Goal: Task Accomplishment & Management: Use online tool/utility

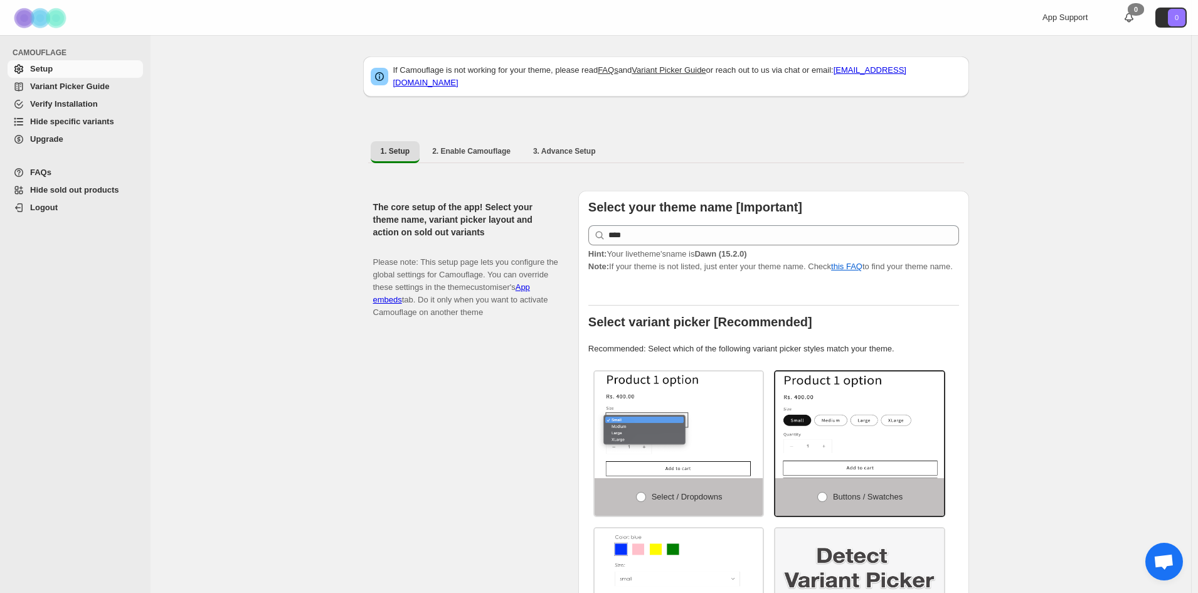
click at [73, 120] on span "Hide specific variants" at bounding box center [72, 121] width 84 height 9
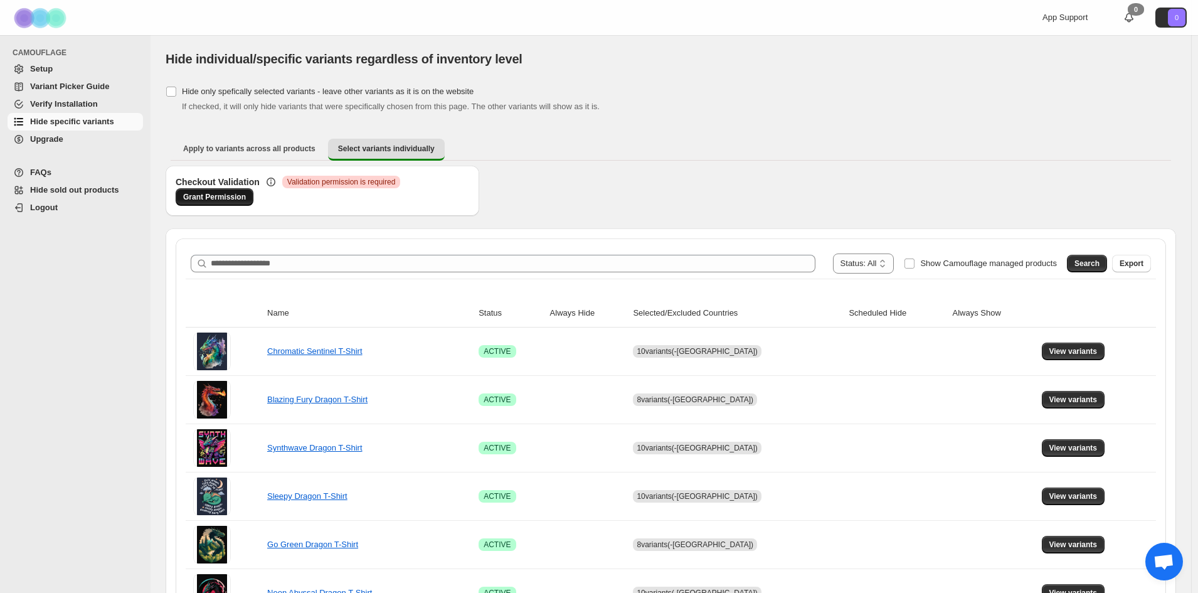
click at [235, 193] on span "Grant Permission" at bounding box center [214, 197] width 63 height 10
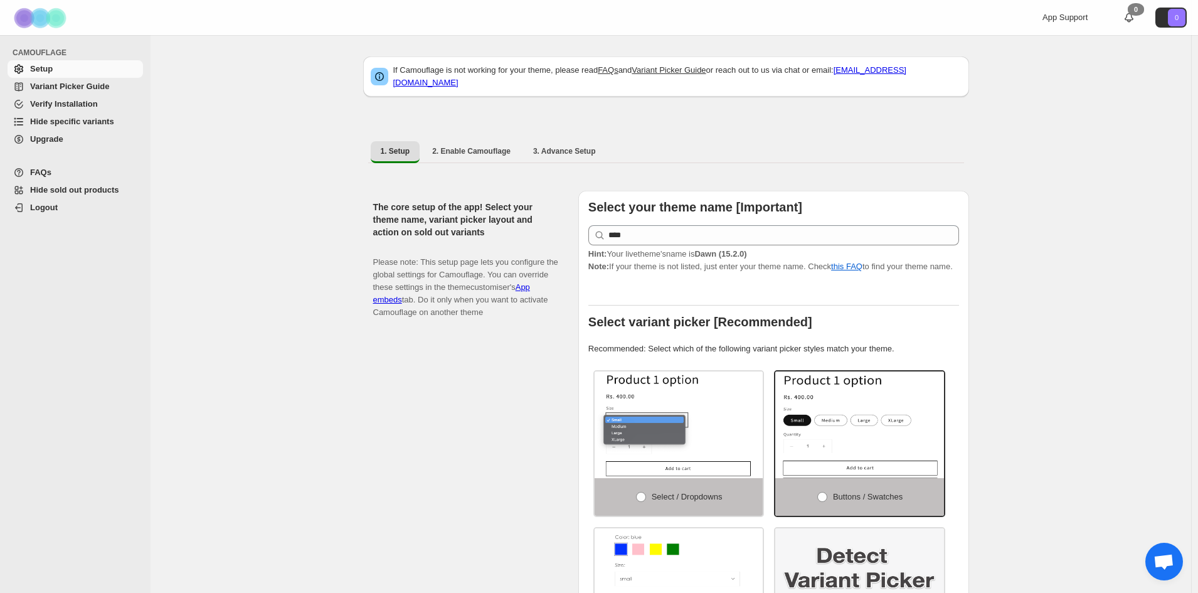
click at [80, 121] on span "Hide specific variants" at bounding box center [72, 121] width 84 height 9
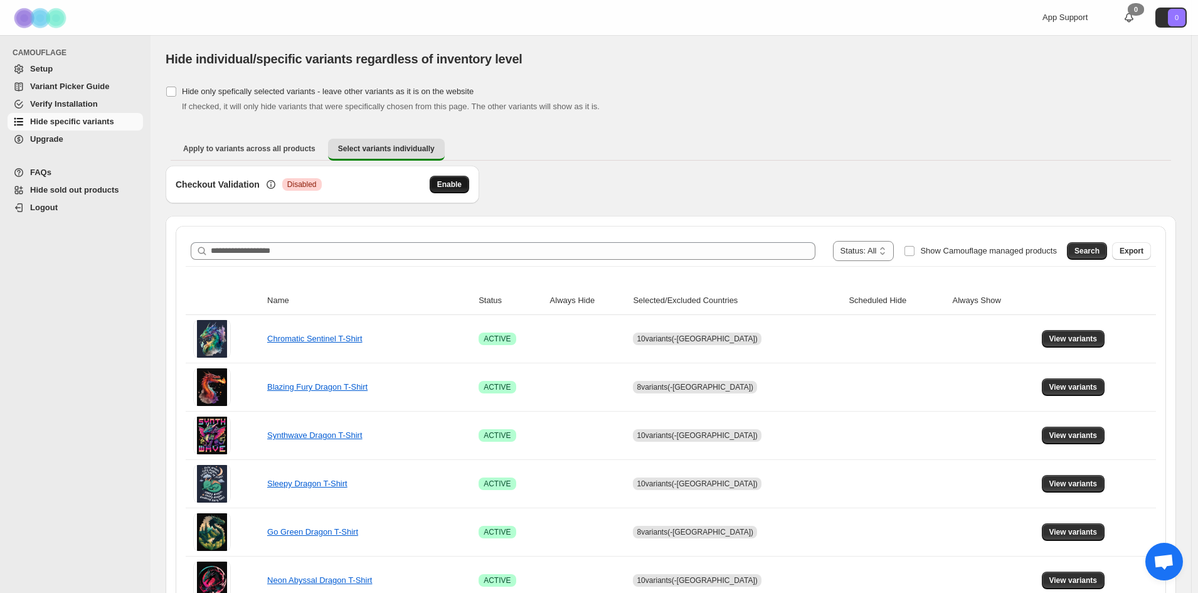
click at [448, 184] on span "Enable" at bounding box center [449, 184] width 24 height 10
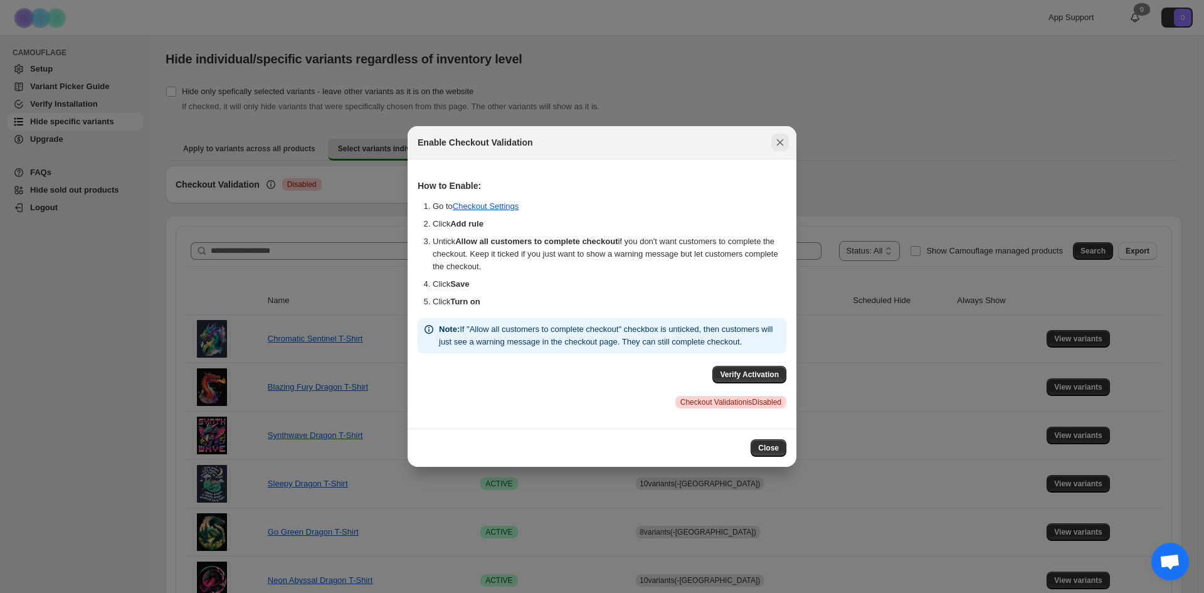
click at [782, 139] on icon "Close" at bounding box center [780, 142] width 7 height 7
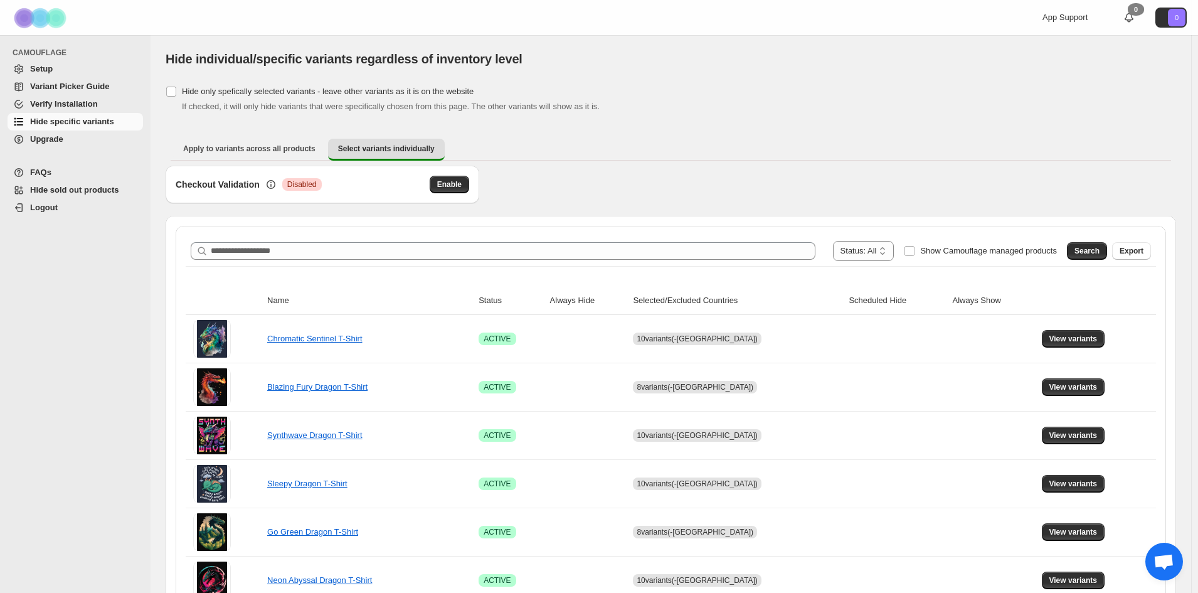
click at [757, 164] on div "Apply to variants across all products Select variants individually More views A…" at bounding box center [671, 149] width 1010 height 33
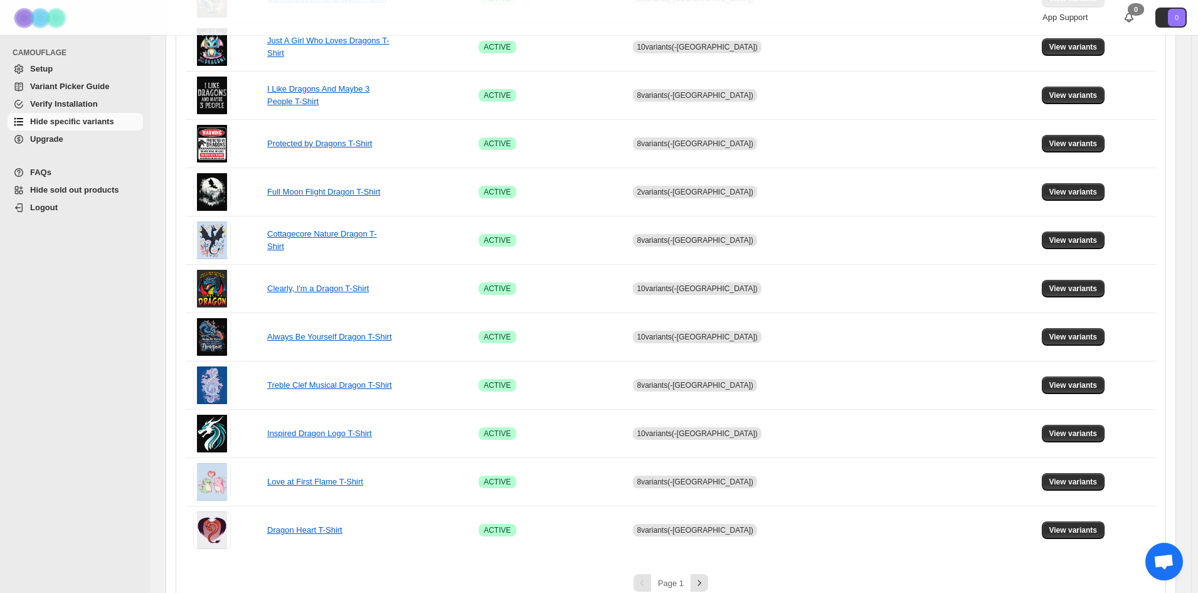
scroll to position [745, 0]
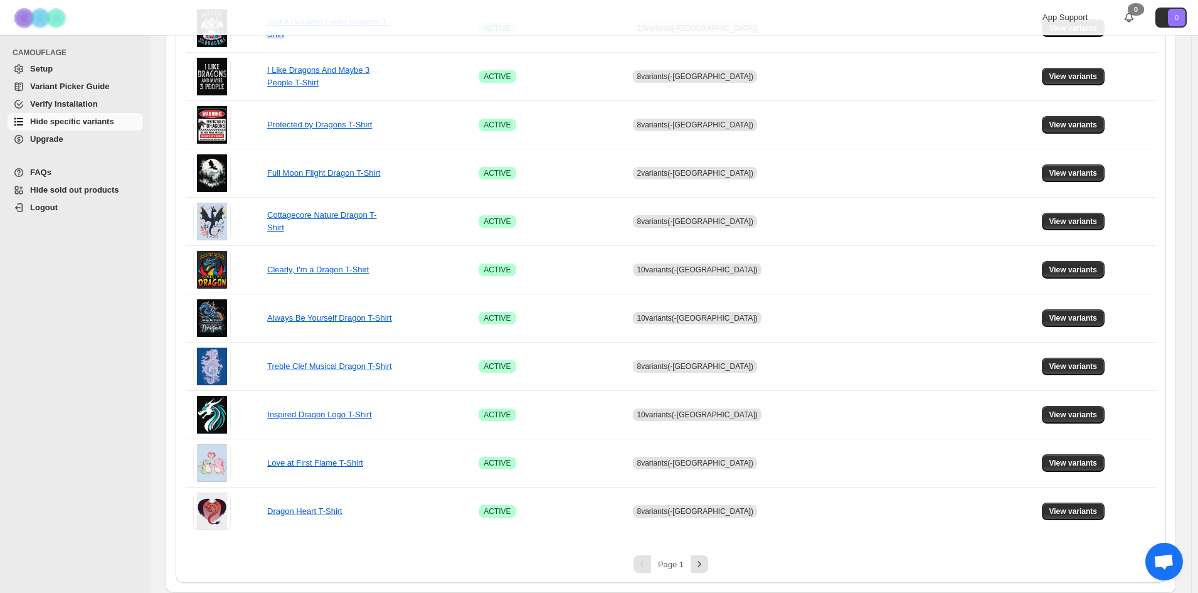
click at [680, 564] on span "Page 1" at bounding box center [671, 563] width 26 height 9
drag, startPoint x: 687, startPoint y: 564, endPoint x: 667, endPoint y: 564, distance: 20.1
click at [667, 564] on div "Page 1" at bounding box center [670, 564] width 41 height 8
click at [749, 557] on div "Page 1" at bounding box center [671, 564] width 970 height 18
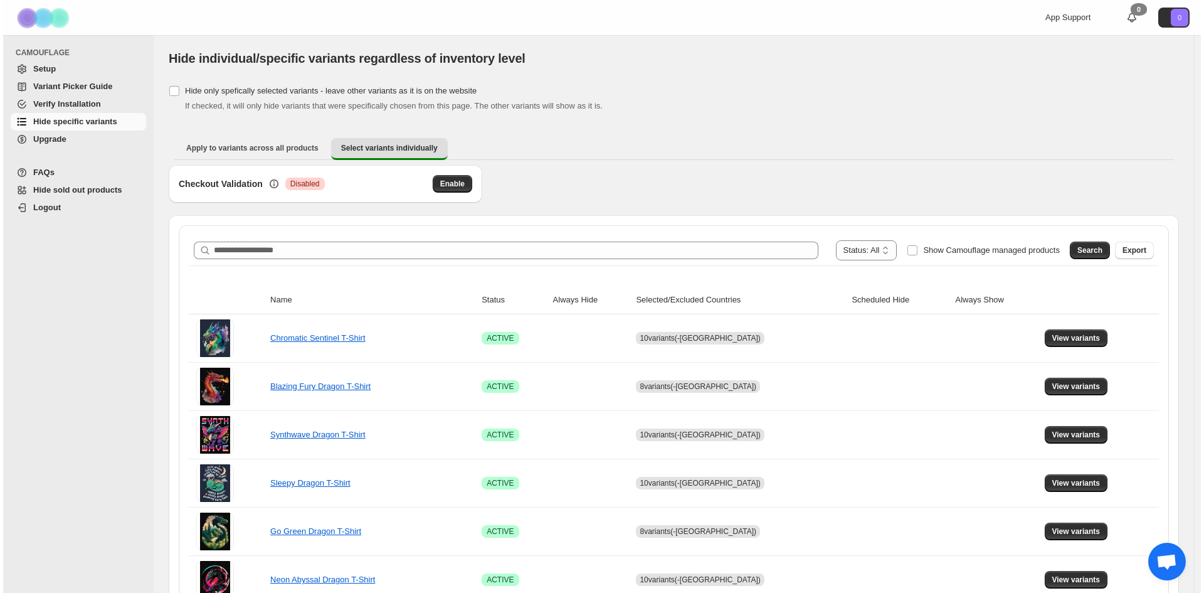
scroll to position [0, 0]
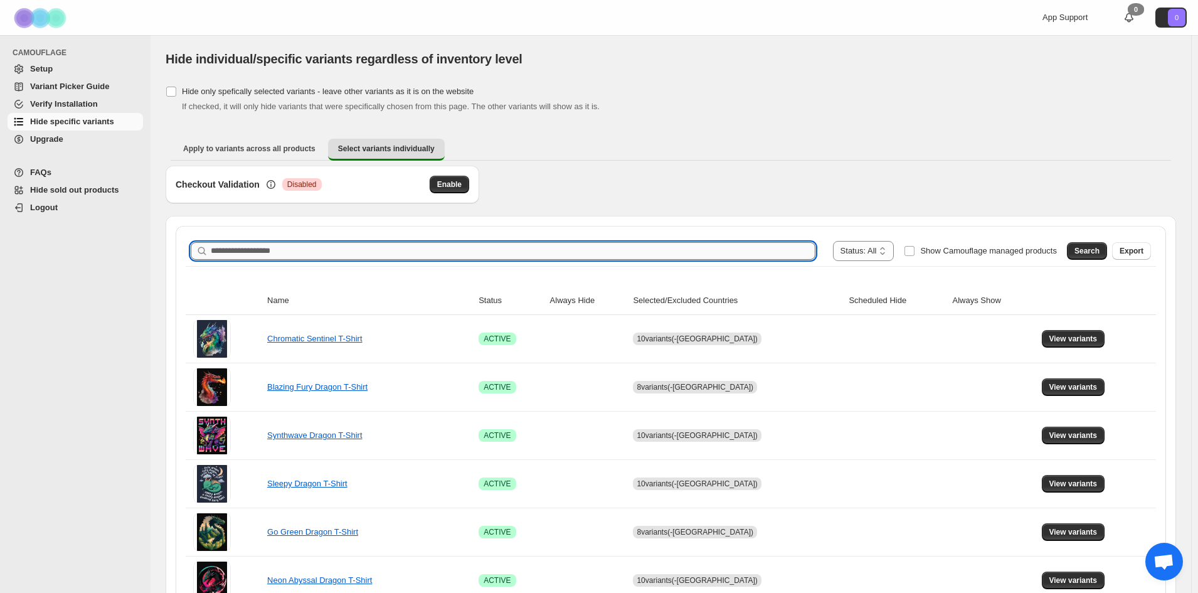
click at [620, 248] on input "Search product name" at bounding box center [513, 251] width 605 height 18
click at [1080, 251] on span "Search" at bounding box center [1086, 251] width 25 height 10
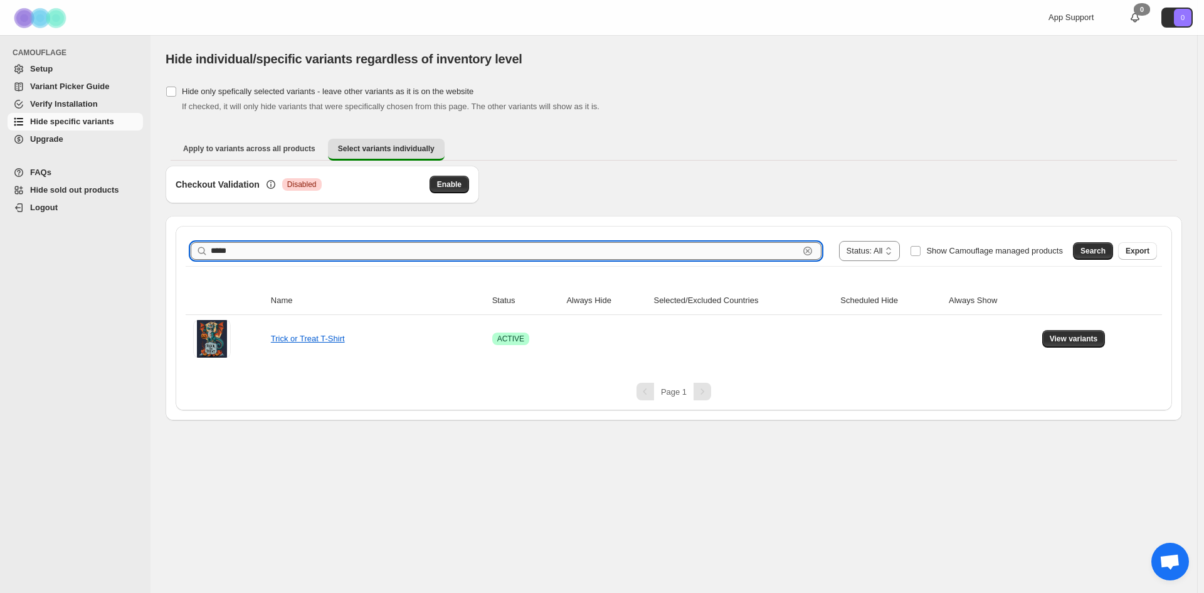
click at [674, 252] on input "*****" at bounding box center [505, 251] width 588 height 18
click at [430, 247] on input "*****" at bounding box center [505, 251] width 588 height 18
click at [430, 247] on input "**********" at bounding box center [505, 251] width 588 height 18
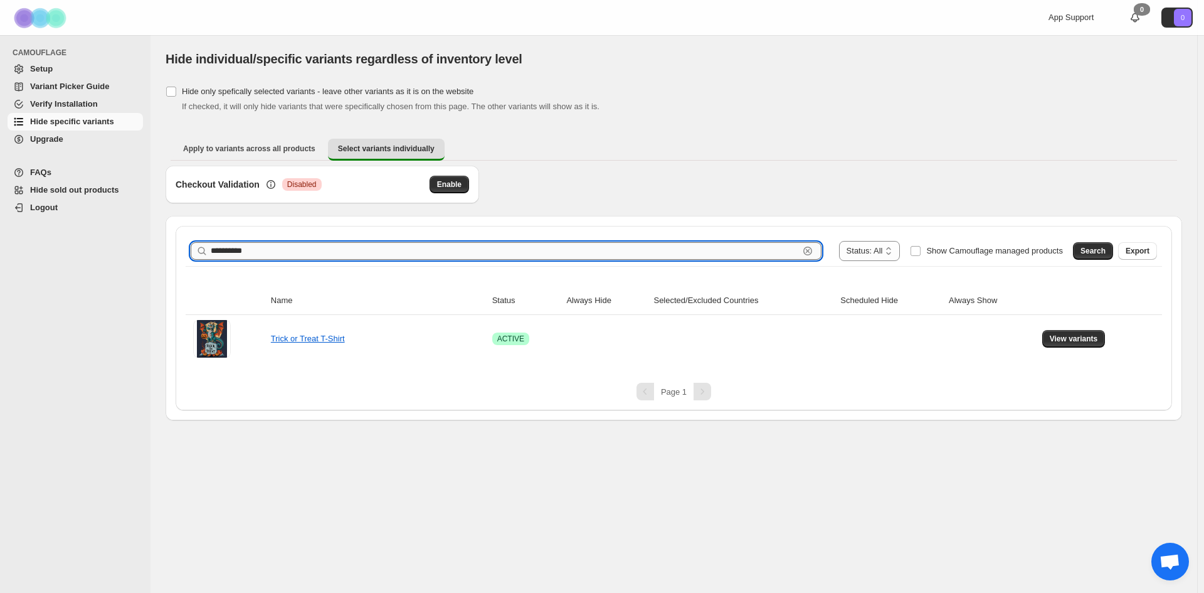
click at [430, 247] on input "**********" at bounding box center [505, 251] width 588 height 18
click at [1095, 246] on button "Search" at bounding box center [1093, 251] width 40 height 18
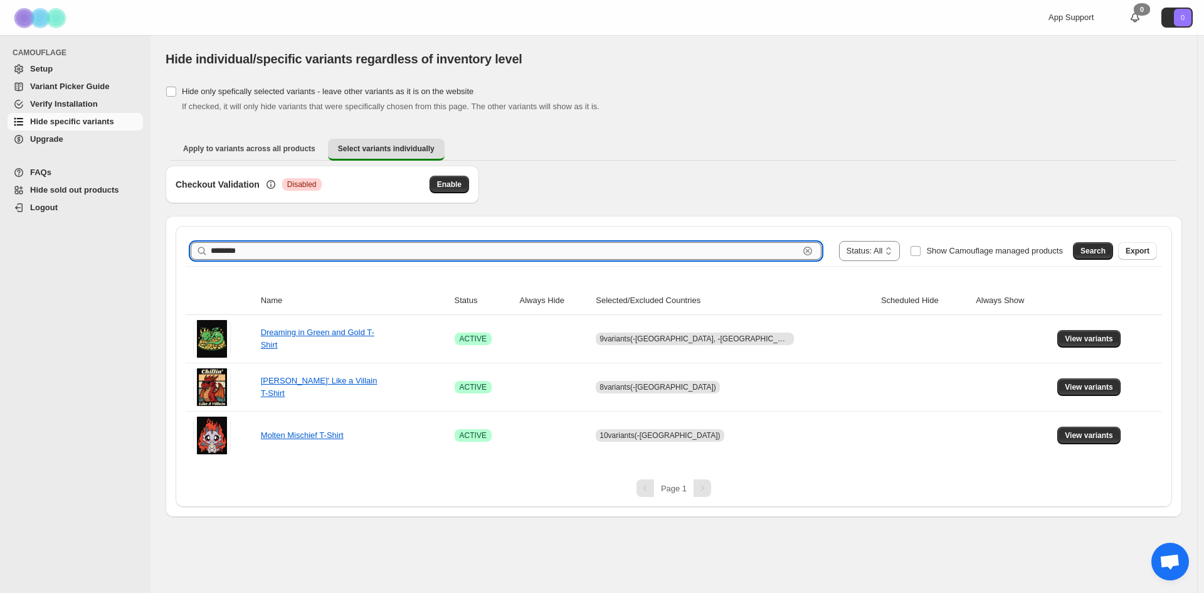
click at [529, 259] on input "********" at bounding box center [505, 251] width 588 height 18
click at [529, 258] on input "********" at bounding box center [505, 251] width 588 height 18
type input "**********"
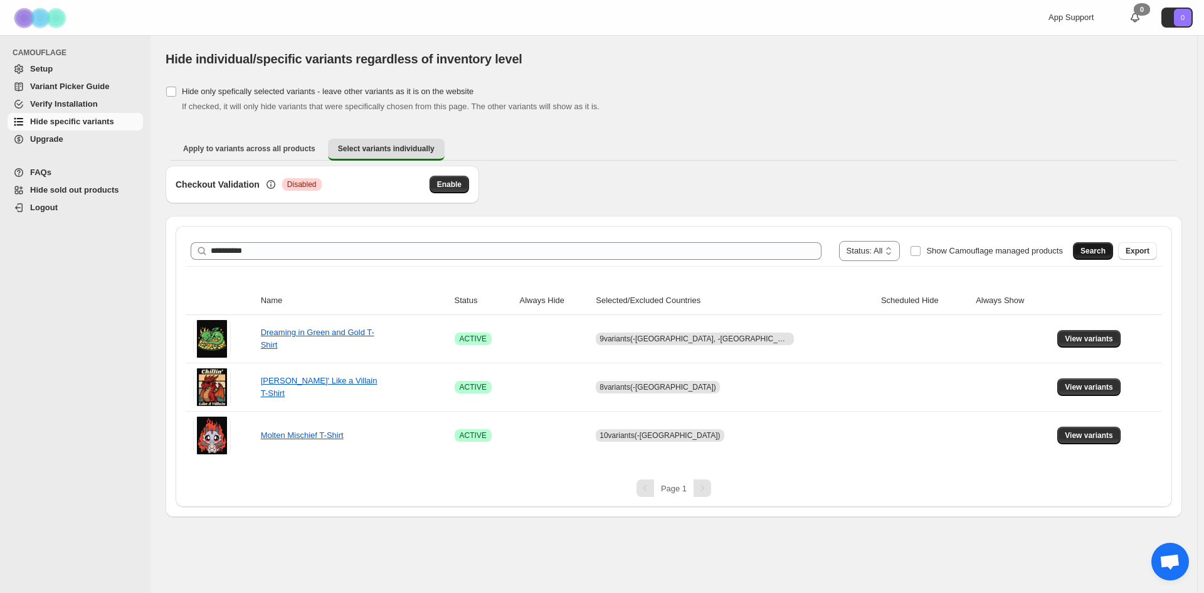
click at [1094, 248] on span "Search" at bounding box center [1093, 251] width 25 height 10
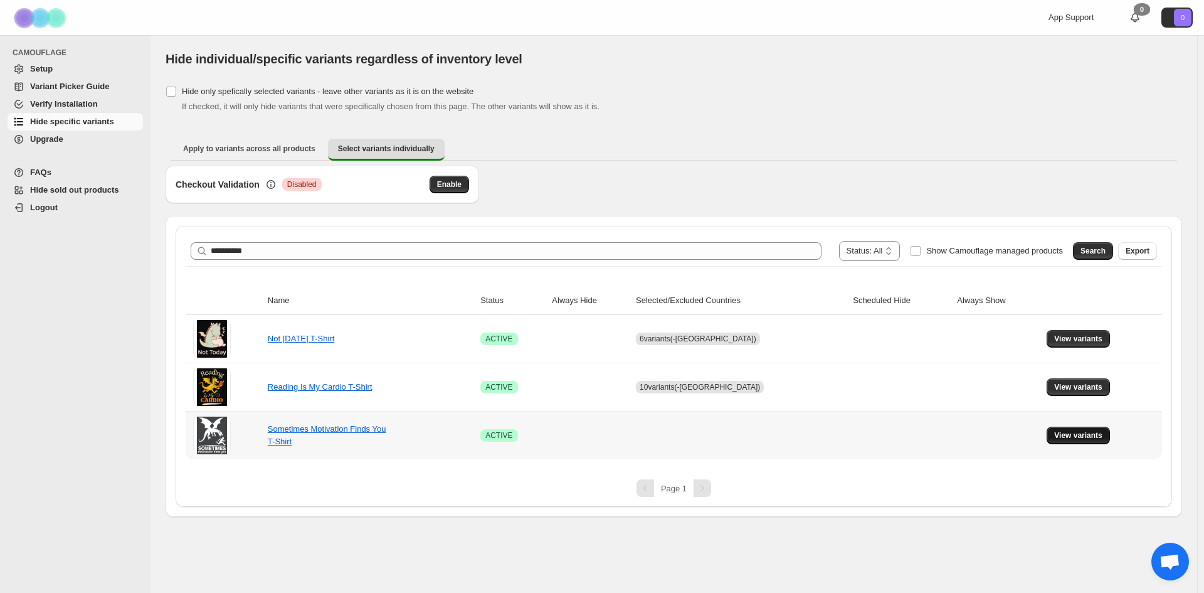
click at [1074, 433] on span "View variants" at bounding box center [1078, 435] width 48 height 10
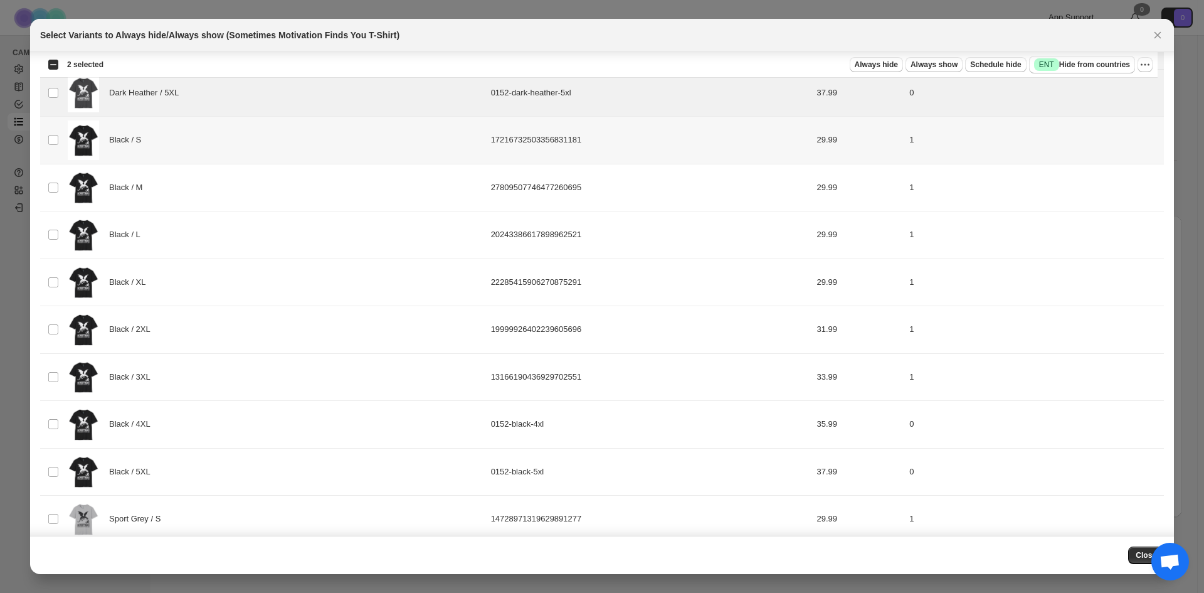
scroll to position [376, 0]
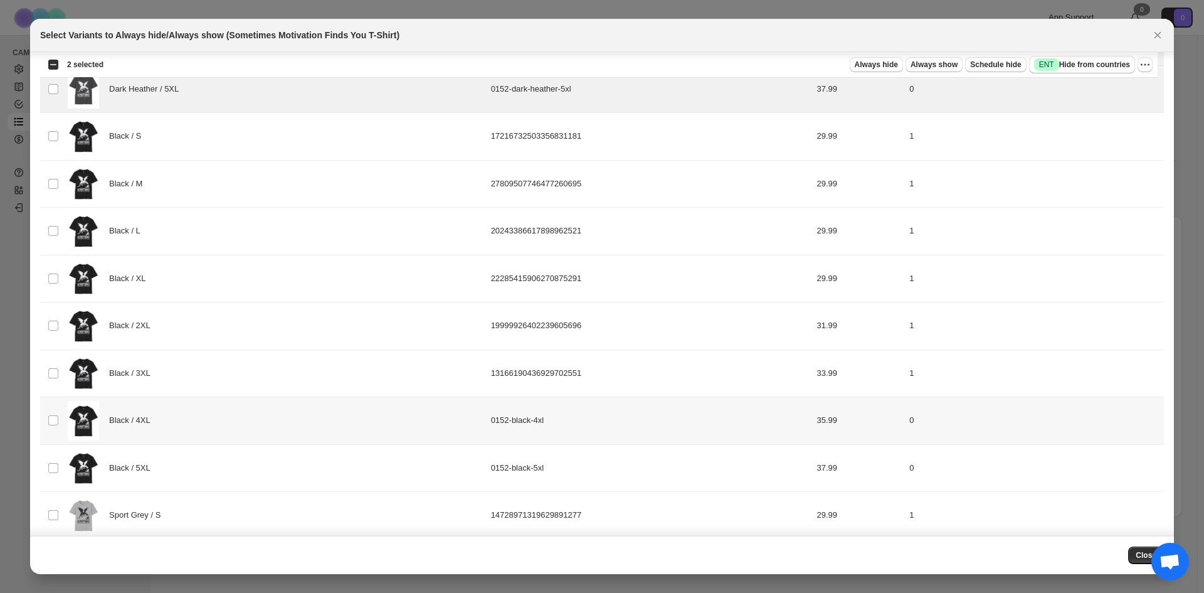
click at [267, 414] on div "Black / 4XL" at bounding box center [276, 421] width 416 height 40
click at [264, 464] on div "Black / 5XL" at bounding box center [276, 468] width 416 height 40
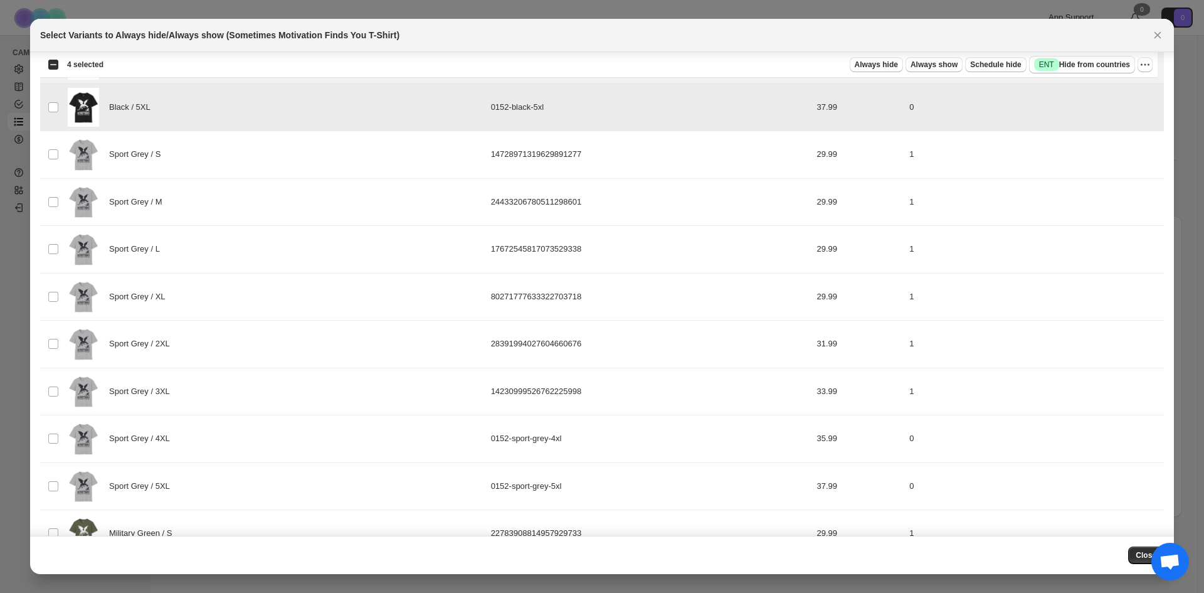
scroll to position [753, 0]
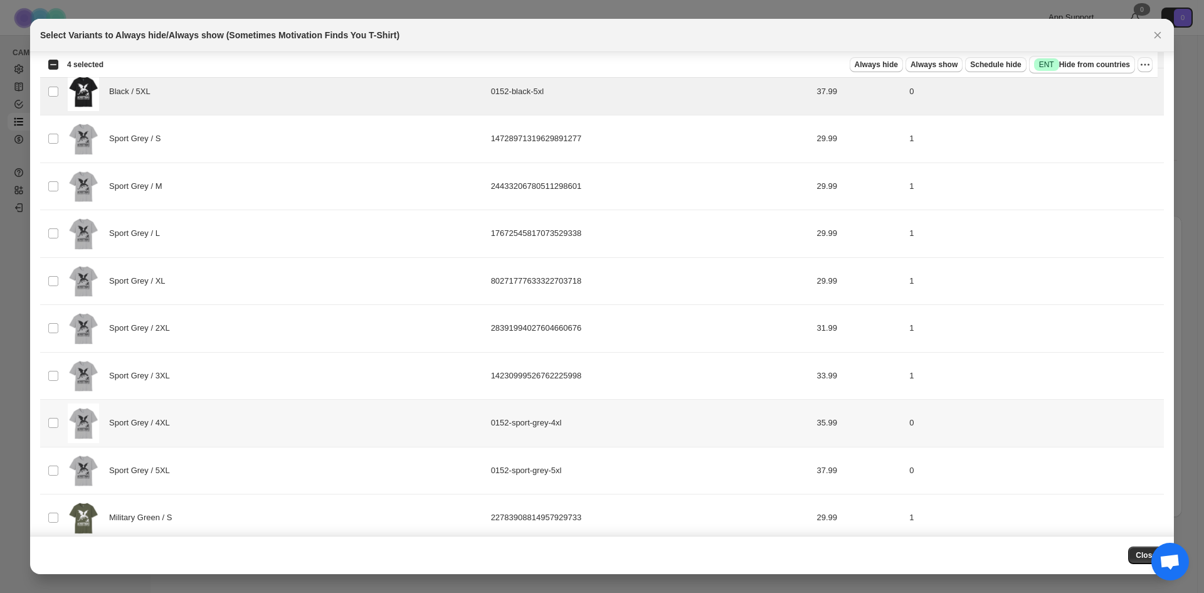
click at [278, 424] on div "Sport Grey / 4XL" at bounding box center [276, 423] width 416 height 40
click at [282, 469] on div "Sport Grey / 5XL" at bounding box center [276, 471] width 416 height 40
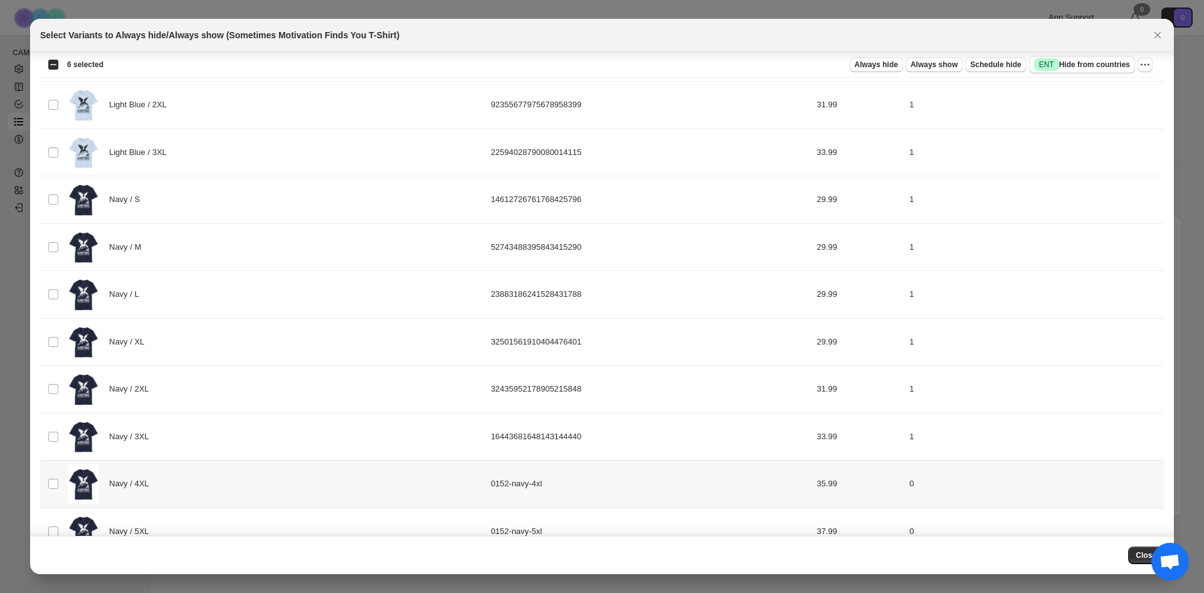
scroll to position [1668, 0]
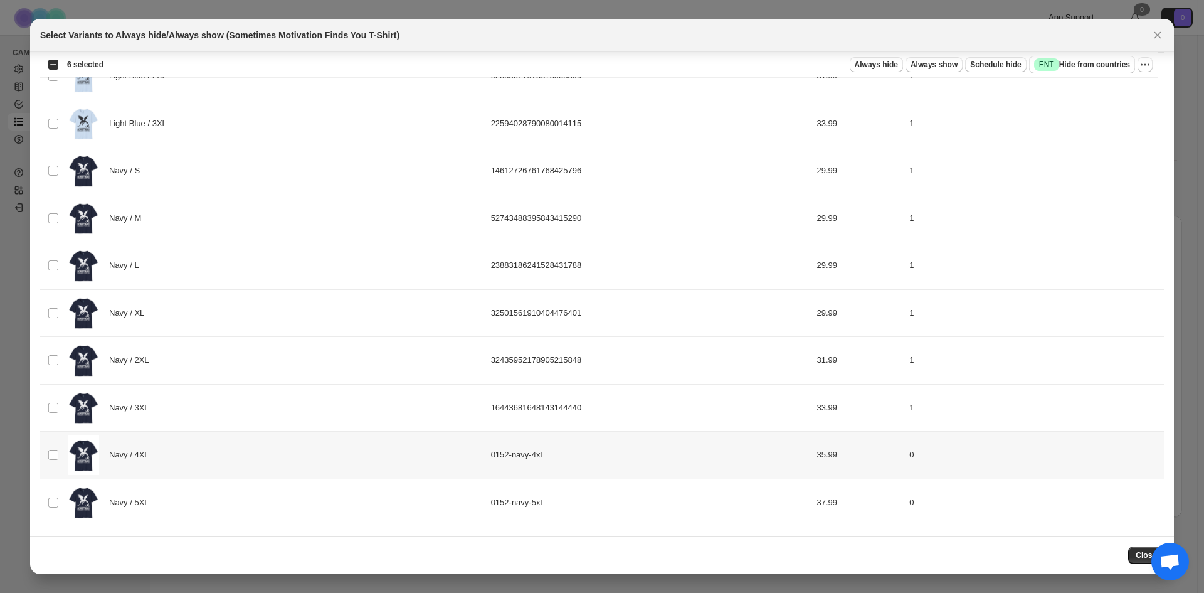
click at [265, 455] on div "Navy / 4XL" at bounding box center [276, 455] width 416 height 40
click at [253, 499] on div "Navy / 5XL" at bounding box center [276, 503] width 416 height 40
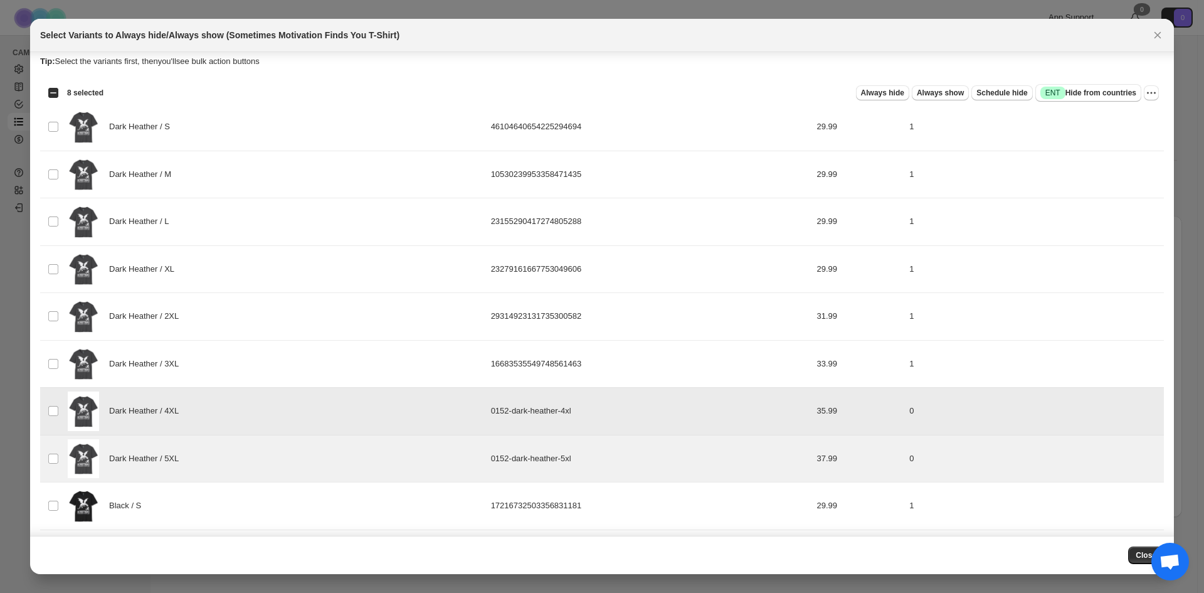
scroll to position [0, 0]
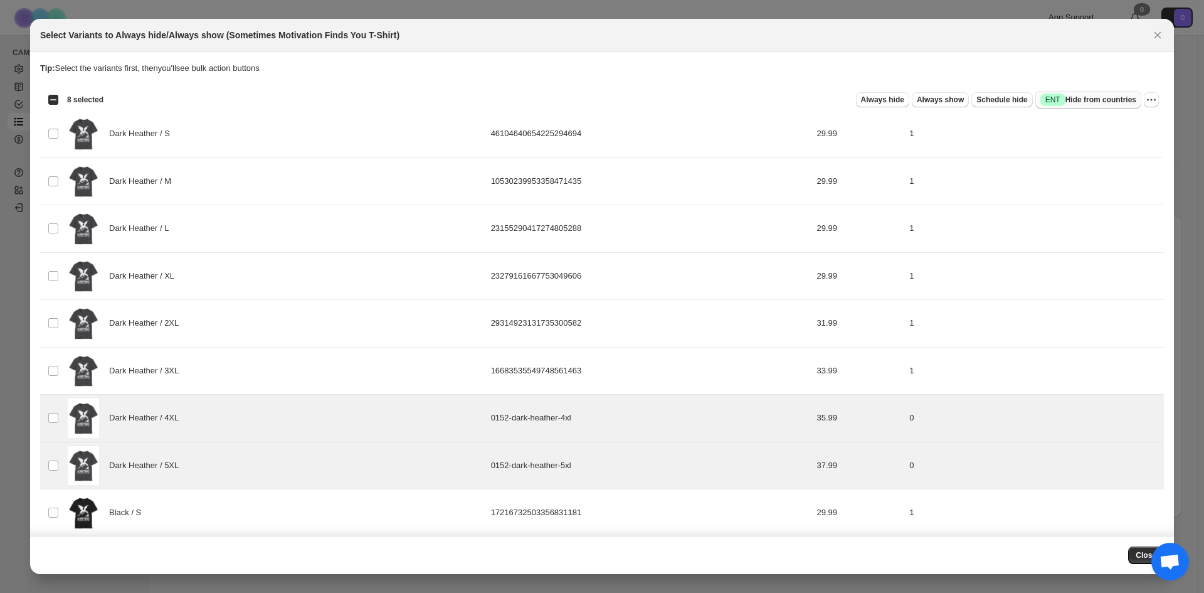
click at [1088, 98] on span "Success ENT Hide from countries" at bounding box center [1089, 99] width 96 height 13
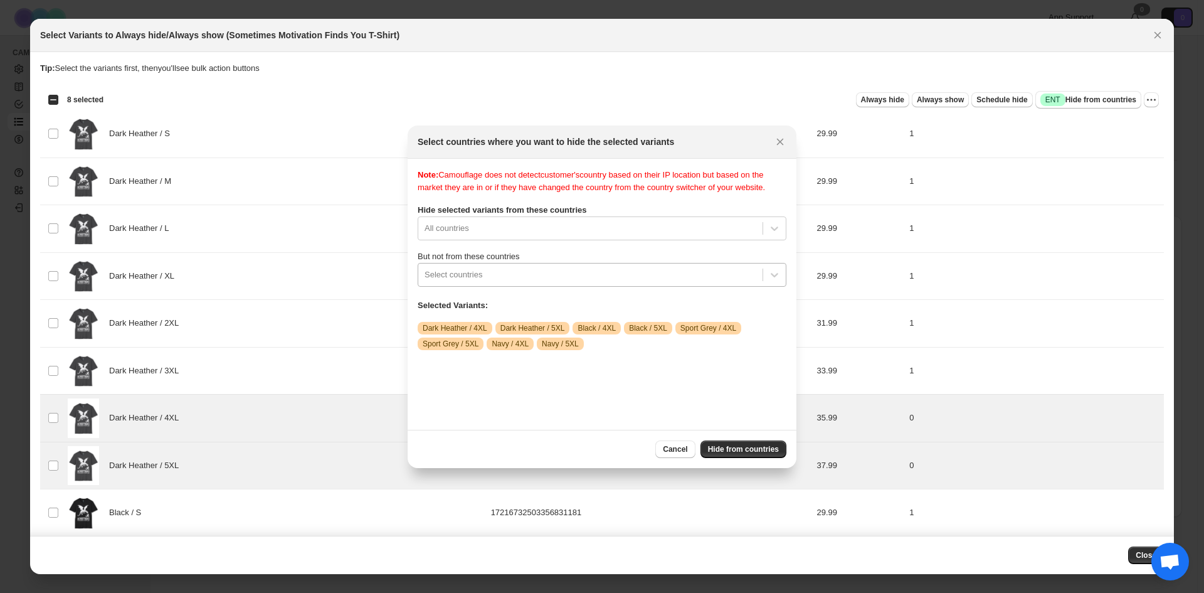
click at [609, 282] on div ":r24:" at bounding box center [591, 274] width 332 height 15
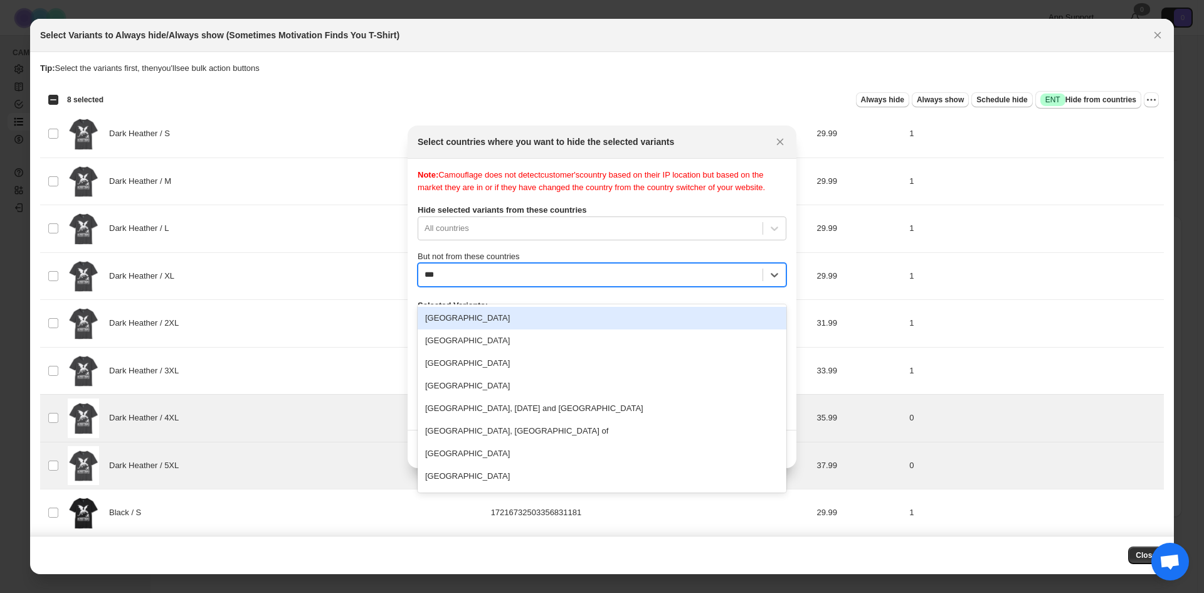
type input "****"
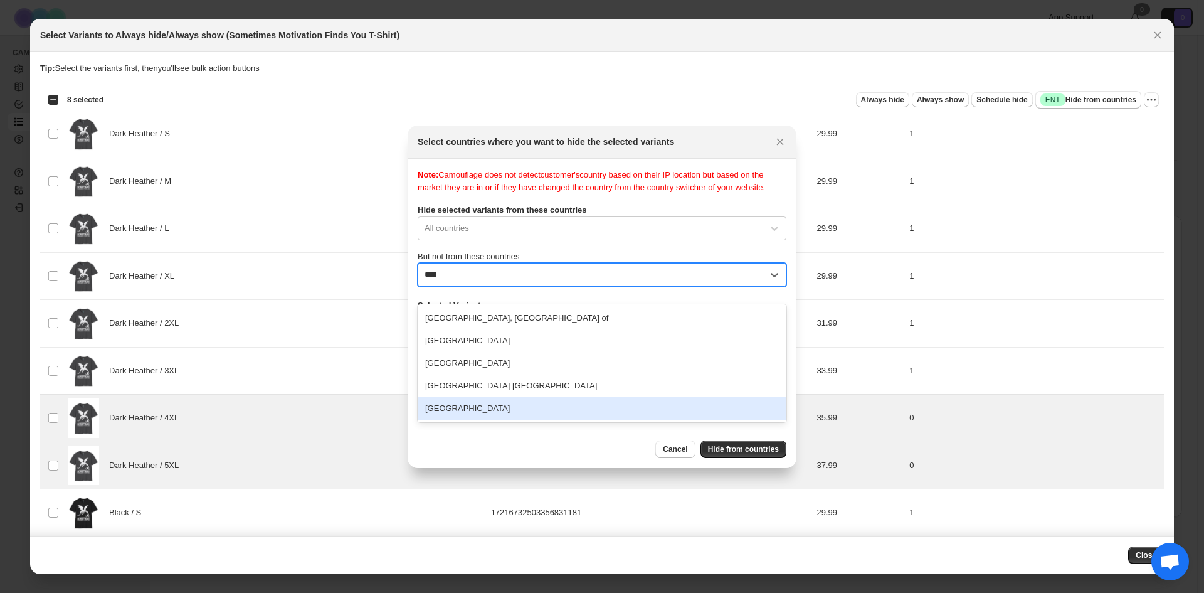
click at [519, 406] on div "United States" at bounding box center [602, 408] width 369 height 23
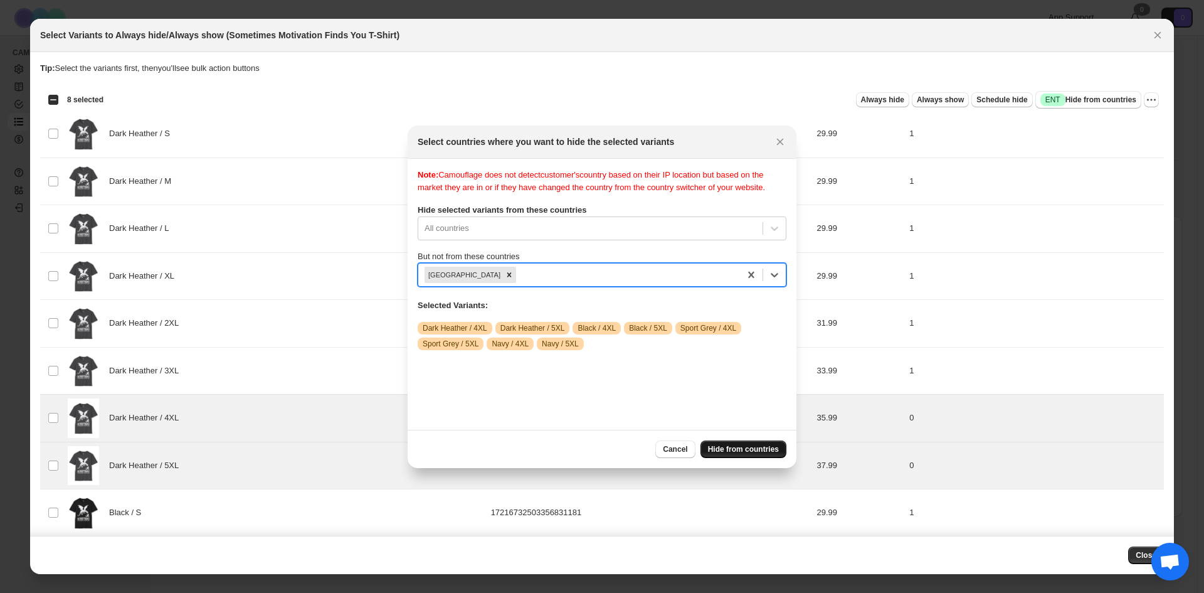
click at [746, 446] on span "Hide from countries" at bounding box center [743, 449] width 71 height 10
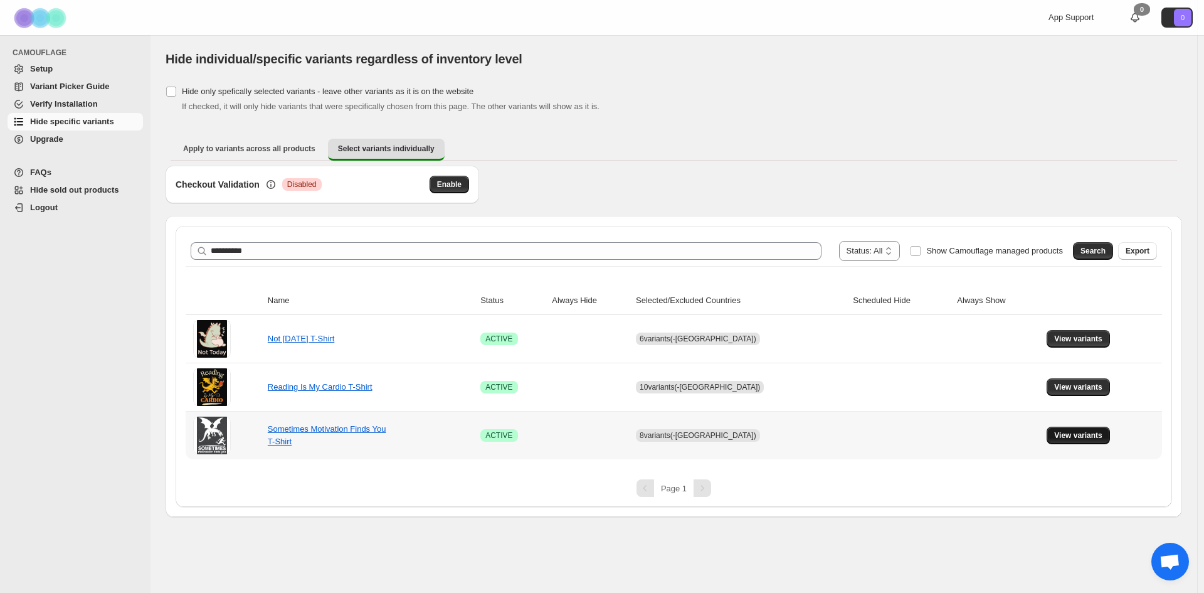
click at [1079, 430] on button "View variants" at bounding box center [1078, 435] width 63 height 18
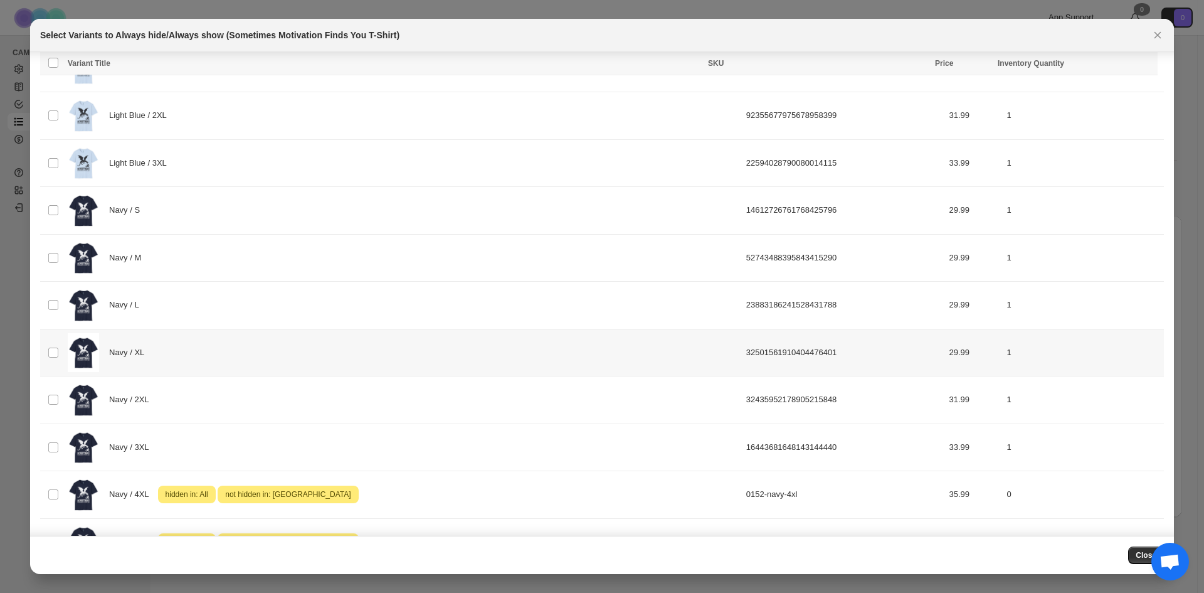
scroll to position [1668, 0]
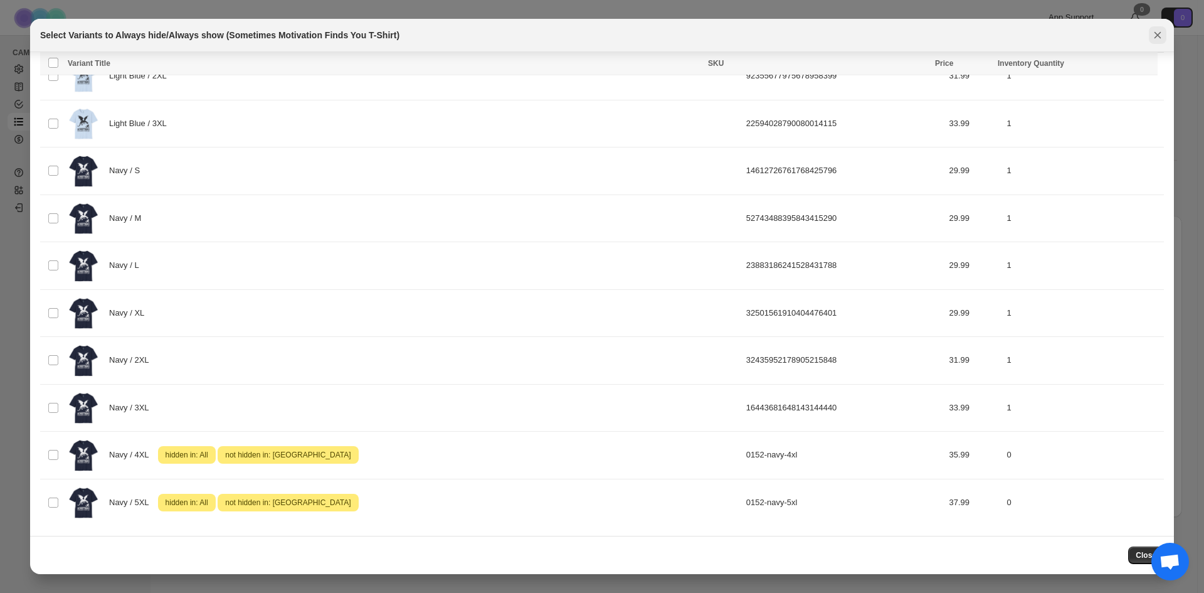
click at [1162, 34] on icon "Close" at bounding box center [1158, 35] width 13 height 13
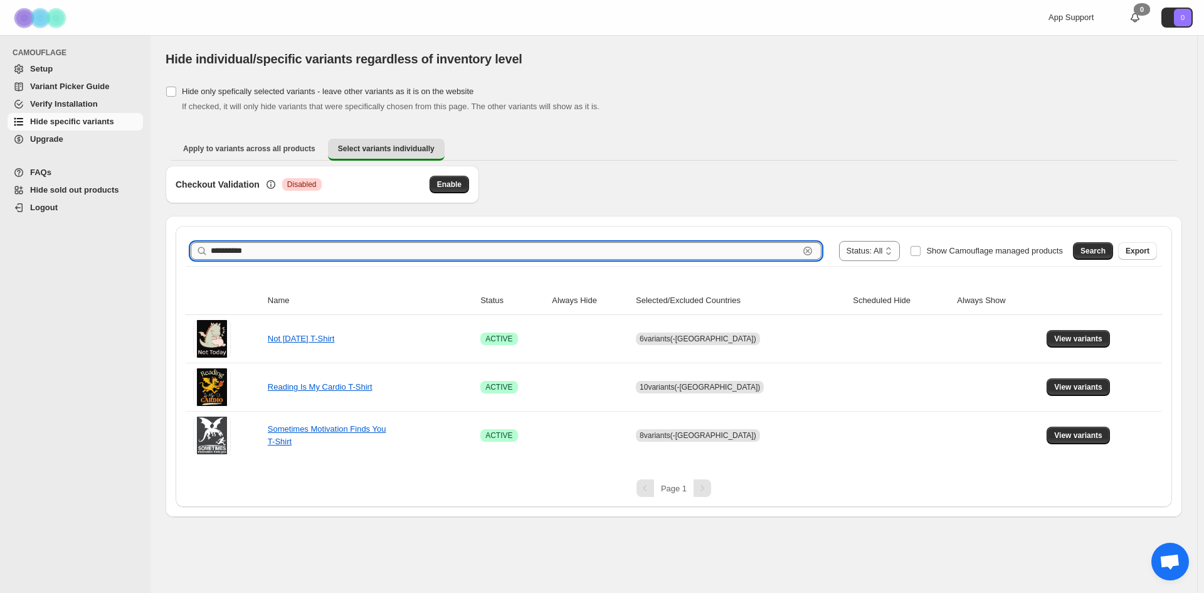
click at [626, 246] on input "**********" at bounding box center [505, 251] width 588 height 18
type input "******"
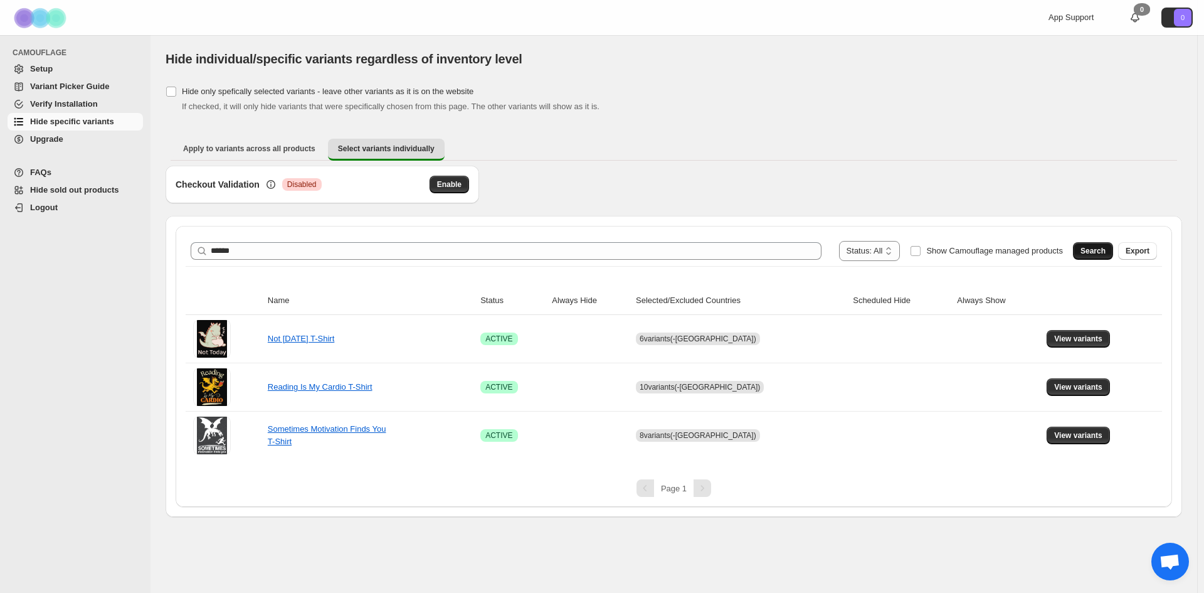
click at [1089, 251] on span "Search" at bounding box center [1093, 251] width 25 height 10
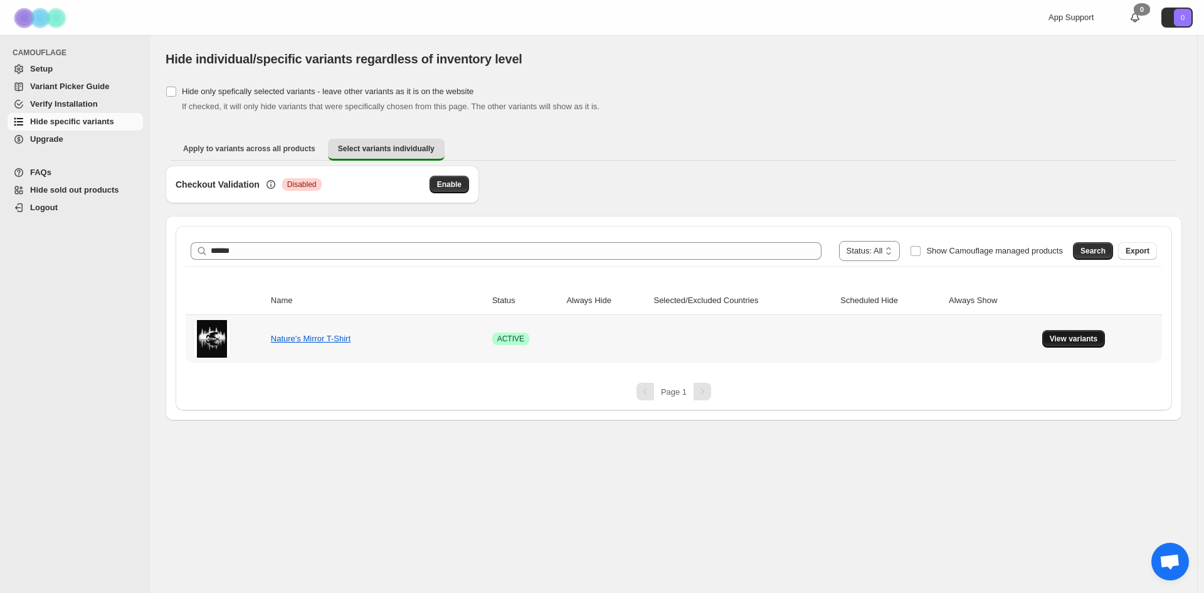
click at [1070, 331] on button "View variants" at bounding box center [1073, 339] width 63 height 18
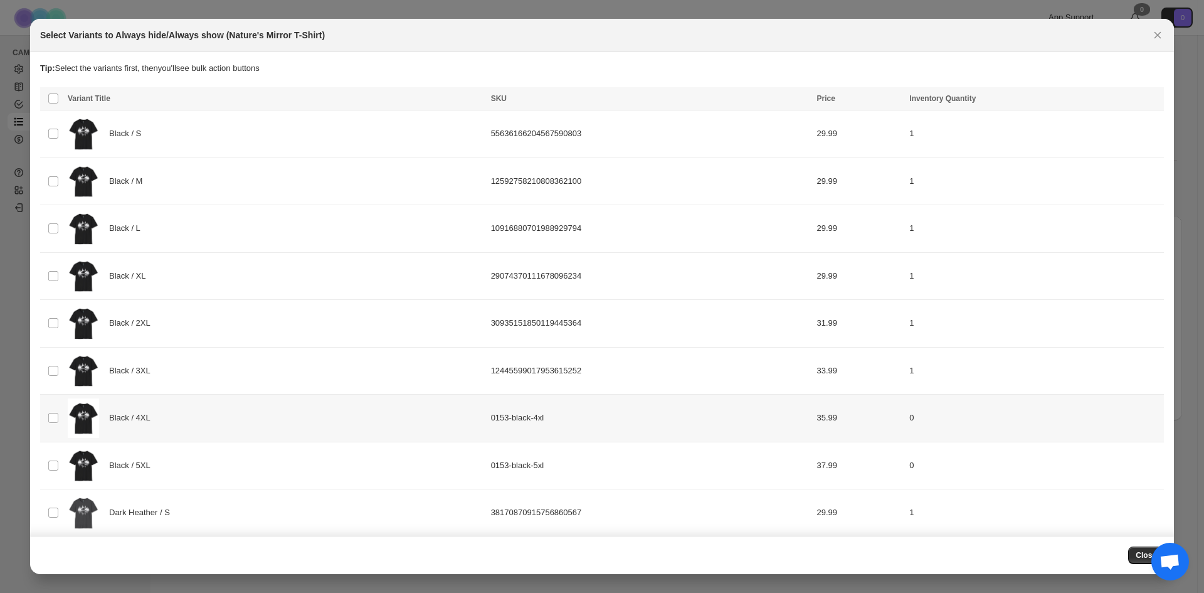
click at [238, 423] on div "Black / 4XL" at bounding box center [276, 418] width 416 height 40
click at [233, 454] on div "Black / 5XL" at bounding box center [276, 466] width 416 height 40
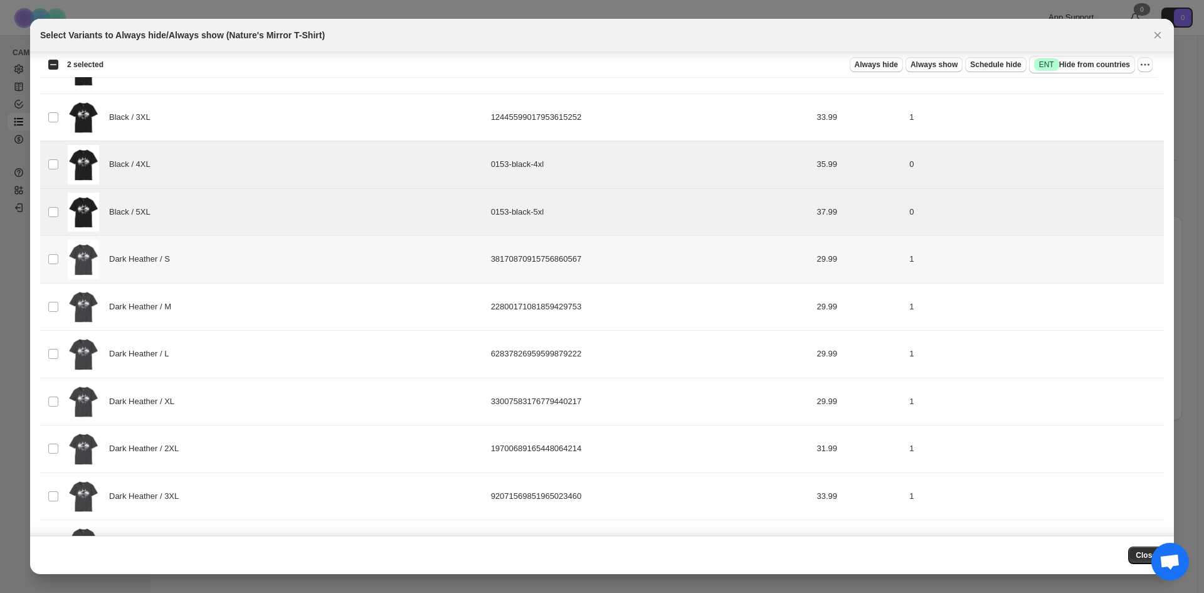
scroll to position [314, 0]
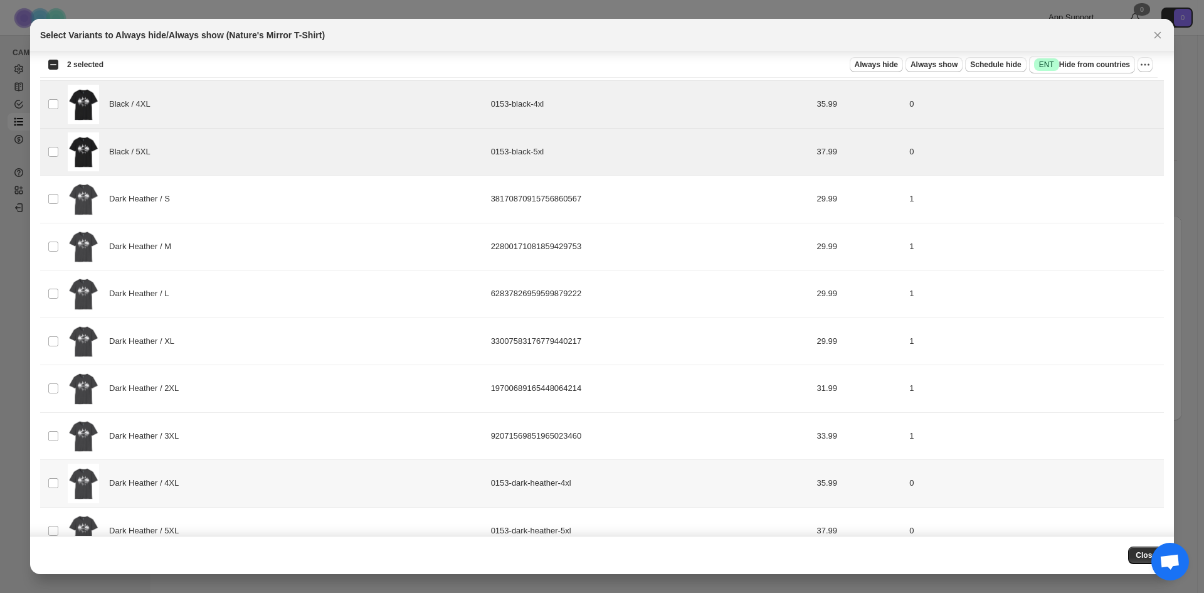
click at [267, 482] on div "Dark Heather / 4XL" at bounding box center [276, 483] width 416 height 40
click at [258, 517] on div "Dark Heather / 5XL" at bounding box center [276, 531] width 416 height 40
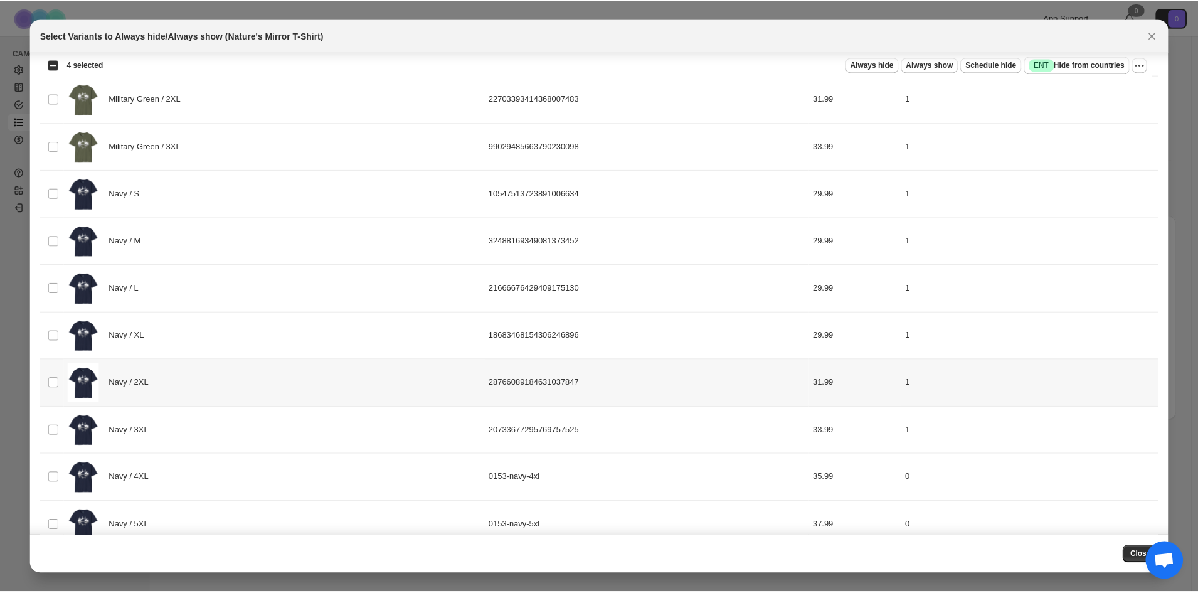
scroll to position [1005, 0]
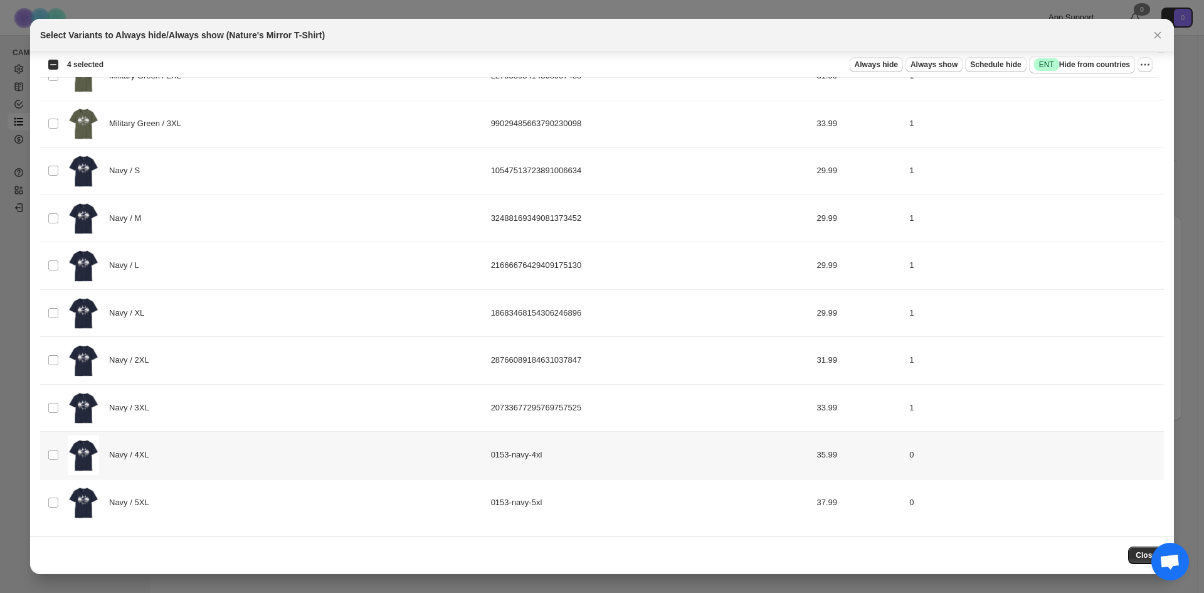
click at [265, 463] on div "Navy / 4XL" at bounding box center [276, 455] width 416 height 40
click at [264, 502] on div "Navy / 5XL" at bounding box center [276, 503] width 416 height 40
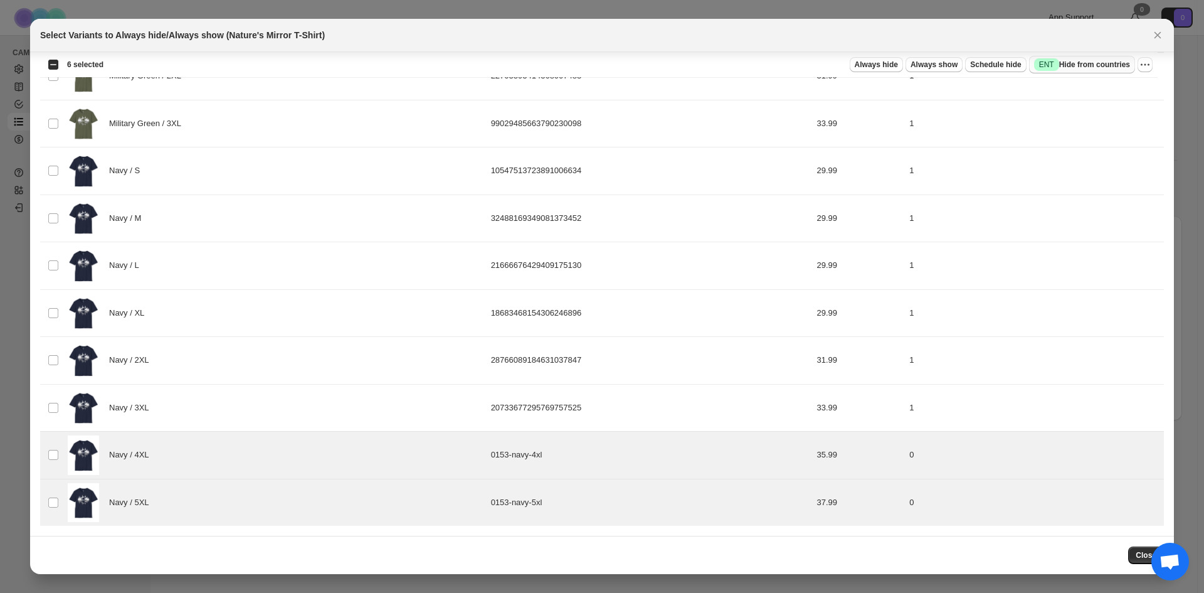
click at [1112, 62] on span "Success ENT Hide from countries" at bounding box center [1082, 64] width 96 height 13
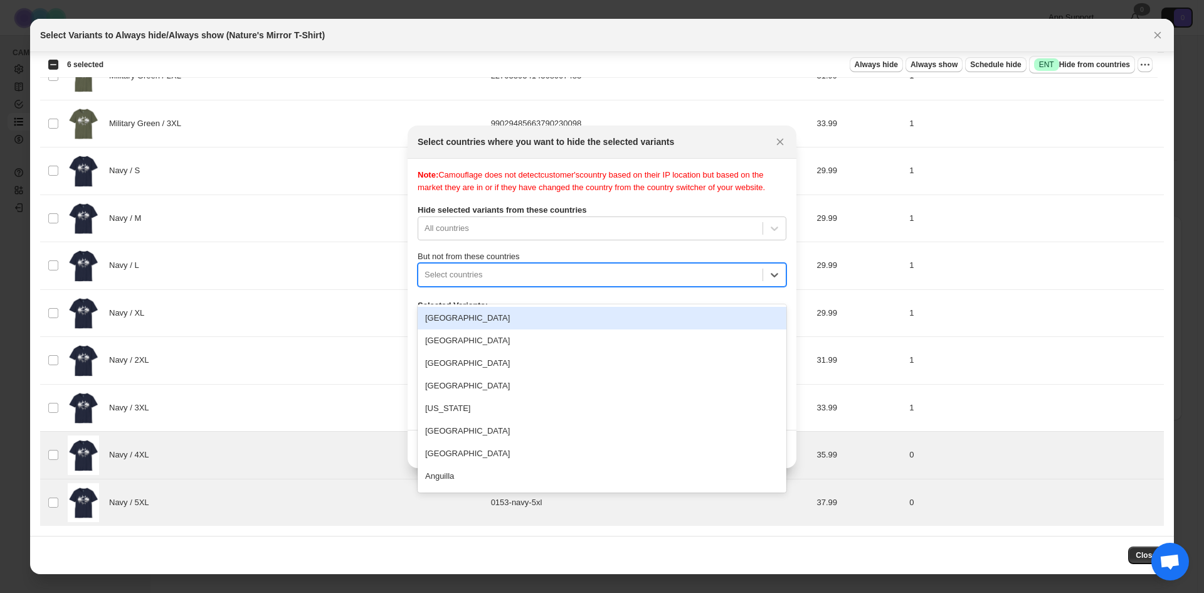
click at [604, 282] on div ":r5d:" at bounding box center [591, 274] width 332 height 15
type input "****"
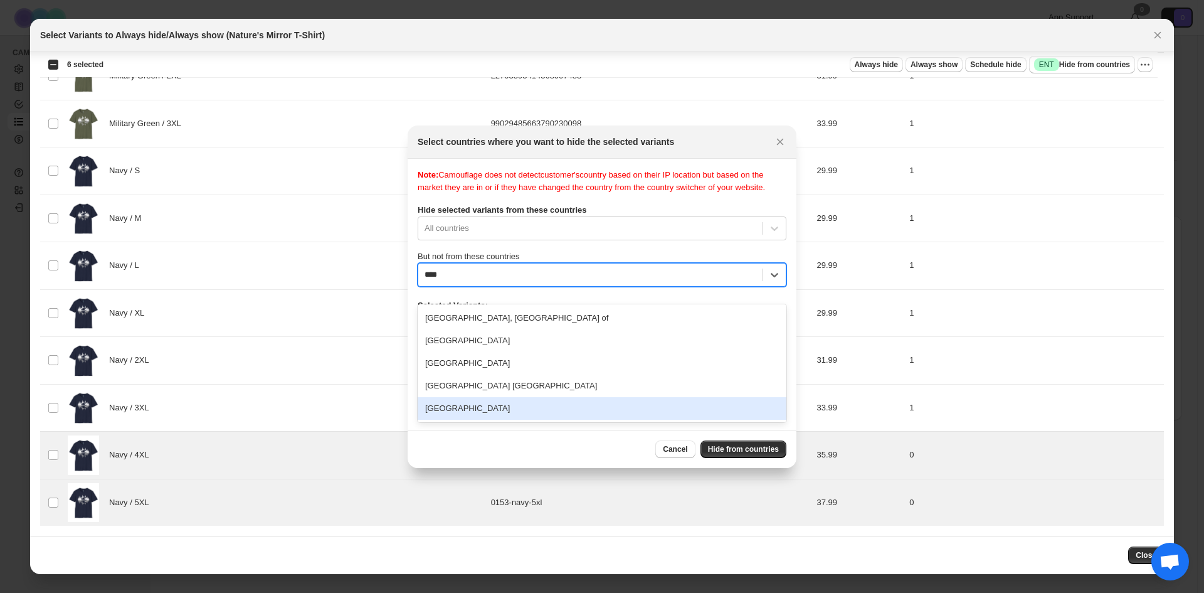
click at [487, 414] on div "United States" at bounding box center [602, 408] width 369 height 23
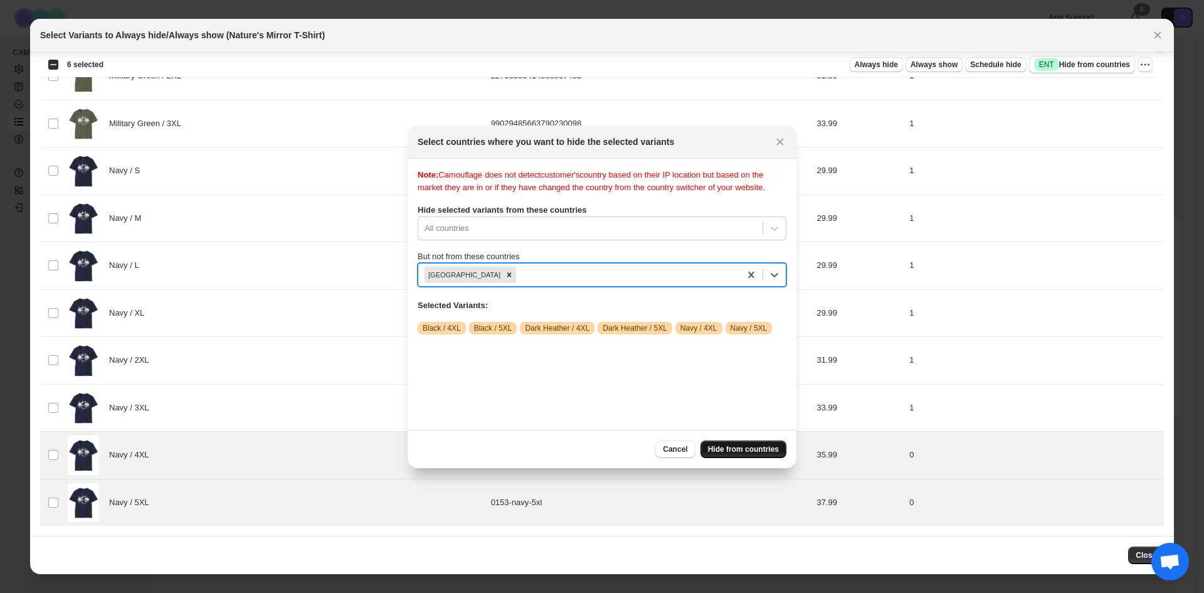
click at [739, 450] on span "Hide from countries" at bounding box center [743, 449] width 71 height 10
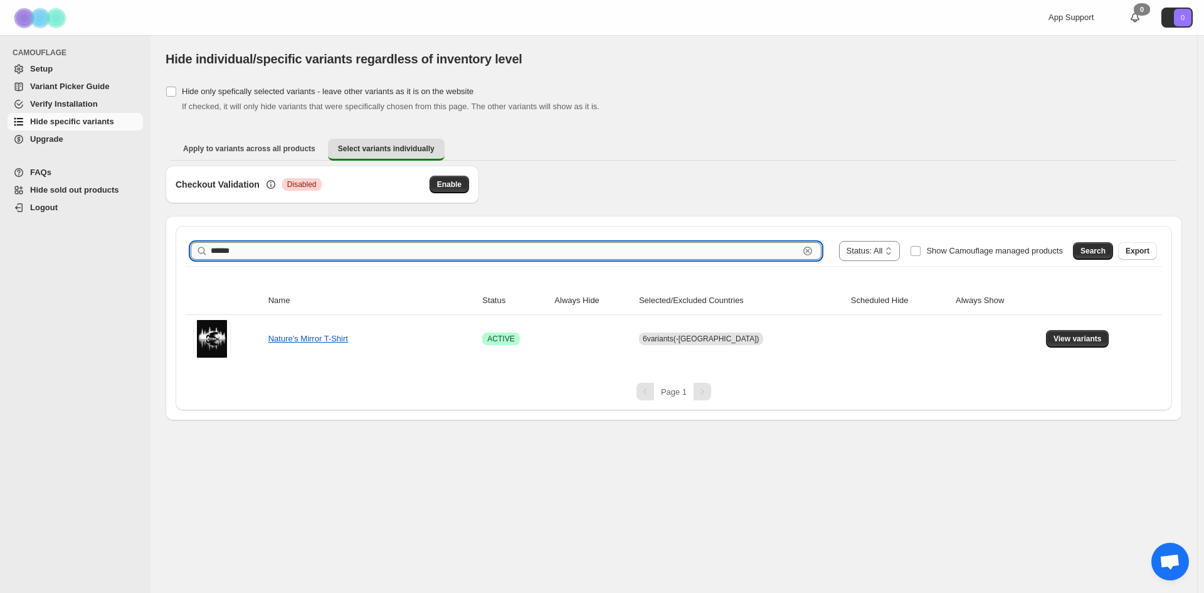
click at [744, 251] on input "******" at bounding box center [505, 251] width 588 height 18
type input "****"
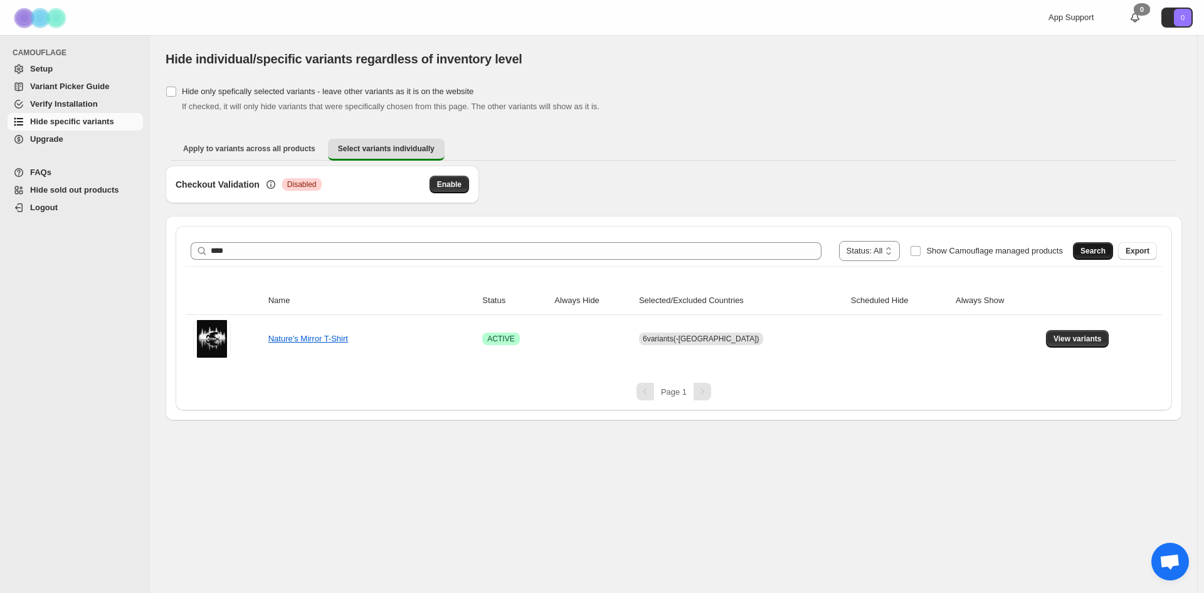
click at [1085, 248] on span "Search" at bounding box center [1093, 251] width 25 height 10
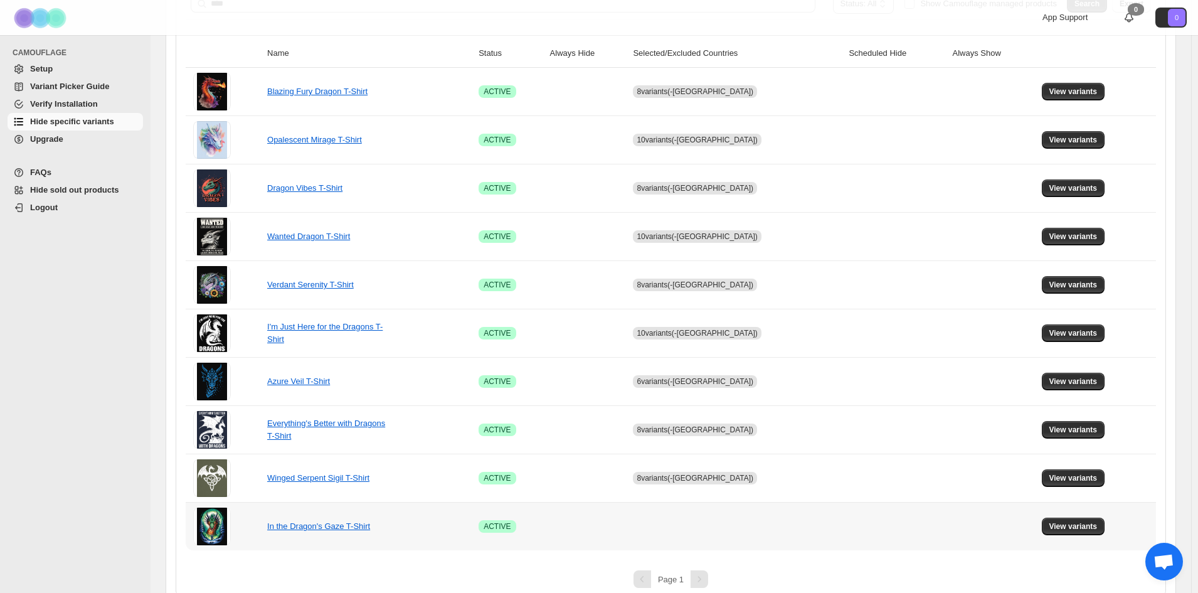
scroll to position [262, 0]
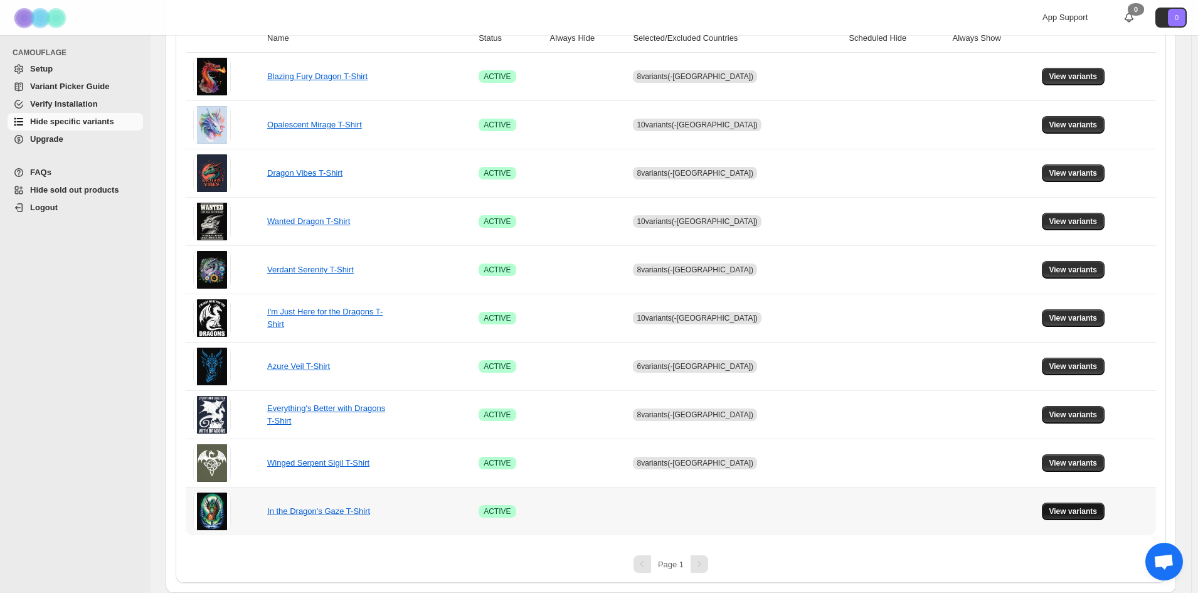
click at [1073, 507] on span "View variants" at bounding box center [1073, 511] width 48 height 10
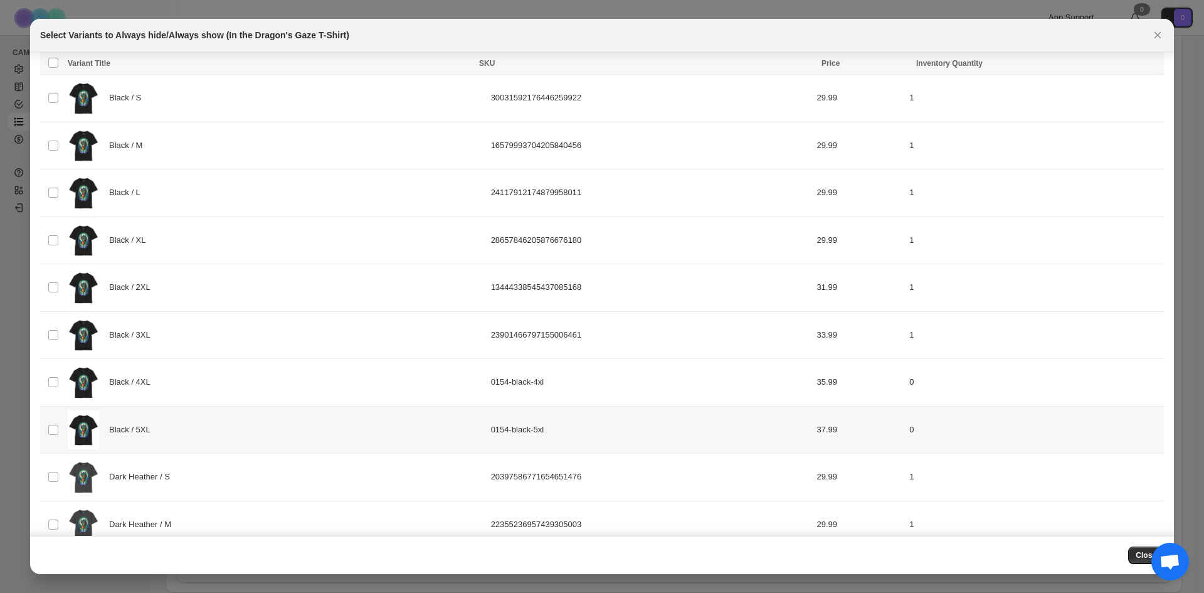
scroll to position [0, 0]
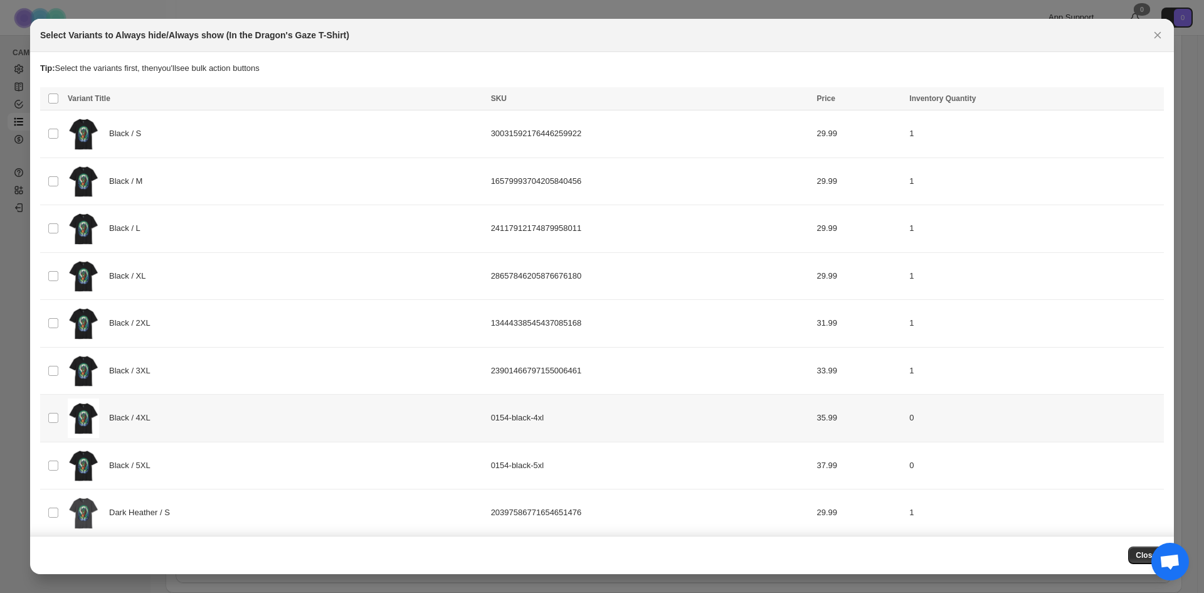
click at [208, 411] on div "Black / 4XL" at bounding box center [276, 418] width 416 height 40
click at [220, 455] on div "Black / 5XL" at bounding box center [276, 466] width 416 height 40
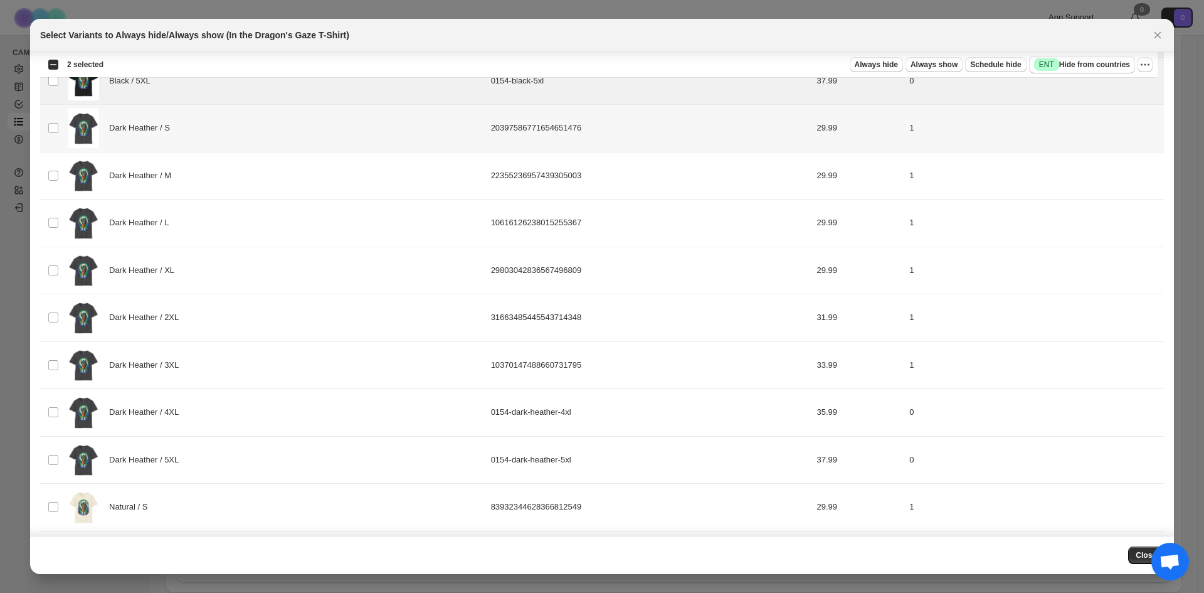
scroll to position [401, 0]
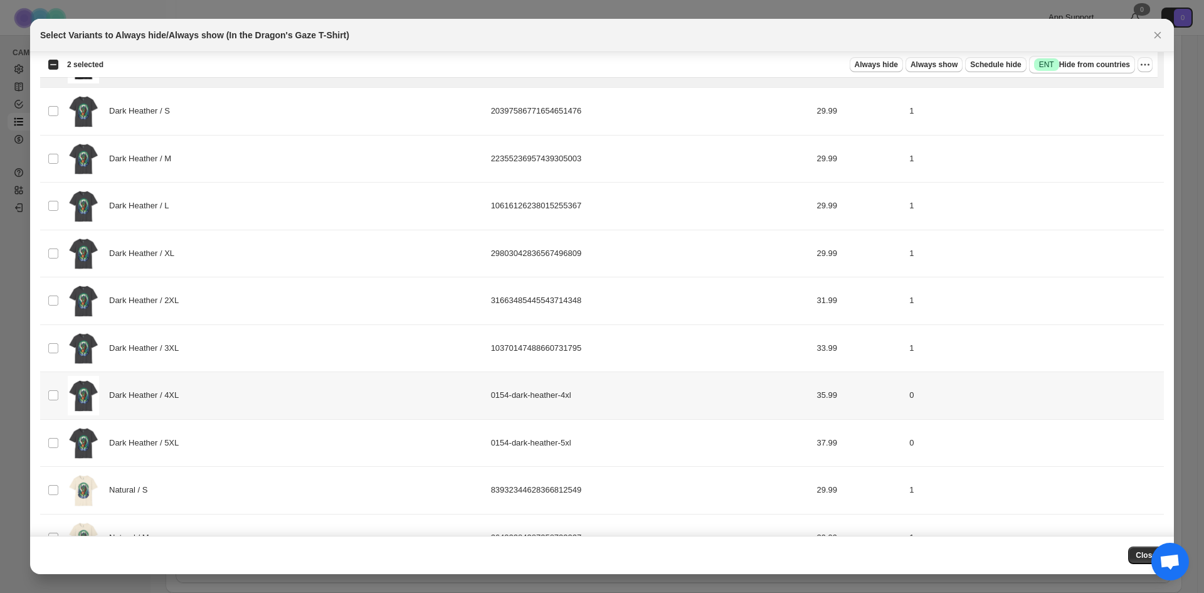
click at [238, 395] on div "Dark Heather / 4XL" at bounding box center [276, 396] width 416 height 40
click at [241, 440] on div "Dark Heather / 5XL" at bounding box center [276, 443] width 416 height 40
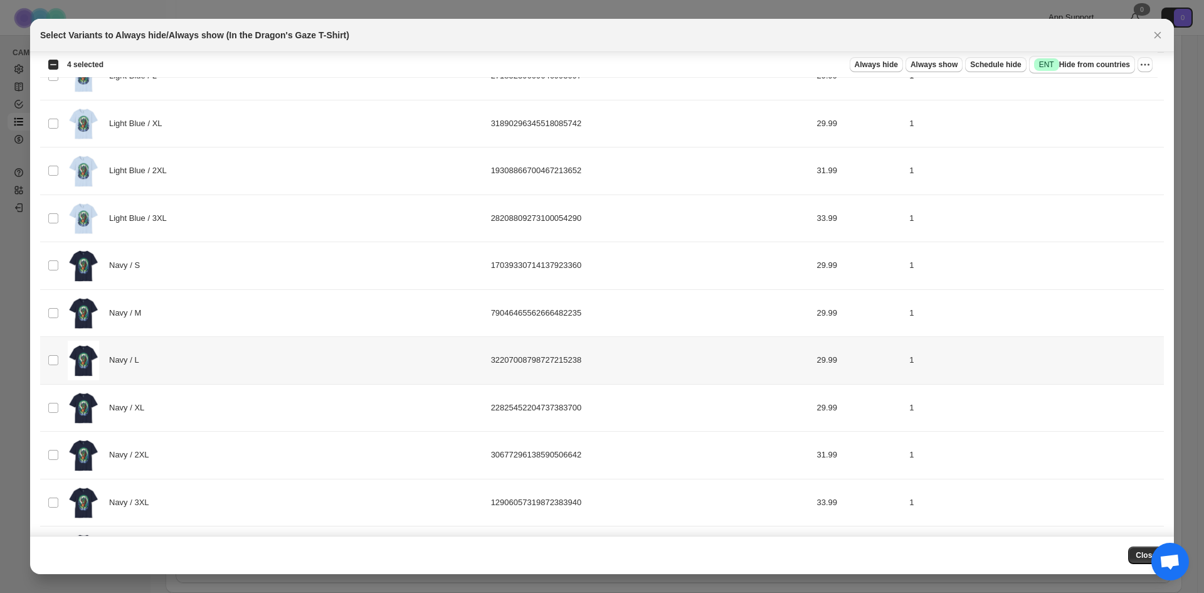
scroll to position [1573, 0]
click at [246, 448] on div "Navy / 4XL" at bounding box center [276, 455] width 416 height 40
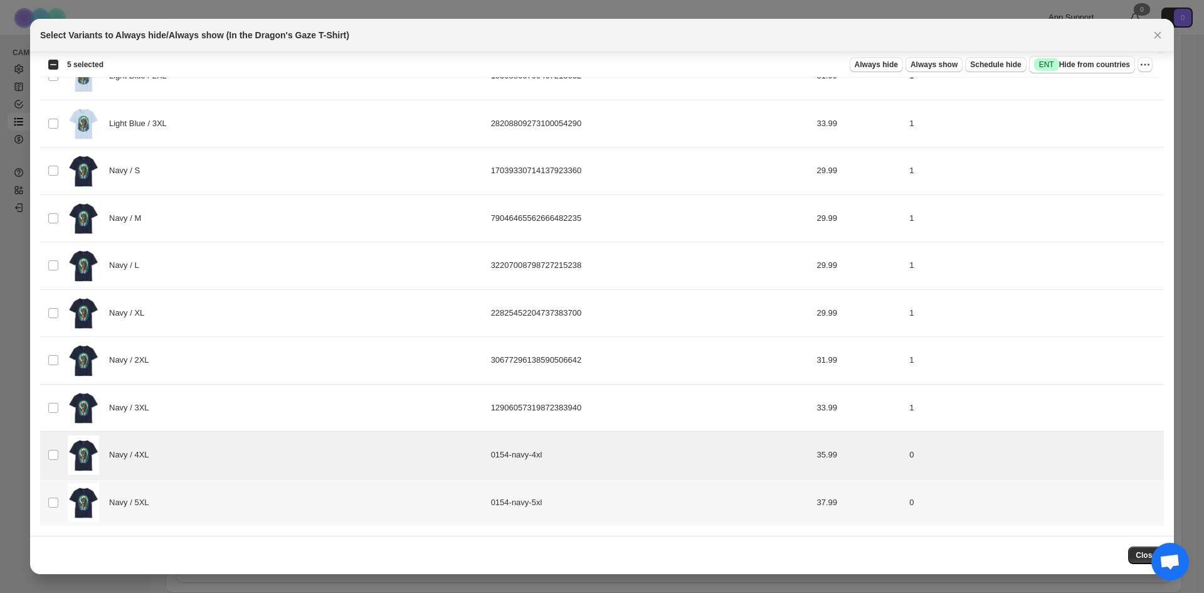
click at [243, 502] on div "Navy / 5XL" at bounding box center [276, 503] width 416 height 40
click at [1112, 62] on span "Success ENT Hide from countries" at bounding box center [1082, 64] width 96 height 13
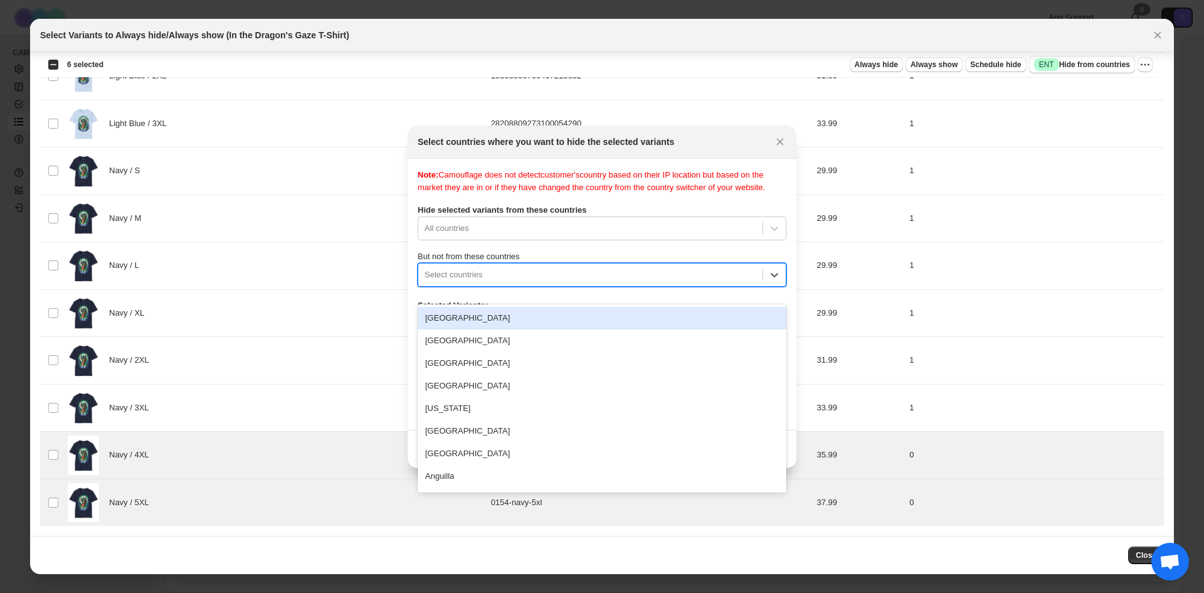
click at [611, 282] on div ":r7c:" at bounding box center [591, 274] width 332 height 15
type input "****"
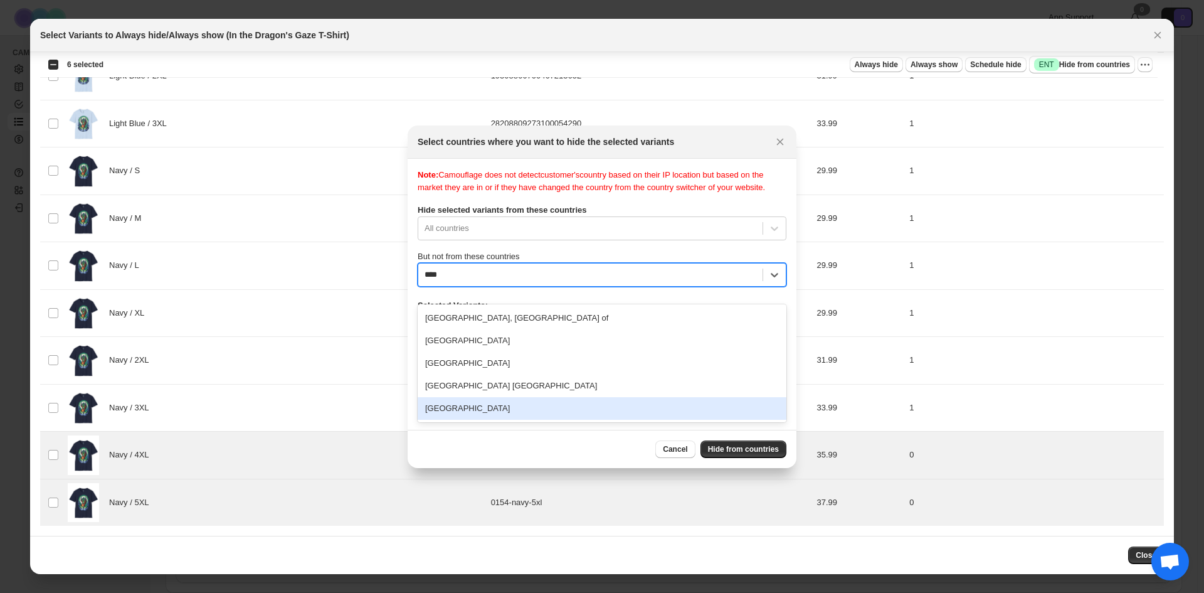
click at [530, 413] on div "United States" at bounding box center [602, 408] width 369 height 23
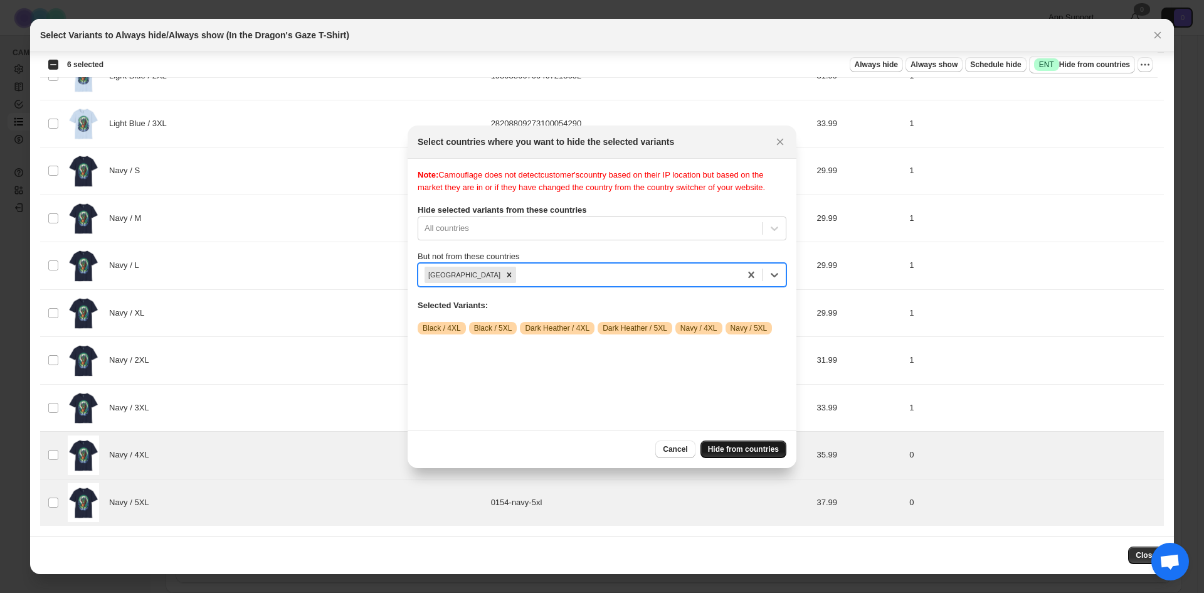
click at [753, 448] on span "Hide from countries" at bounding box center [743, 449] width 71 height 10
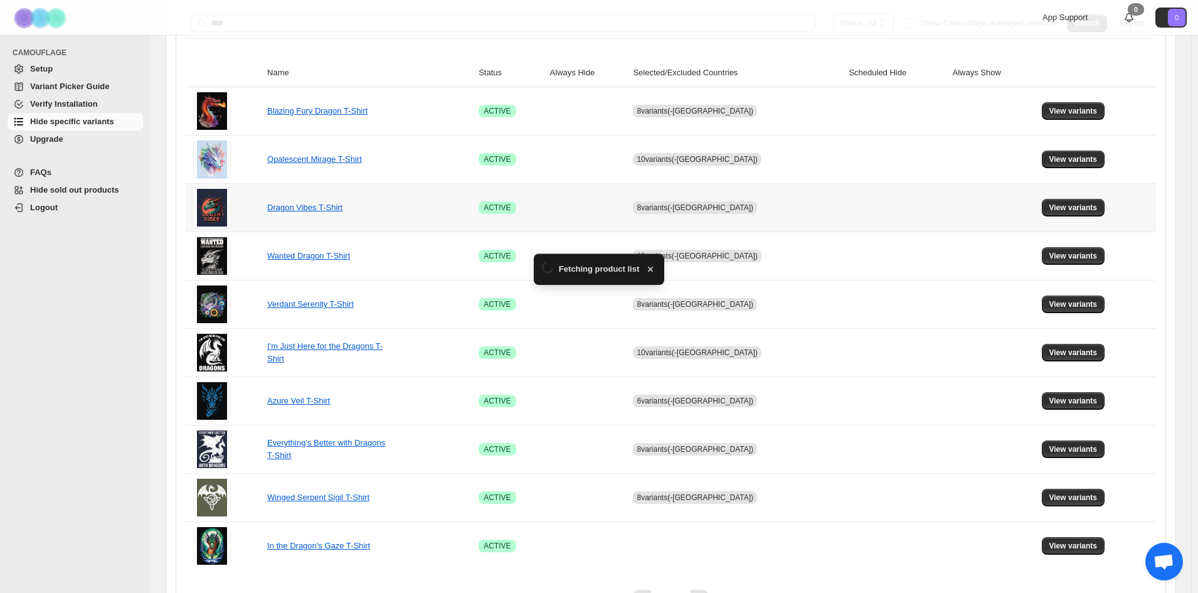
scroll to position [262, 0]
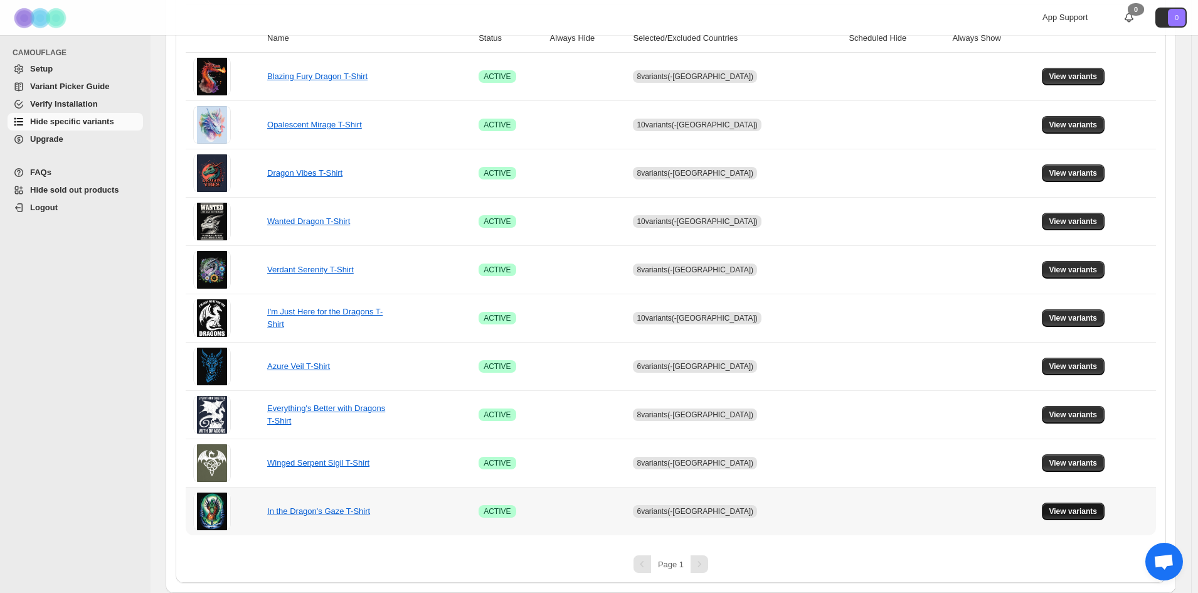
click at [1073, 517] on td "View variants" at bounding box center [1097, 511] width 119 height 48
click at [1059, 516] on button "View variants" at bounding box center [1073, 511] width 63 height 18
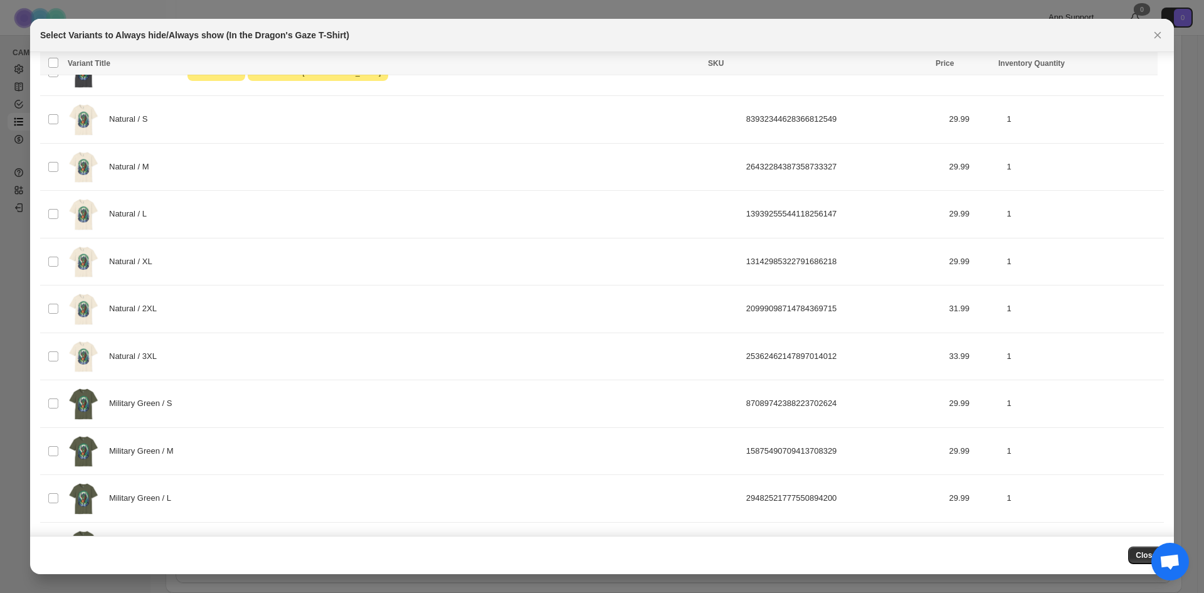
scroll to position [775, 0]
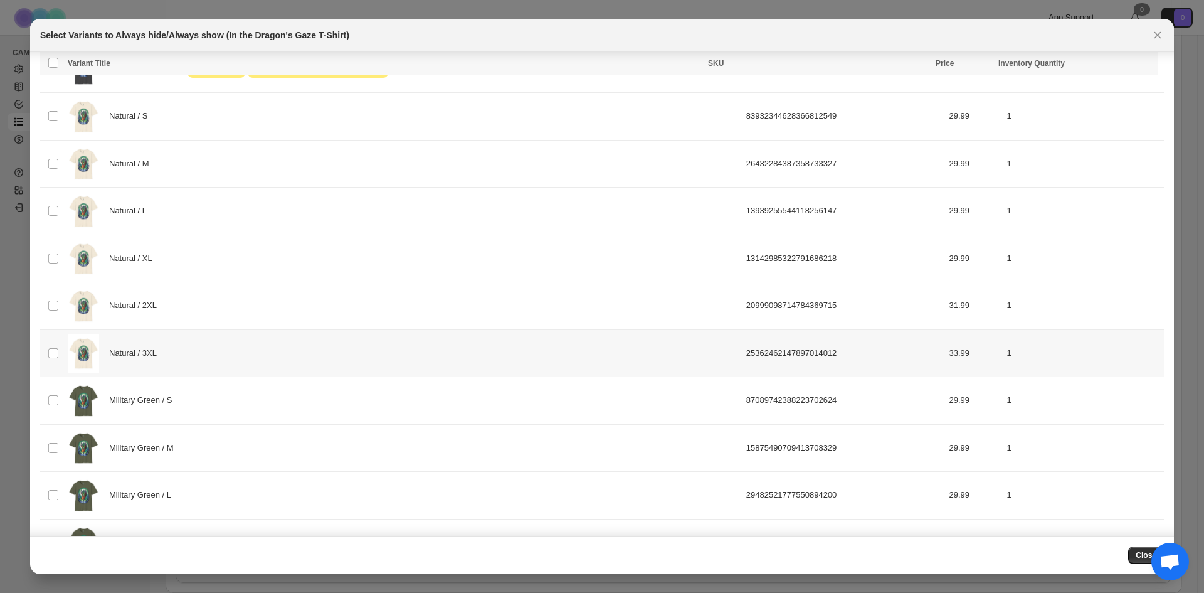
click at [333, 350] on div "Natural / 3XL" at bounding box center [403, 354] width 671 height 40
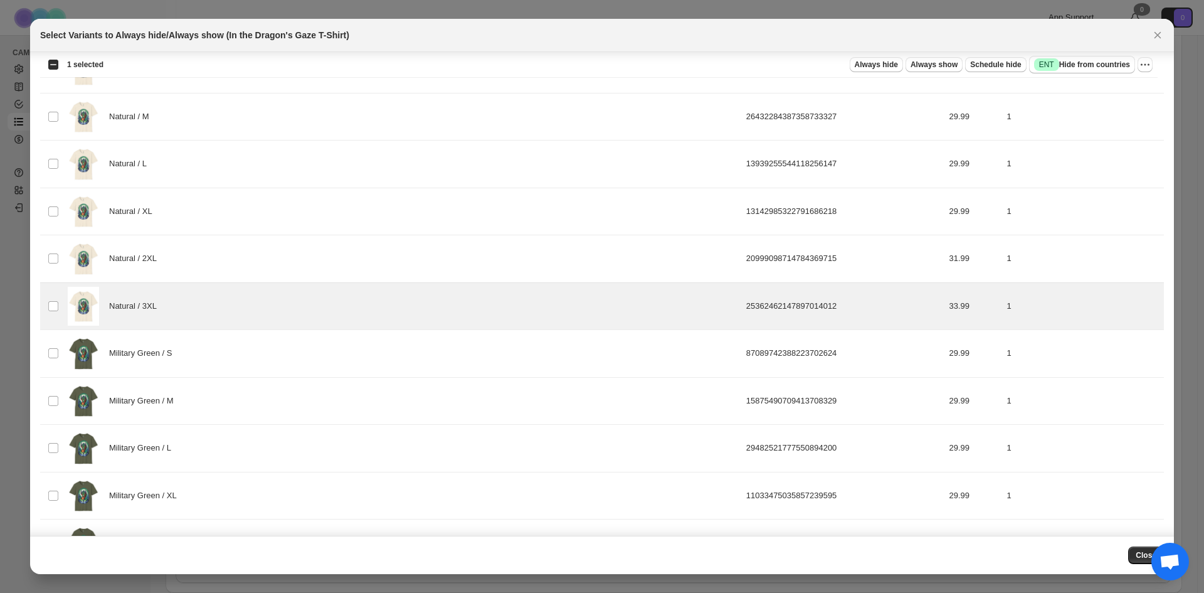
scroll to position [820, 0]
click at [1088, 63] on span "Success ENT Hide from countries" at bounding box center [1082, 64] width 96 height 13
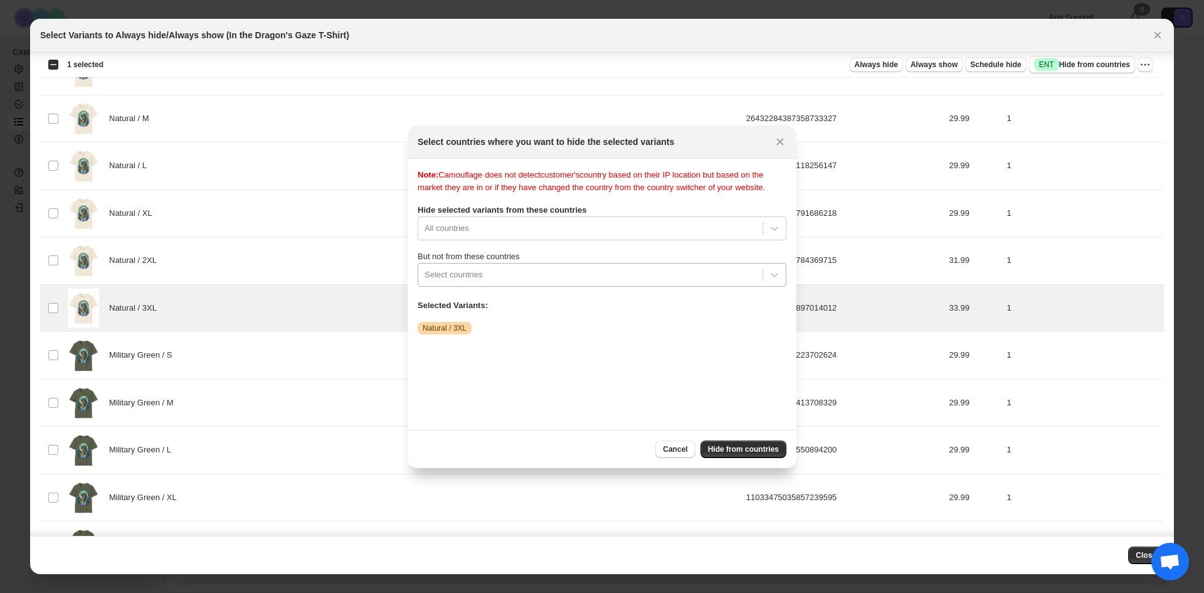
click at [665, 282] on div ":r9a:" at bounding box center [591, 274] width 332 height 15
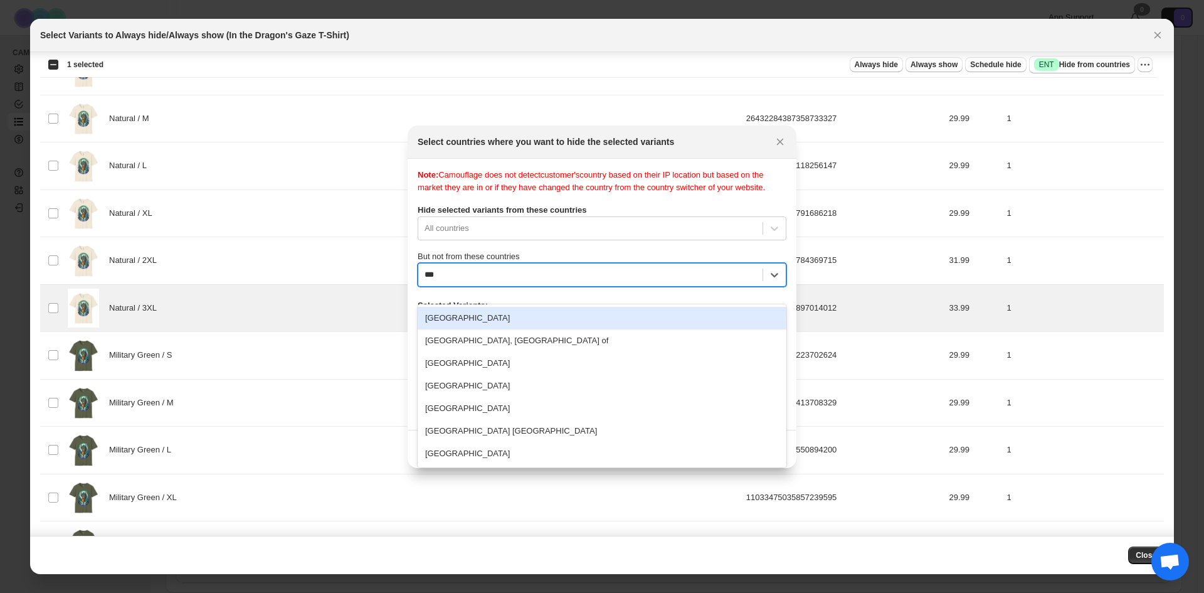
type input "****"
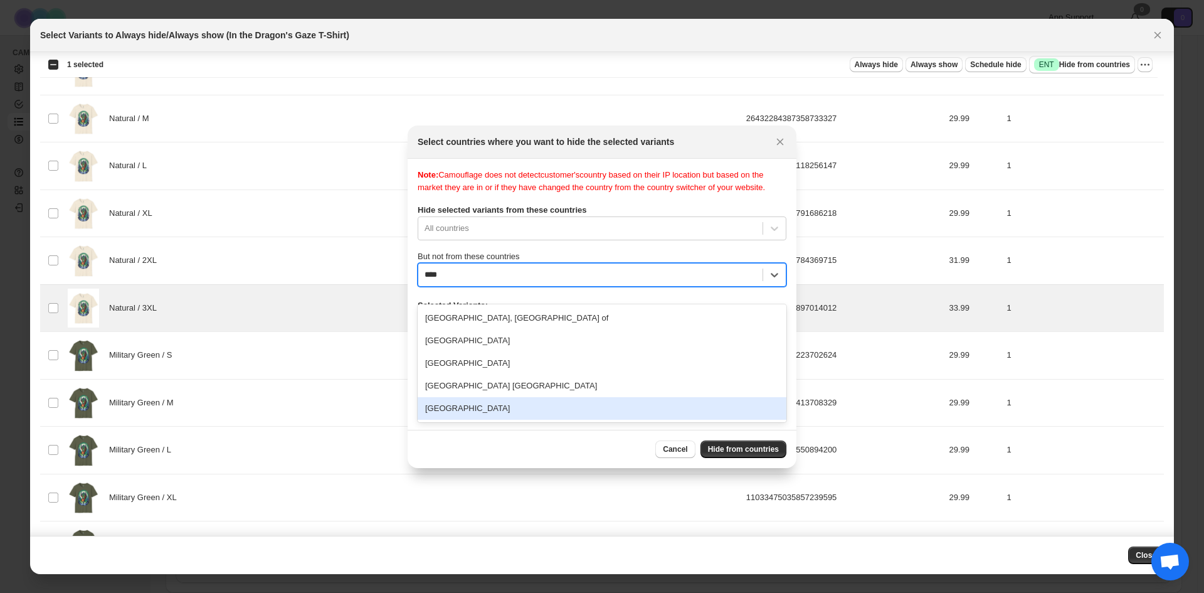
click at [531, 403] on div "United States" at bounding box center [602, 408] width 369 height 23
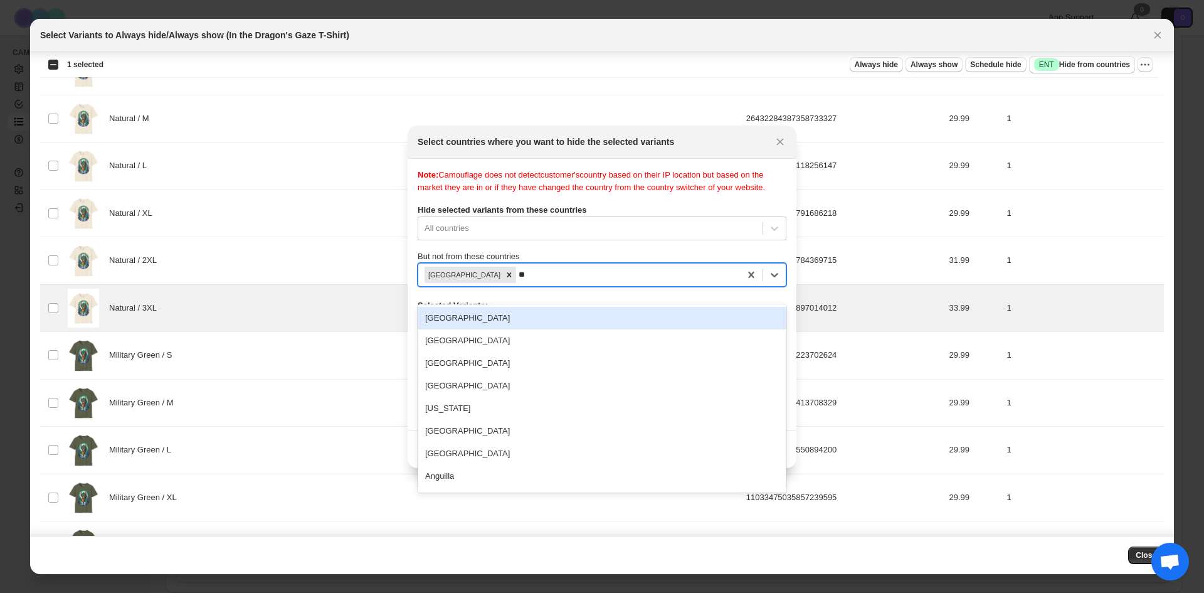
type input "***"
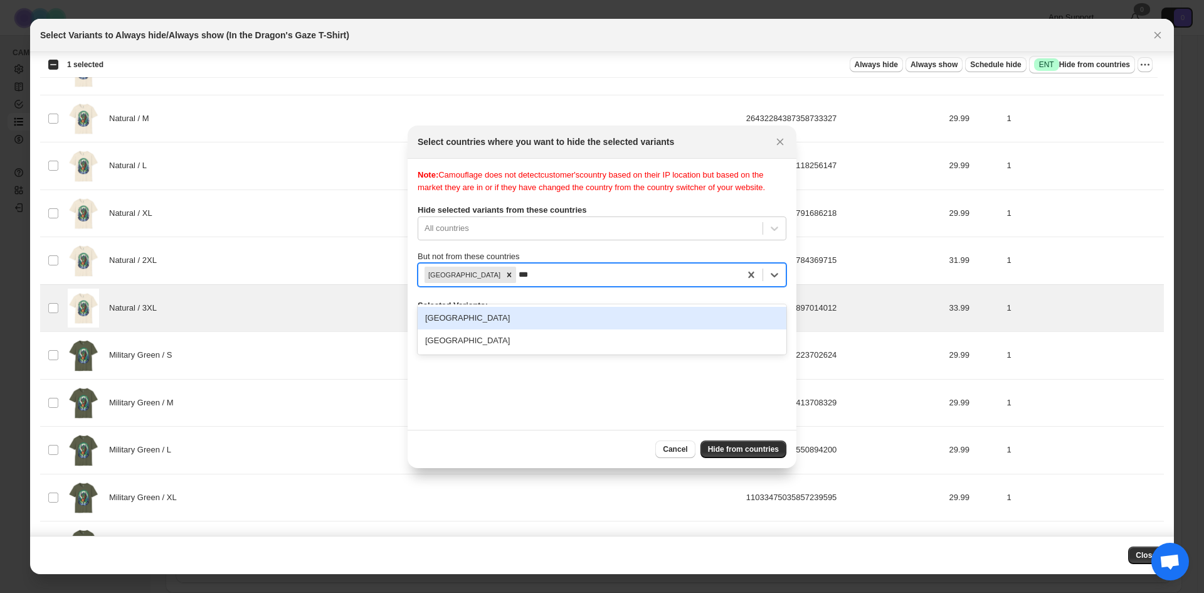
click at [601, 319] on div "Australia" at bounding box center [602, 318] width 369 height 23
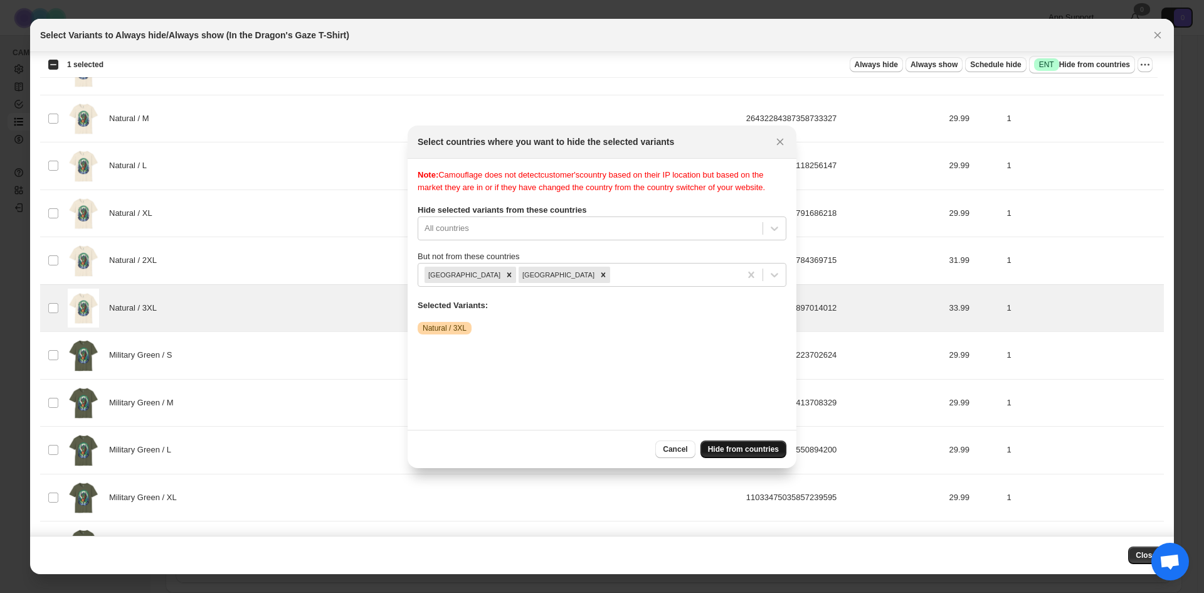
click at [755, 451] on span "Hide from countries" at bounding box center [743, 449] width 71 height 10
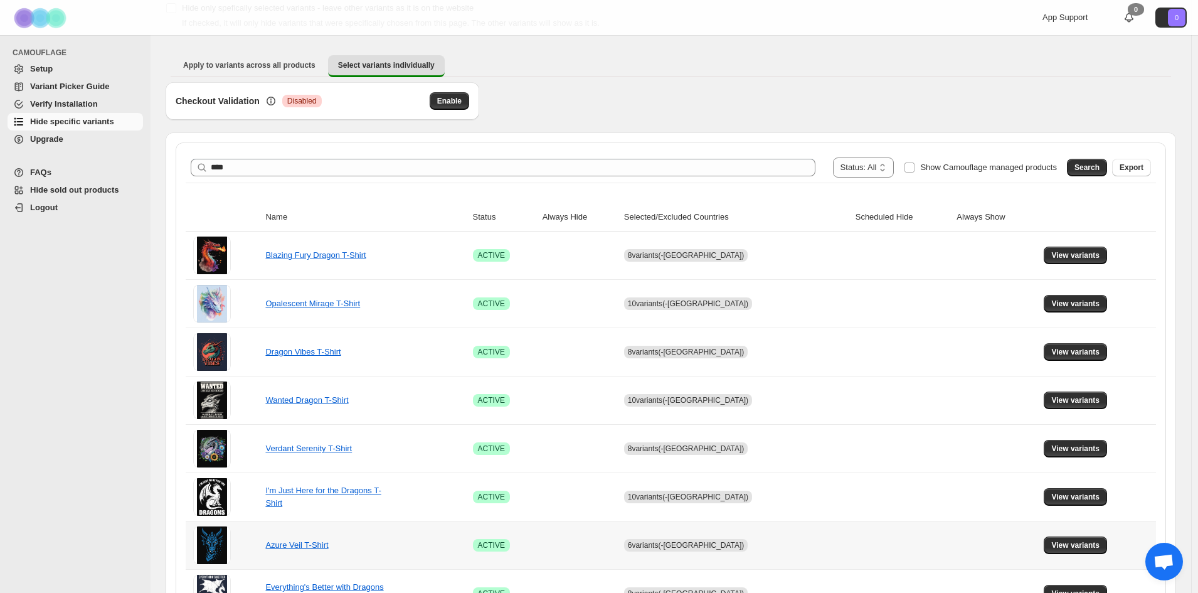
scroll to position [74, 0]
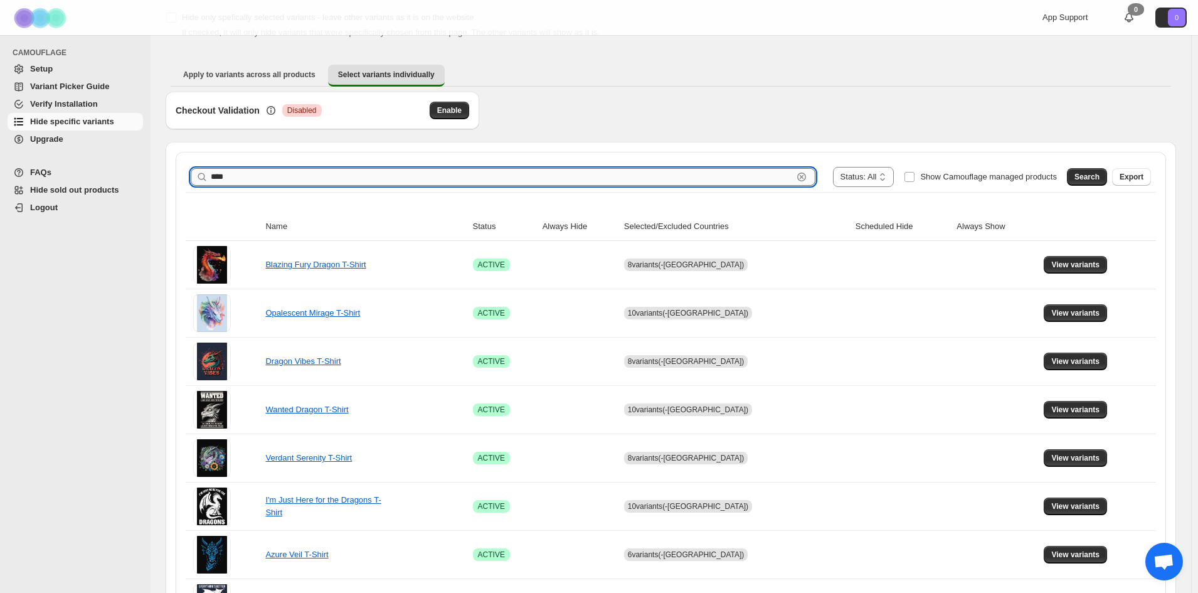
click at [719, 174] on input "****" at bounding box center [502, 177] width 582 height 18
type input "*****"
click at [1096, 175] on span "Search" at bounding box center [1086, 177] width 25 height 10
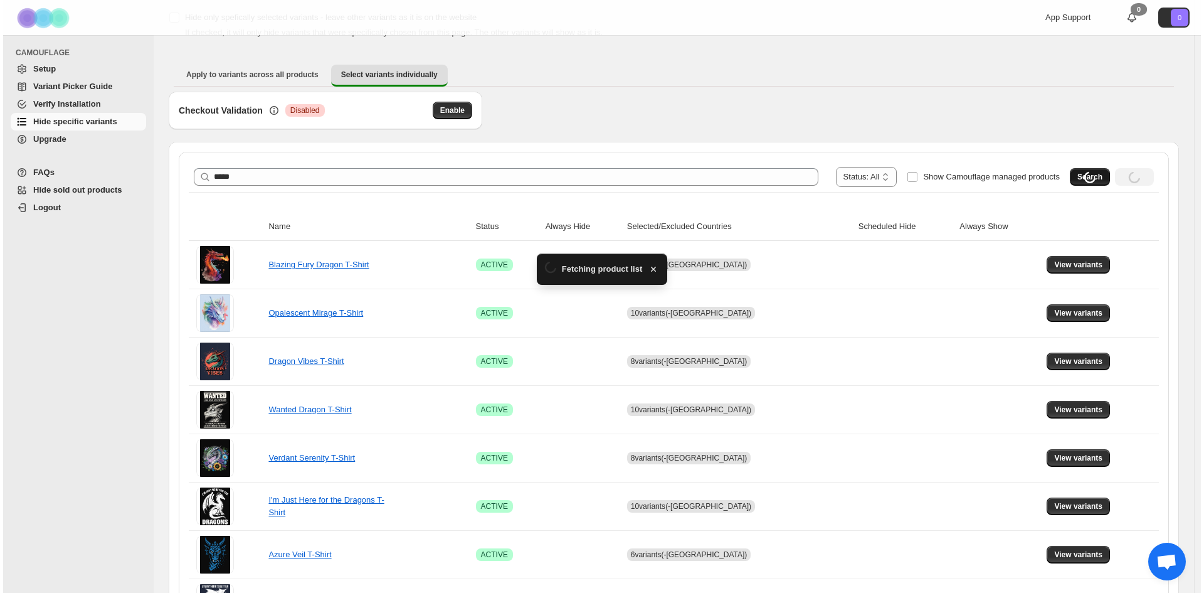
scroll to position [0, 0]
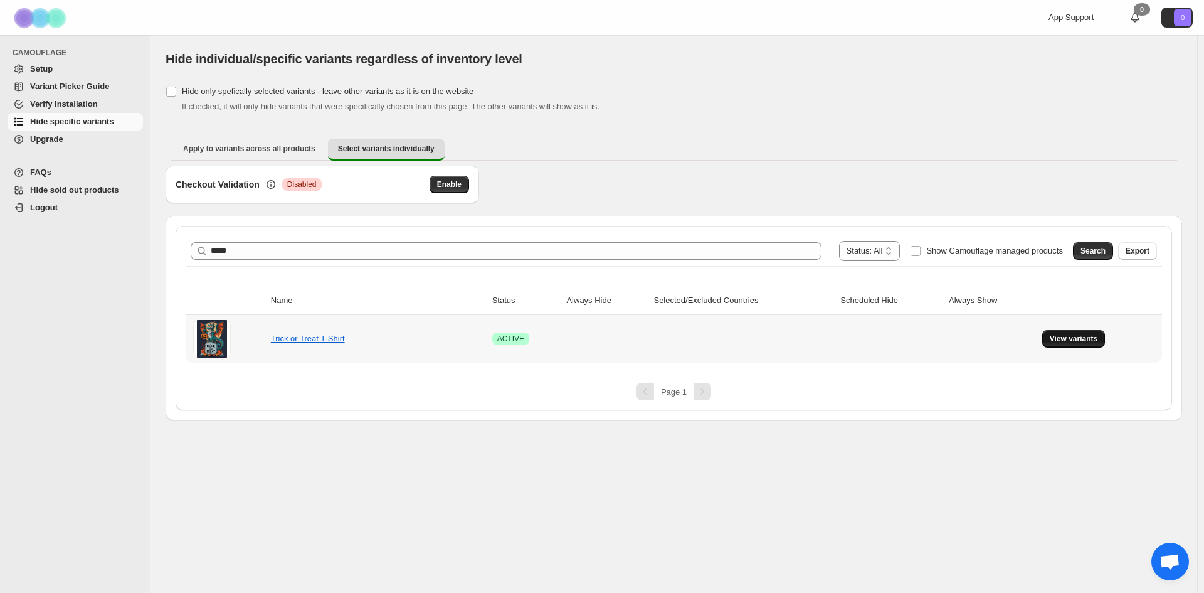
click at [1067, 331] on button "View variants" at bounding box center [1073, 339] width 63 height 18
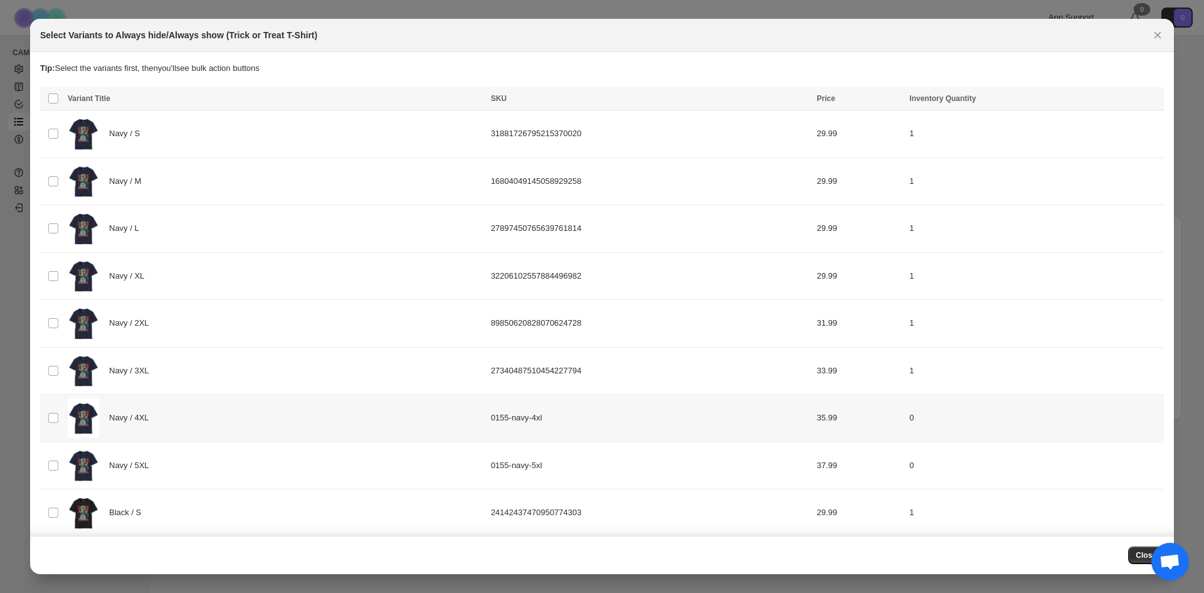
click at [220, 402] on div "Navy / 4XL" at bounding box center [276, 418] width 416 height 40
click at [230, 457] on div "Navy / 5XL" at bounding box center [276, 466] width 416 height 40
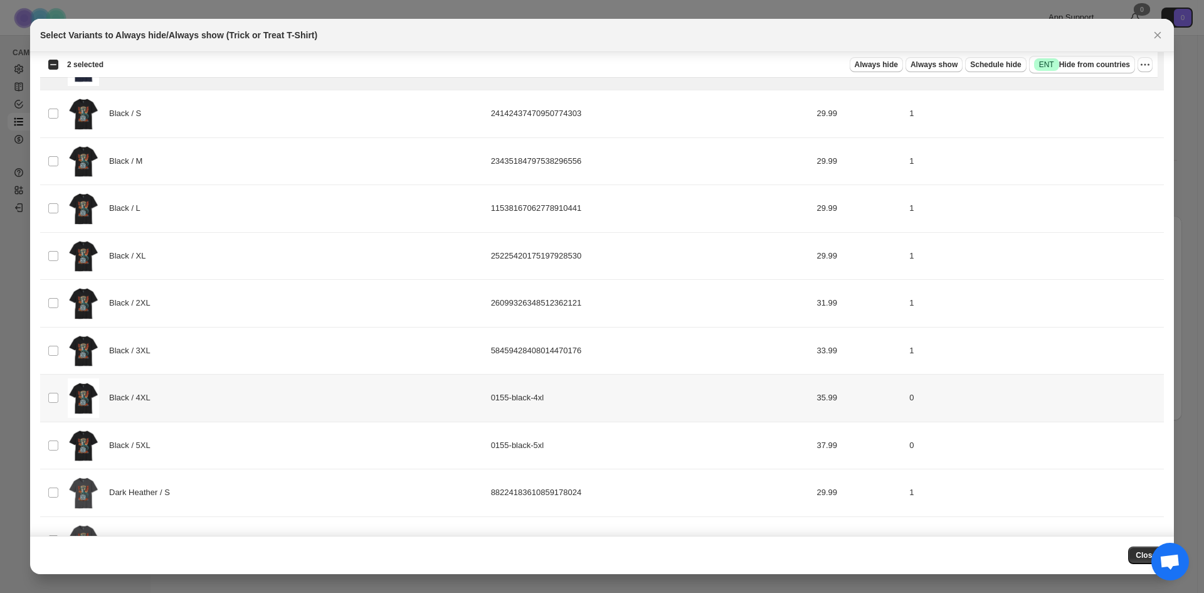
scroll to position [401, 0]
click at [238, 399] on div "Black / 4XL" at bounding box center [276, 396] width 416 height 40
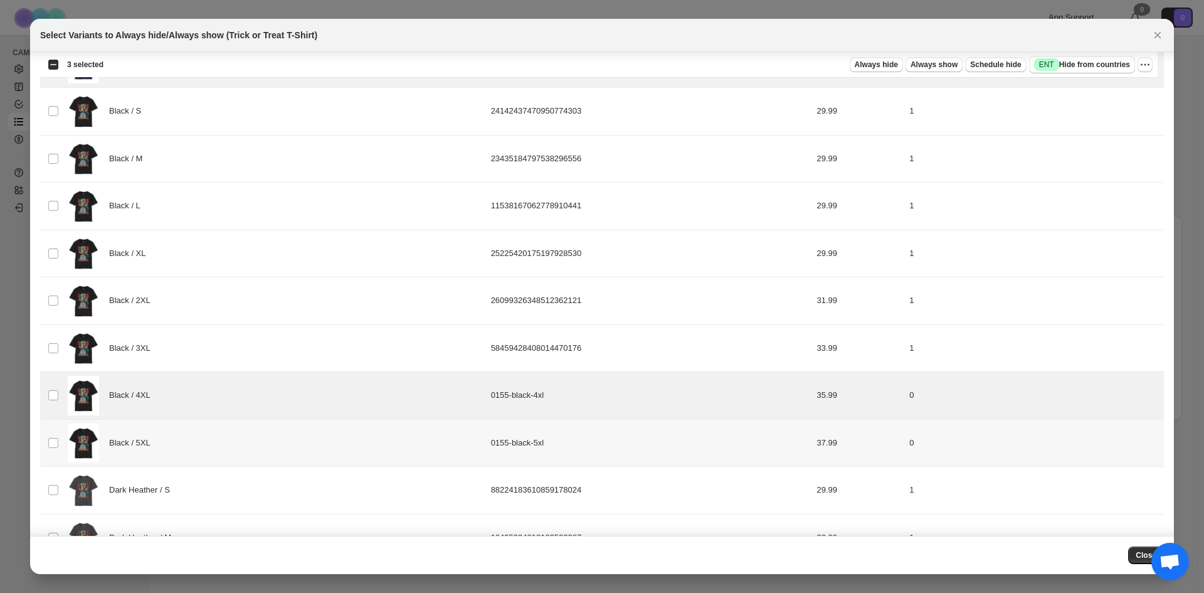
click at [233, 445] on div "Black / 5XL" at bounding box center [276, 443] width 416 height 40
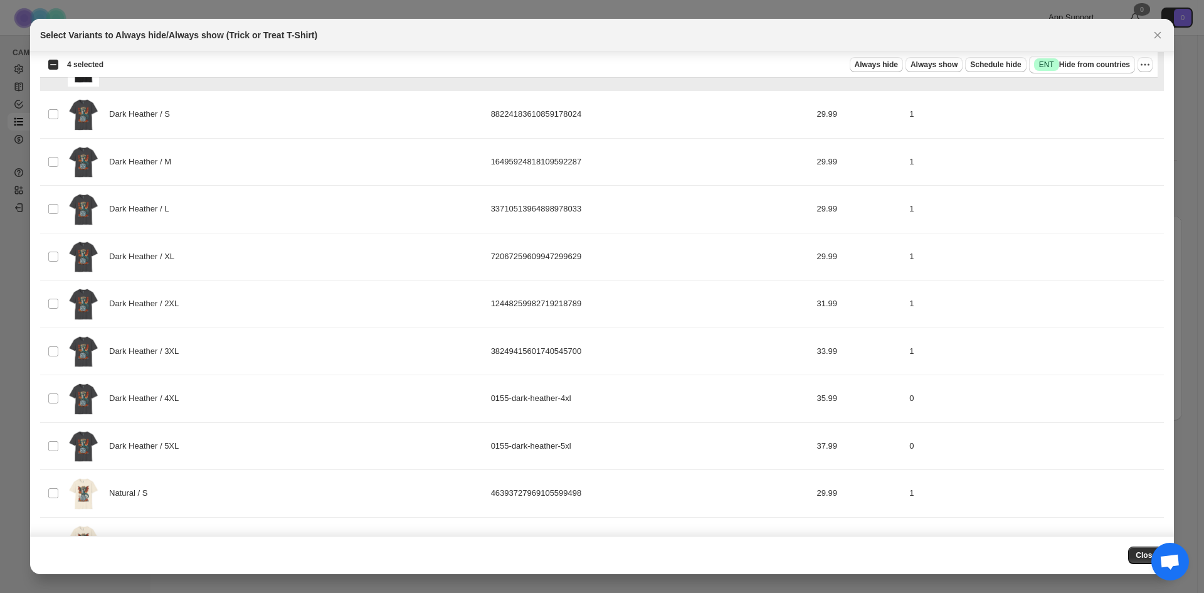
scroll to position [778, 0]
click at [243, 399] on div "Dark Heather / 4XL" at bounding box center [276, 398] width 416 height 40
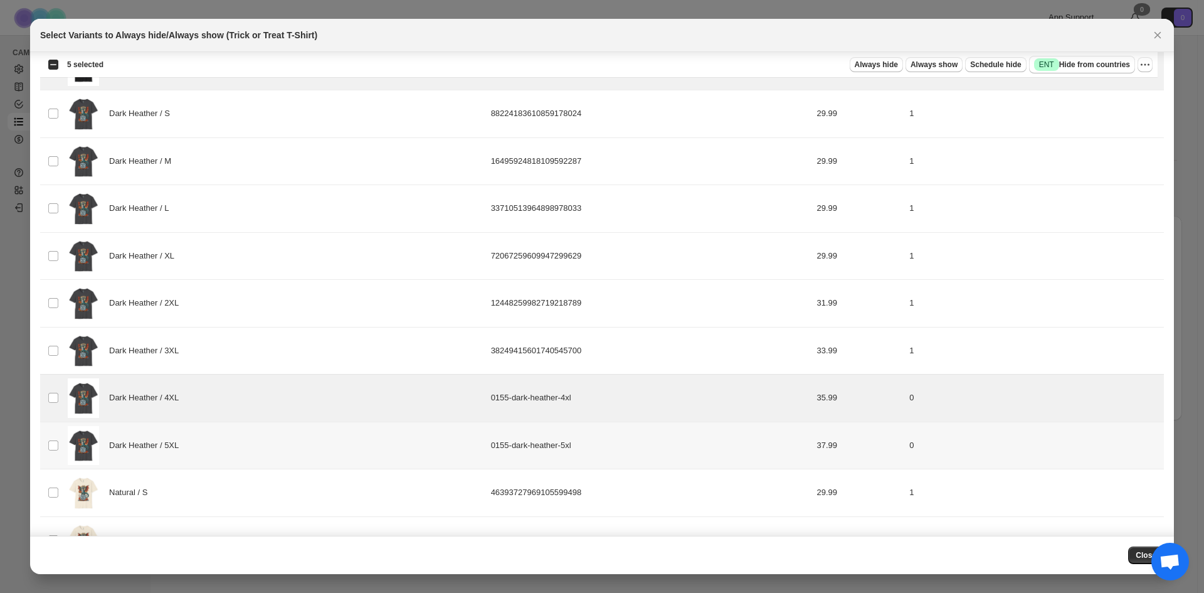
click at [245, 443] on div "Dark Heather / 5XL" at bounding box center [276, 446] width 416 height 40
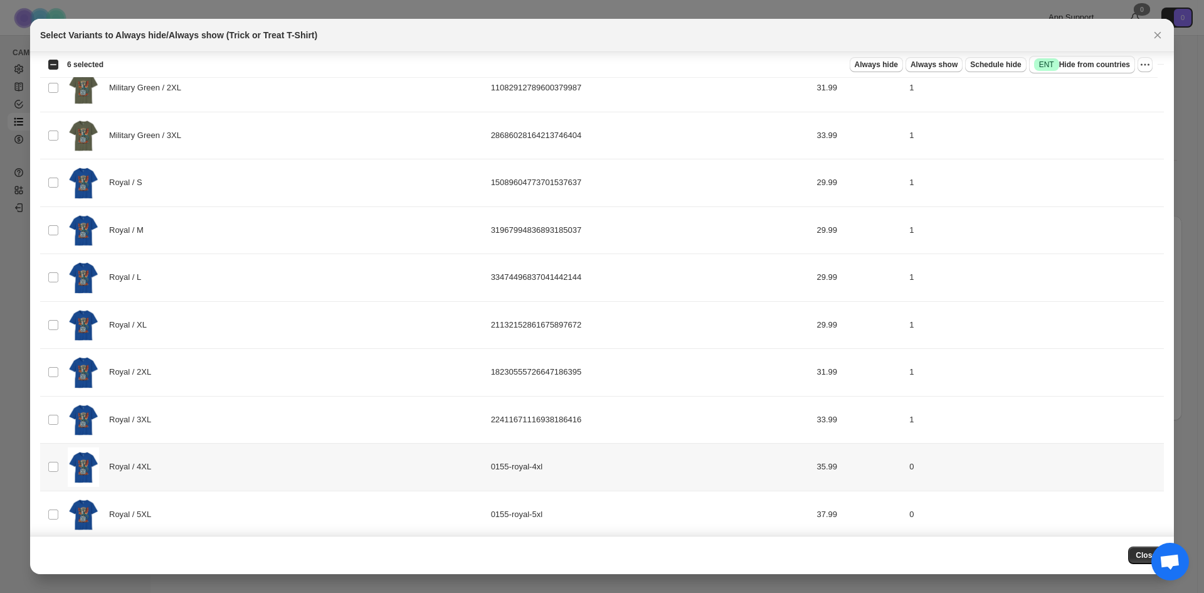
scroll to position [1668, 0]
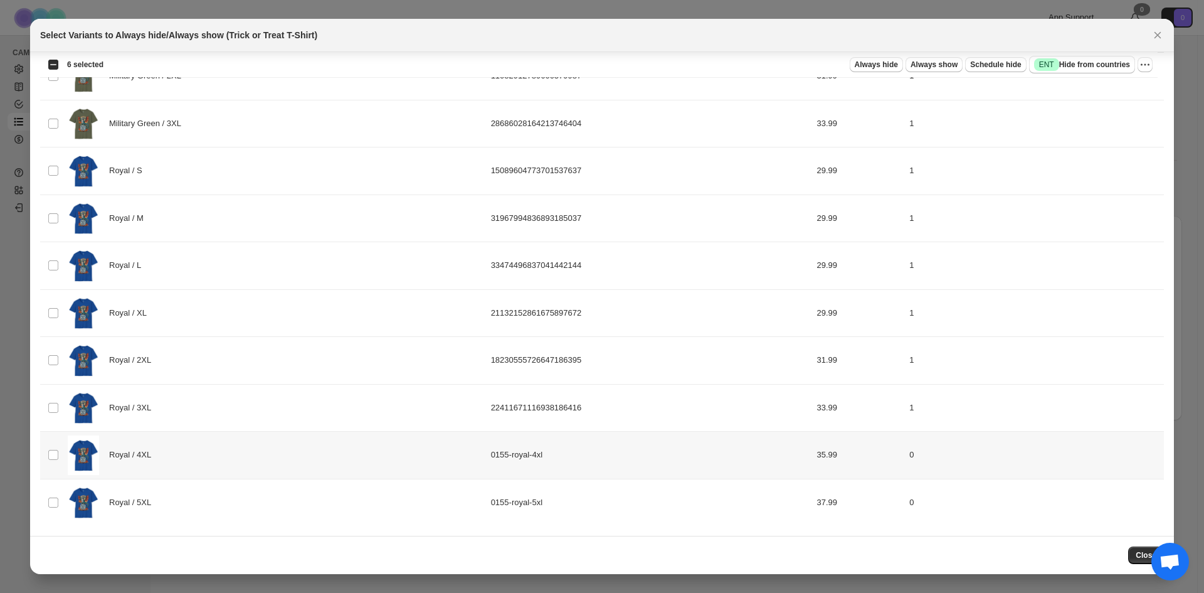
click at [245, 463] on div "Royal / 4XL" at bounding box center [276, 455] width 416 height 40
click at [247, 487] on div "Royal / 5XL" at bounding box center [276, 503] width 416 height 40
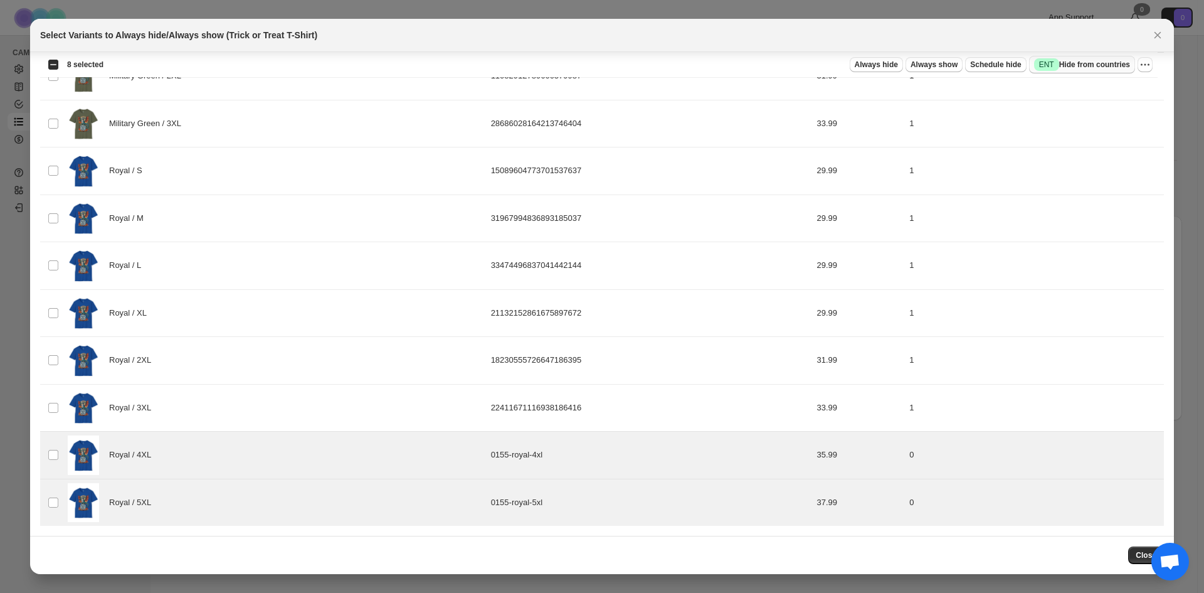
click at [1082, 64] on span "Success ENT Hide from countries" at bounding box center [1082, 64] width 96 height 13
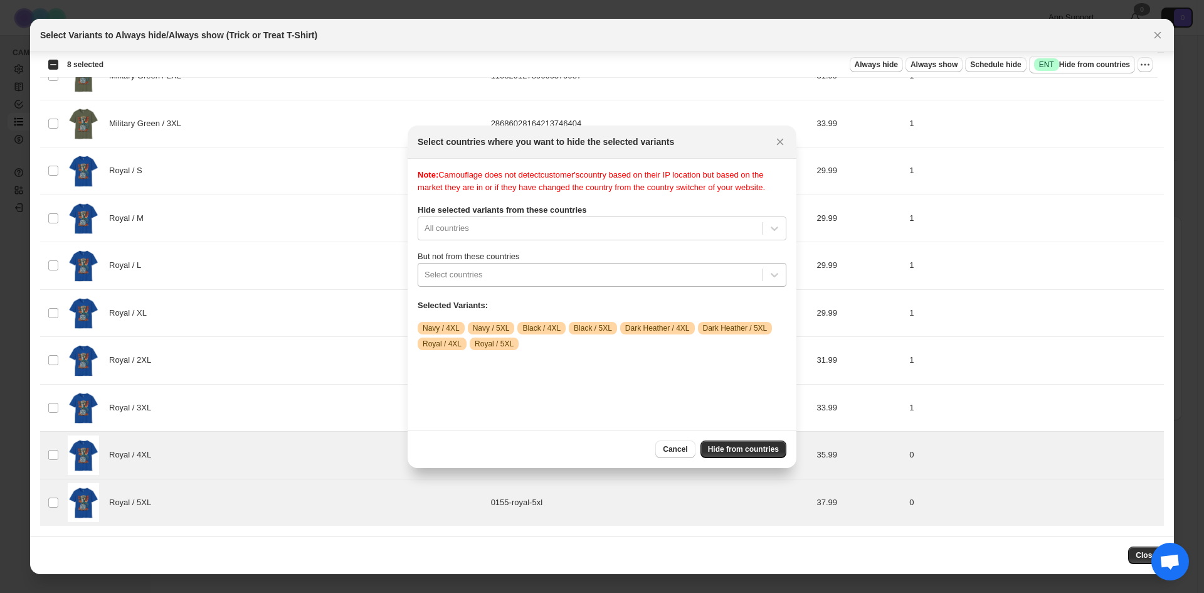
click at [572, 282] on div ":rbb:" at bounding box center [591, 274] width 332 height 15
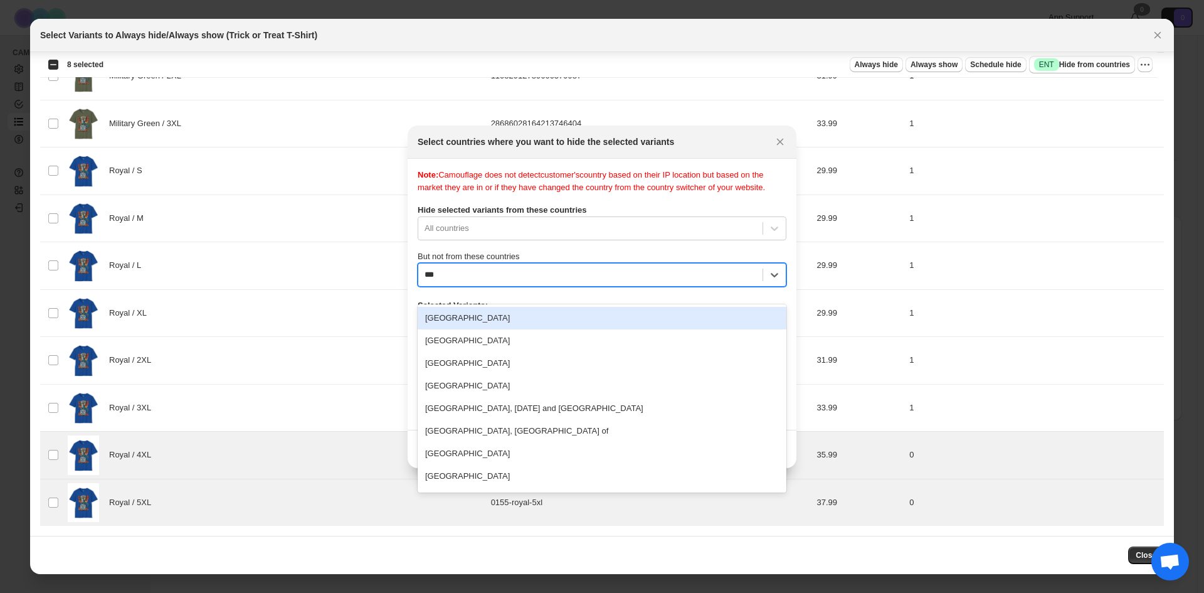
type input "****"
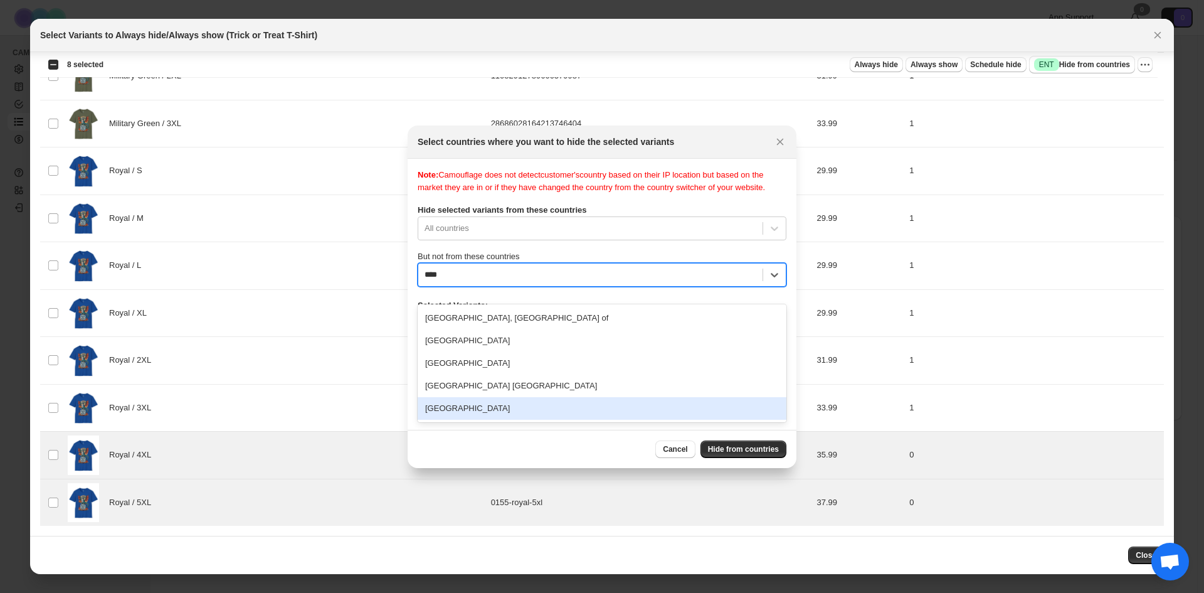
click at [531, 409] on div "United States" at bounding box center [602, 408] width 369 height 23
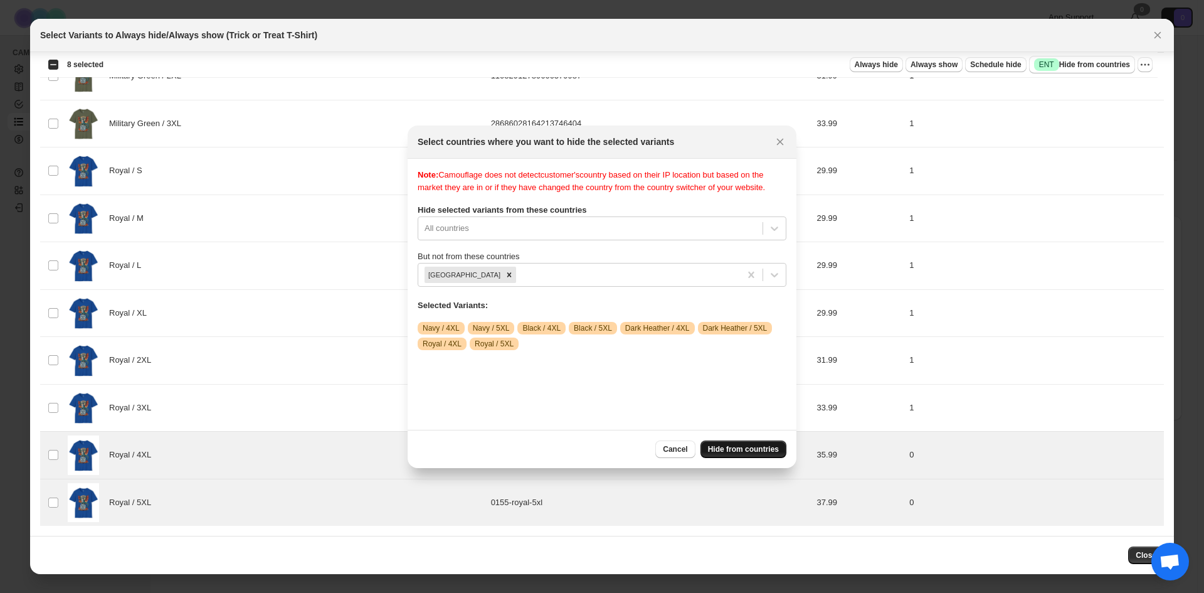
click at [758, 448] on span "Hide from countries" at bounding box center [743, 449] width 71 height 10
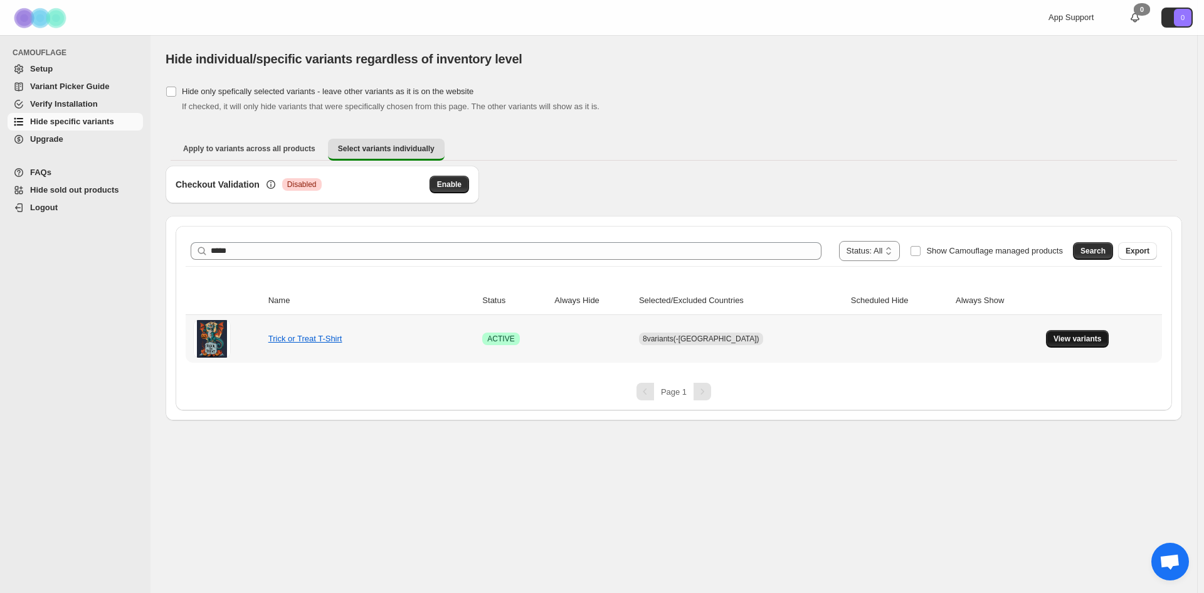
click at [1066, 342] on span "View variants" at bounding box center [1078, 339] width 48 height 10
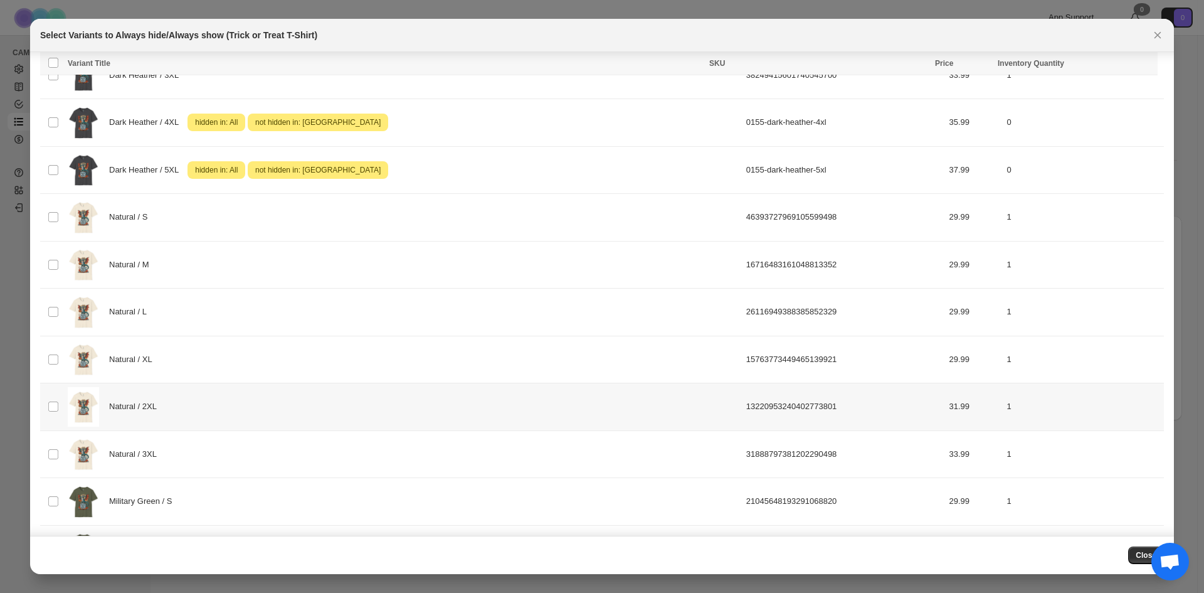
scroll to position [1089, 0]
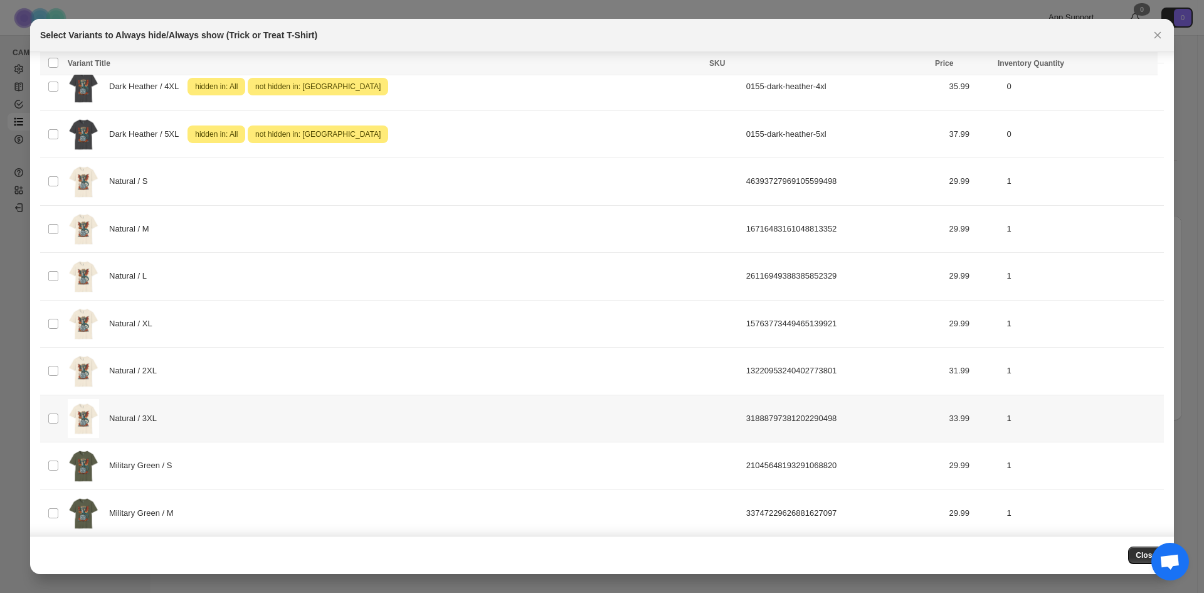
click at [425, 413] on div "Natural / 3XL" at bounding box center [403, 419] width 671 height 40
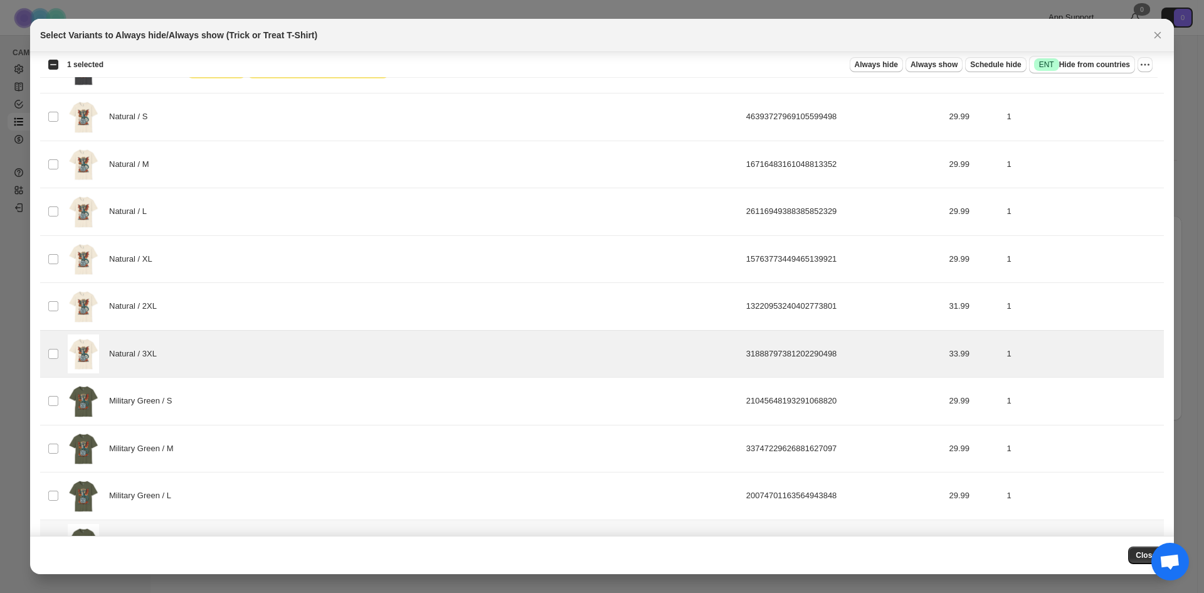
scroll to position [1152, 0]
click at [1089, 66] on span "Success ENT Hide from countries" at bounding box center [1082, 64] width 96 height 13
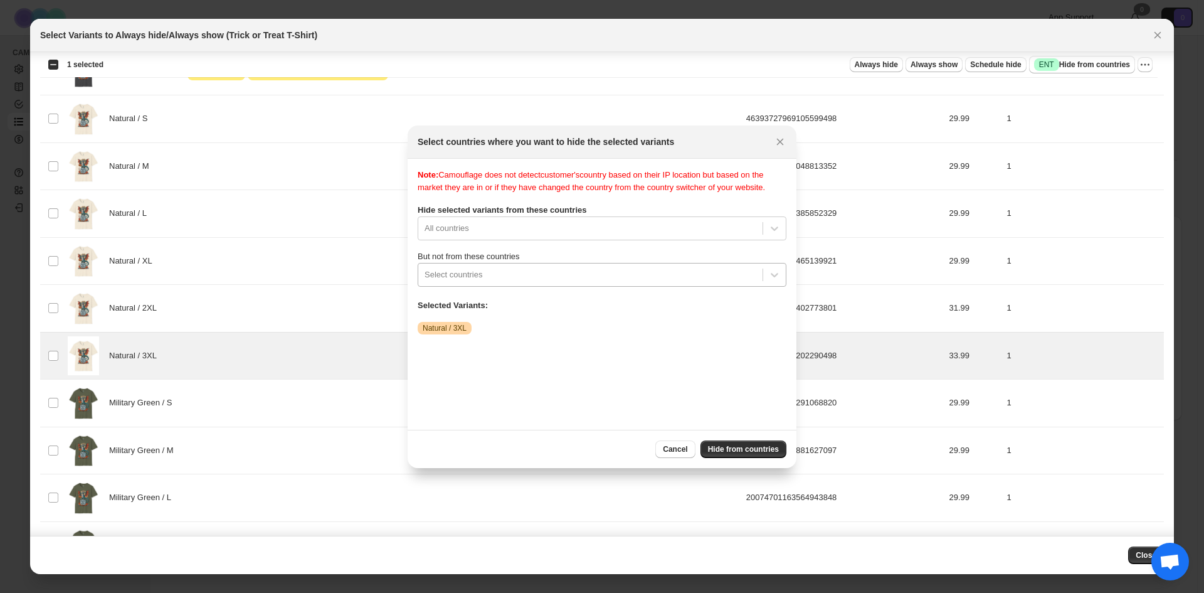
click at [572, 282] on div ":rdb:" at bounding box center [591, 274] width 332 height 15
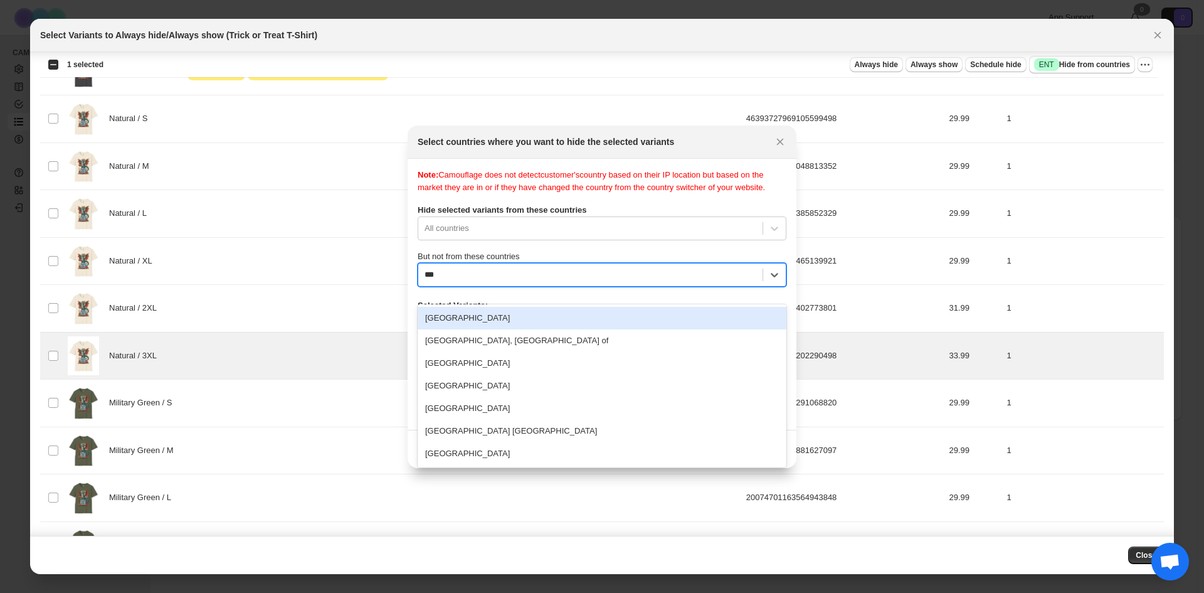
type input "****"
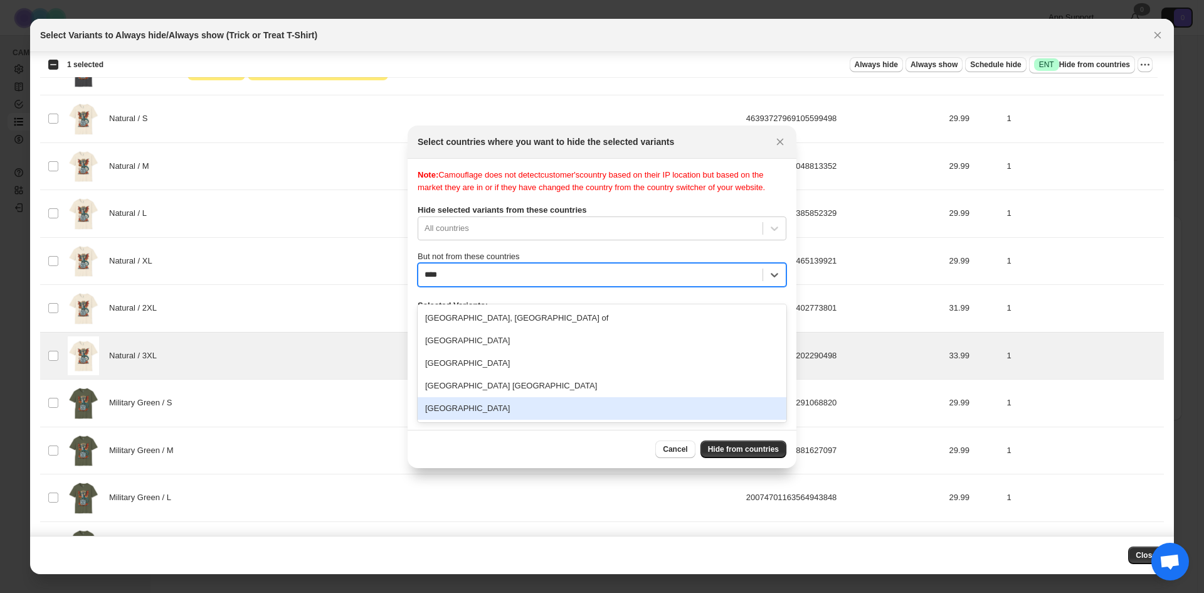
click at [528, 401] on div "United States" at bounding box center [602, 408] width 369 height 23
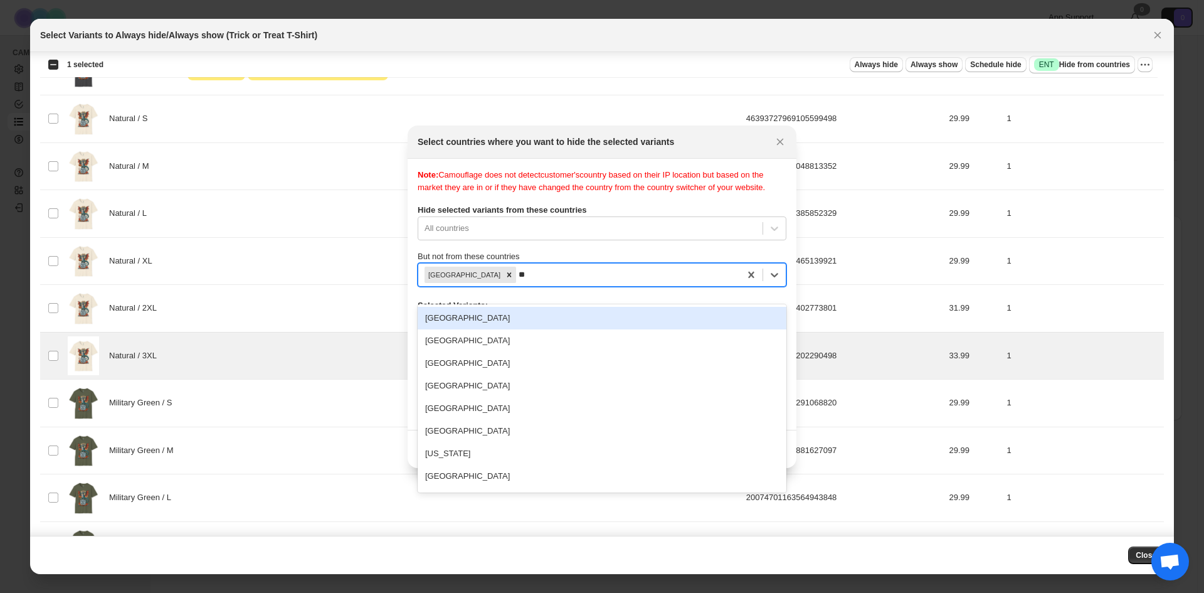
type input "***"
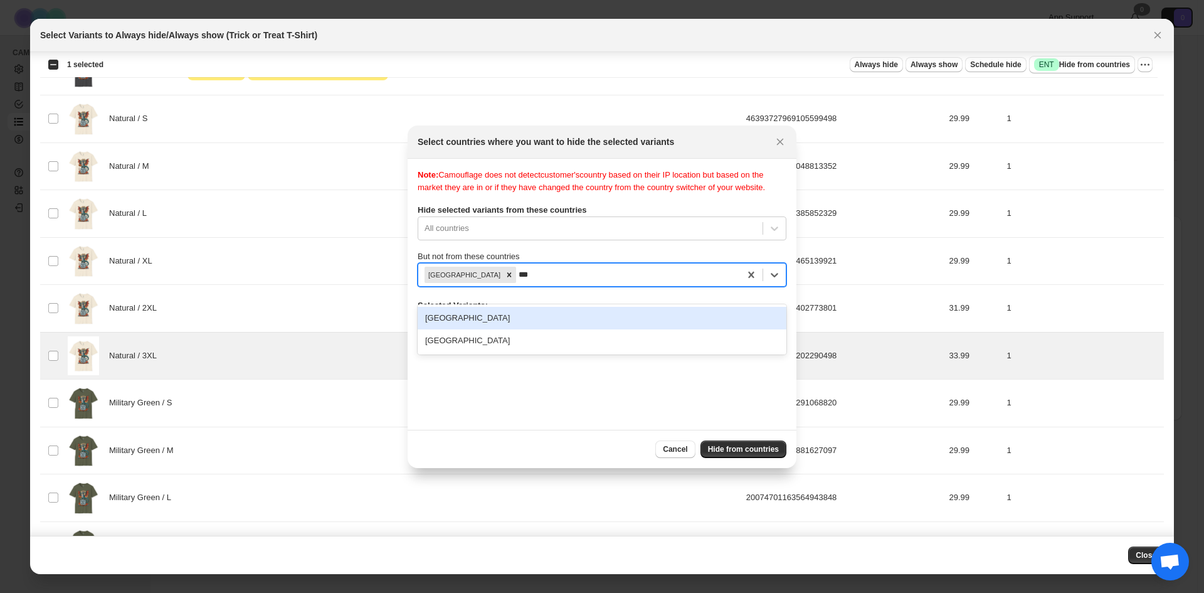
click at [568, 322] on div "Australia" at bounding box center [602, 318] width 369 height 23
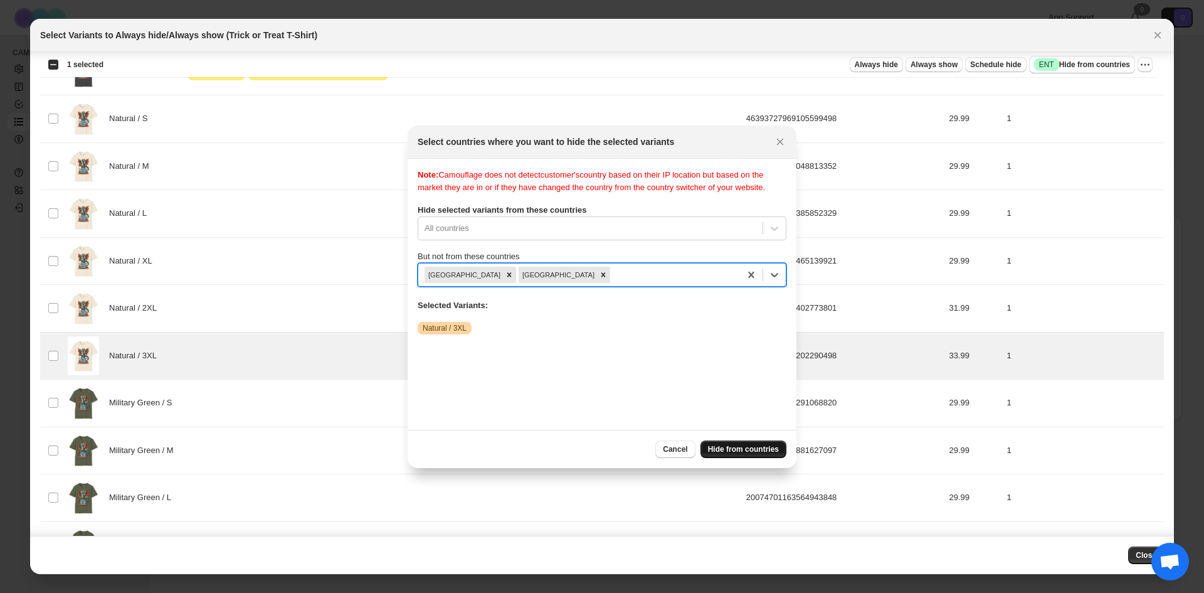
click at [732, 446] on span "Hide from countries" at bounding box center [743, 449] width 71 height 10
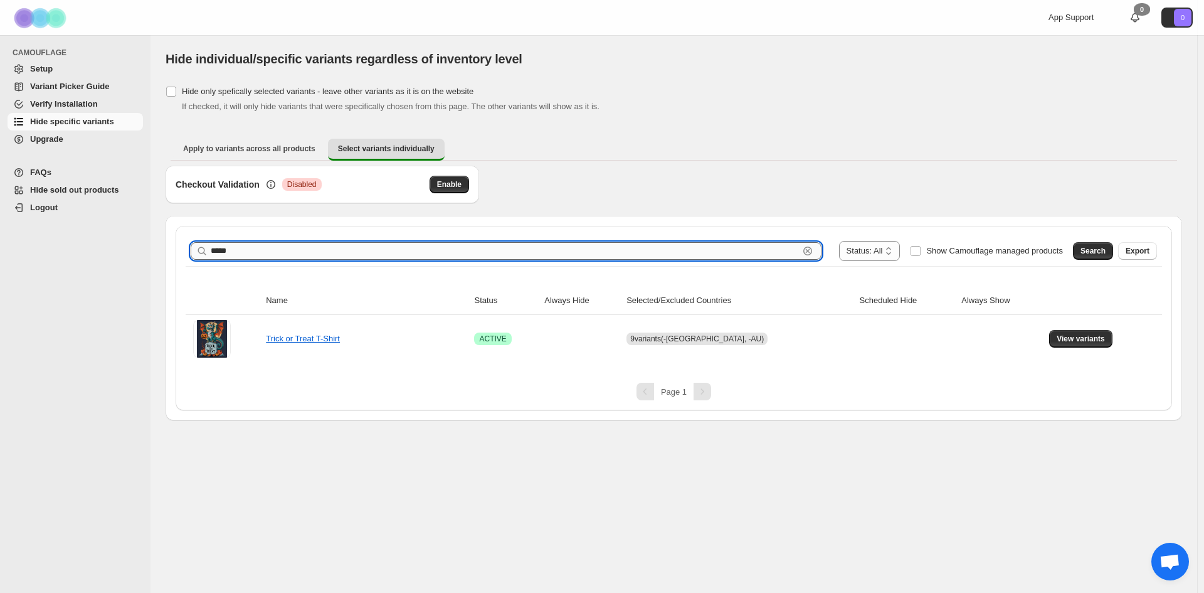
click at [698, 250] on input "*****" at bounding box center [505, 251] width 588 height 18
type input "******"
click at [1093, 250] on span "Search" at bounding box center [1093, 251] width 25 height 10
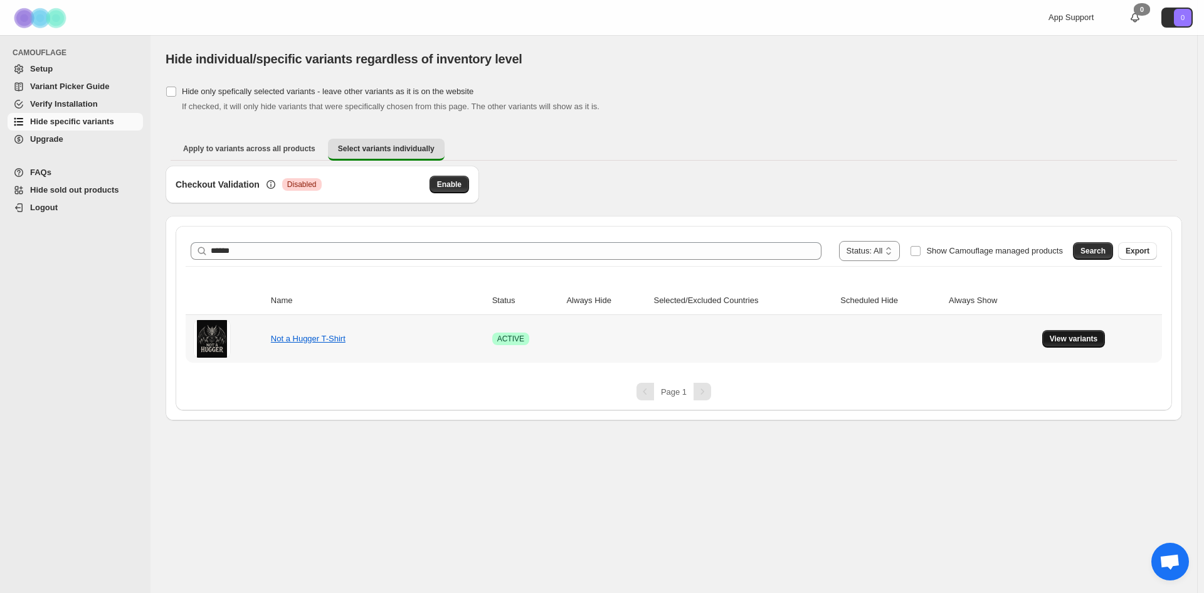
click at [1062, 343] on span "View variants" at bounding box center [1074, 339] width 48 height 10
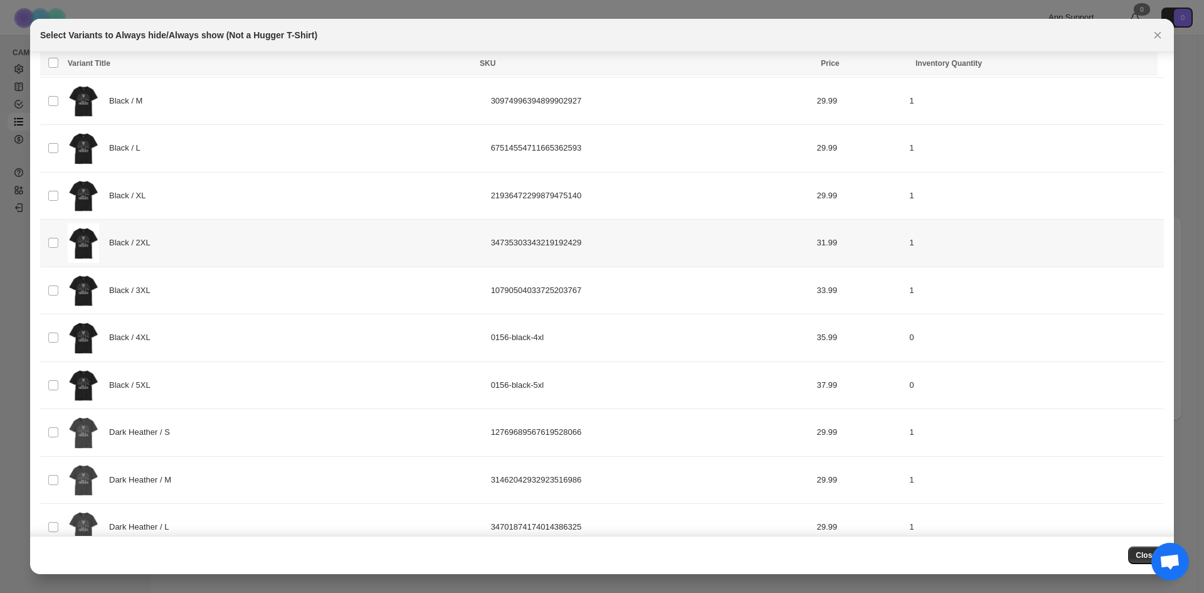
scroll to position [85, 0]
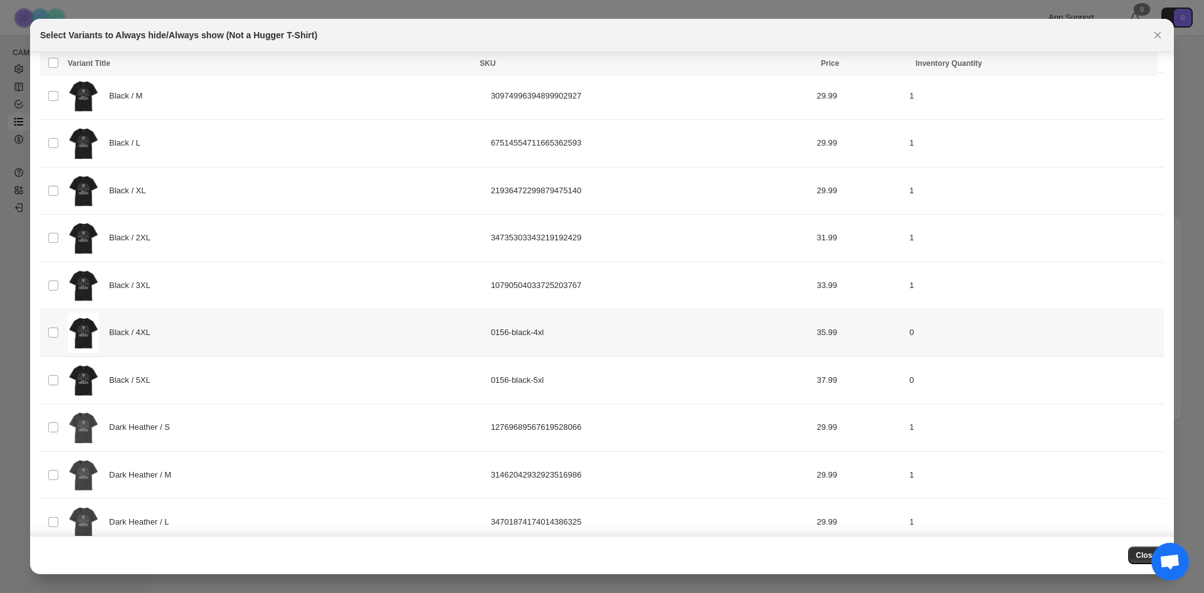
click at [245, 327] on div "Black / 4XL" at bounding box center [276, 333] width 416 height 40
click at [250, 380] on div "Black / 5XL" at bounding box center [276, 381] width 416 height 40
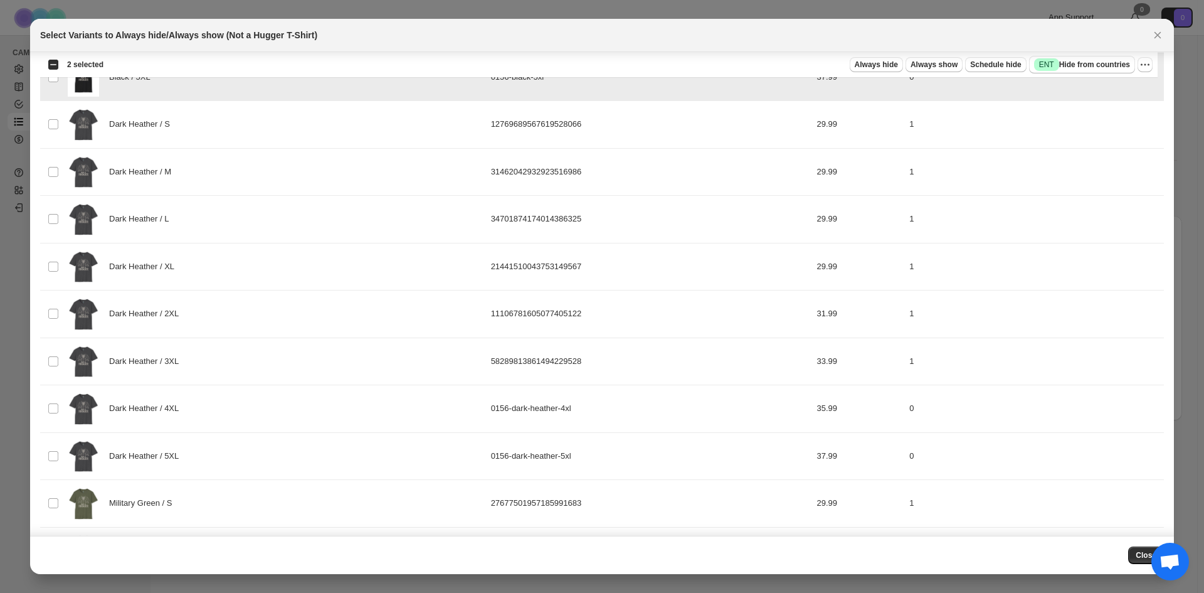
scroll to position [399, 0]
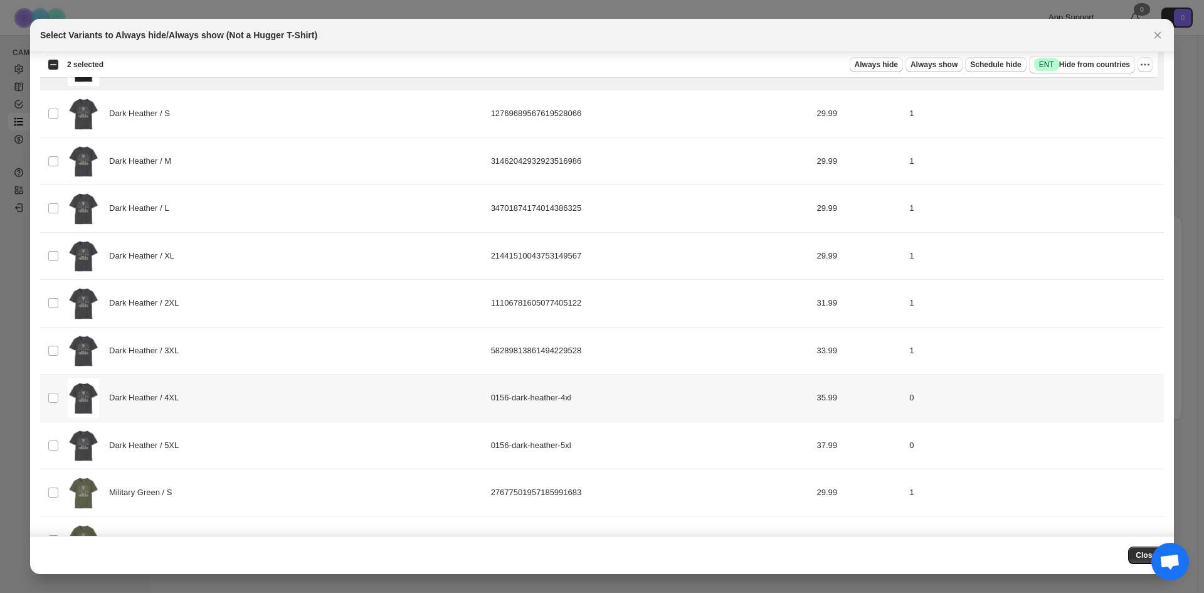
click at [249, 386] on div "Dark Heather / 4XL" at bounding box center [276, 398] width 416 height 40
click at [245, 442] on div "Dark Heather / 5XL" at bounding box center [276, 446] width 416 height 40
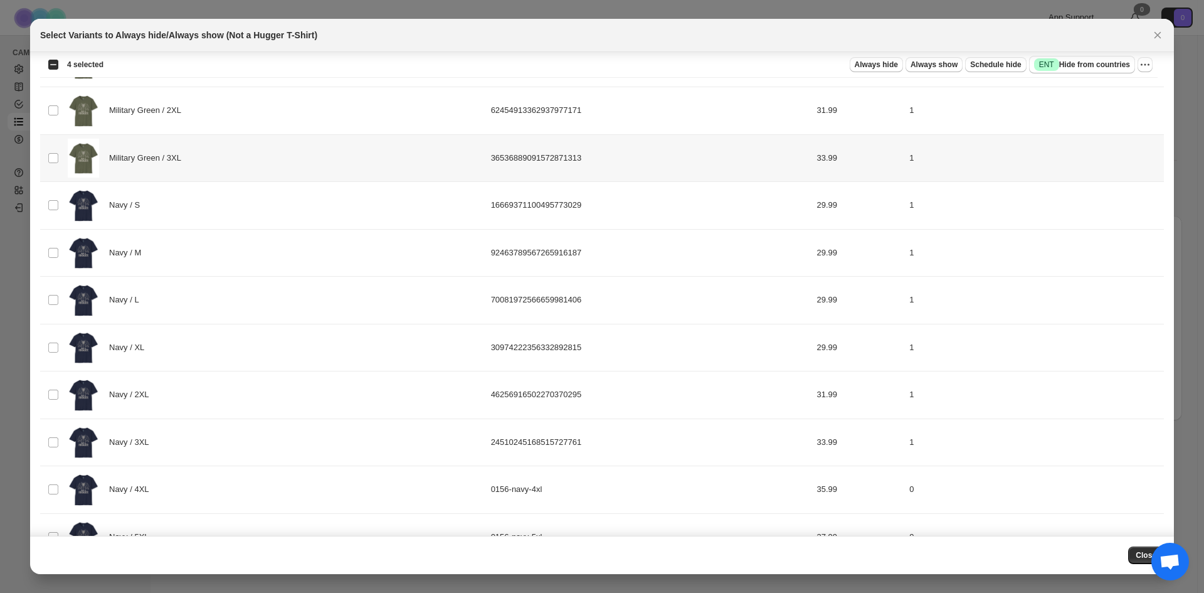
scroll to position [1005, 0]
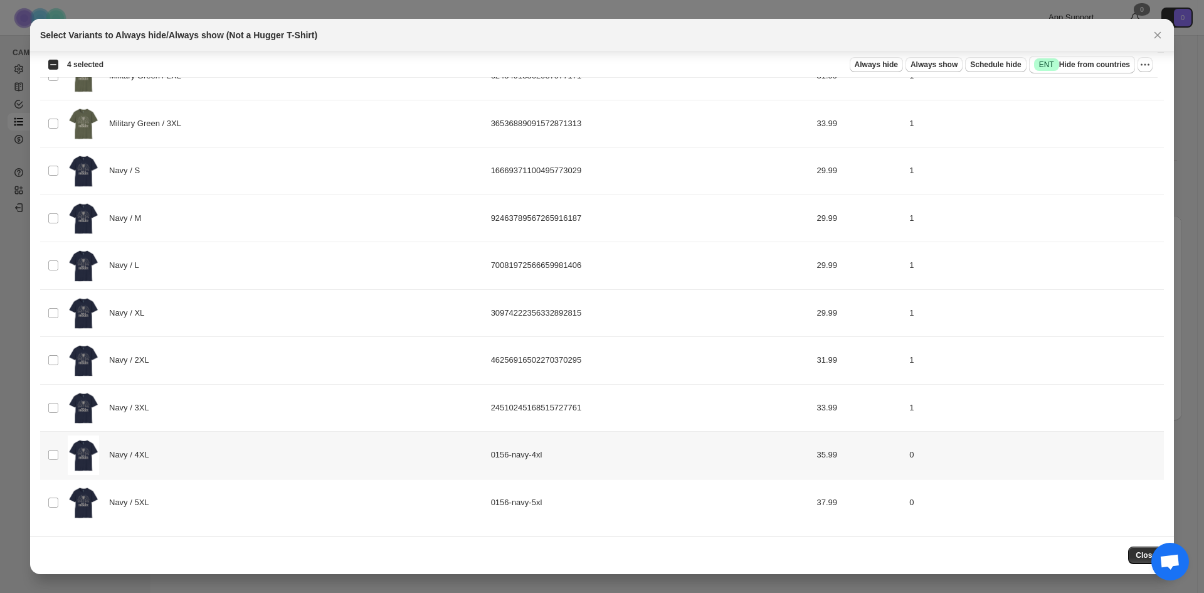
click at [250, 443] on div "Navy / 4XL" at bounding box center [276, 455] width 416 height 40
click at [249, 487] on div "Navy / 5XL" at bounding box center [276, 503] width 416 height 40
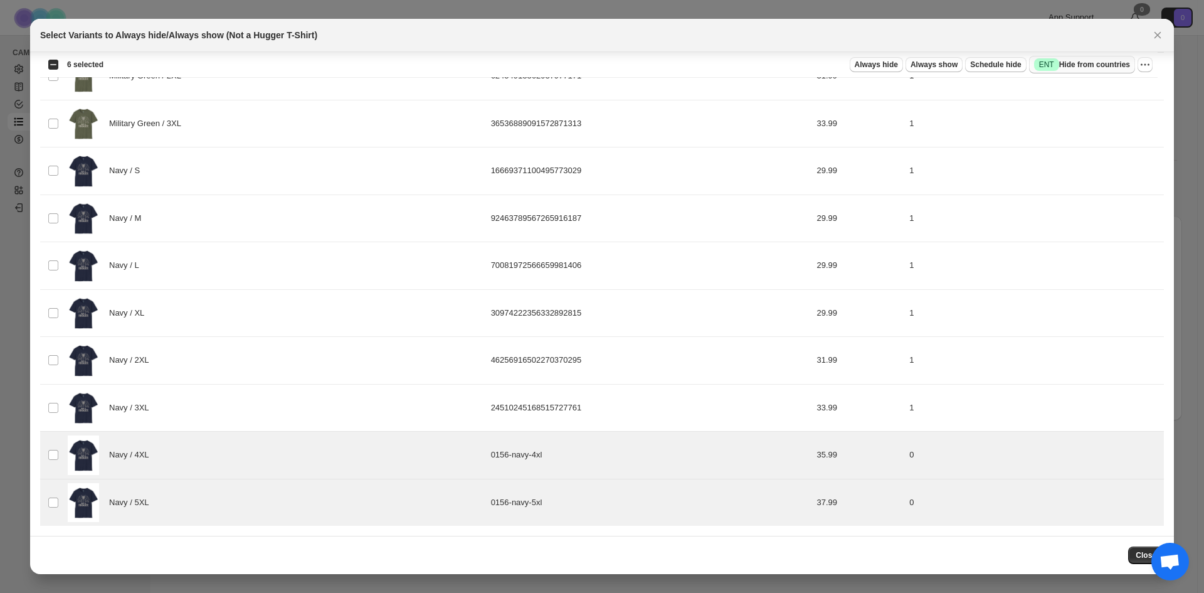
click at [1108, 65] on span "Success ENT Hide from countries" at bounding box center [1082, 64] width 96 height 13
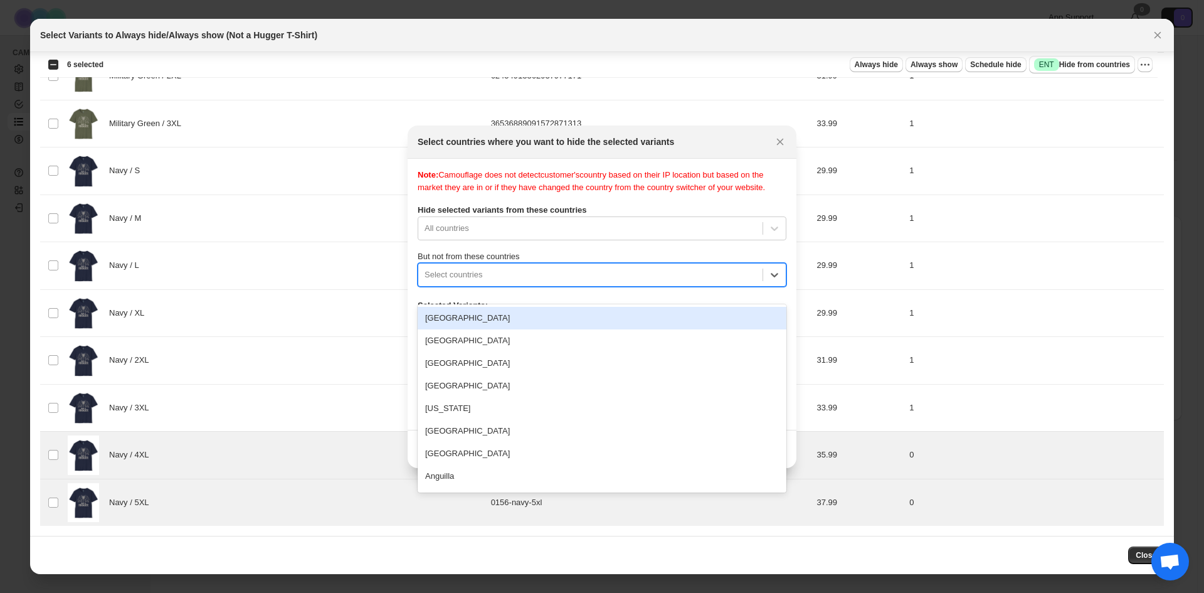
click at [628, 282] on div ":reu:" at bounding box center [591, 274] width 332 height 15
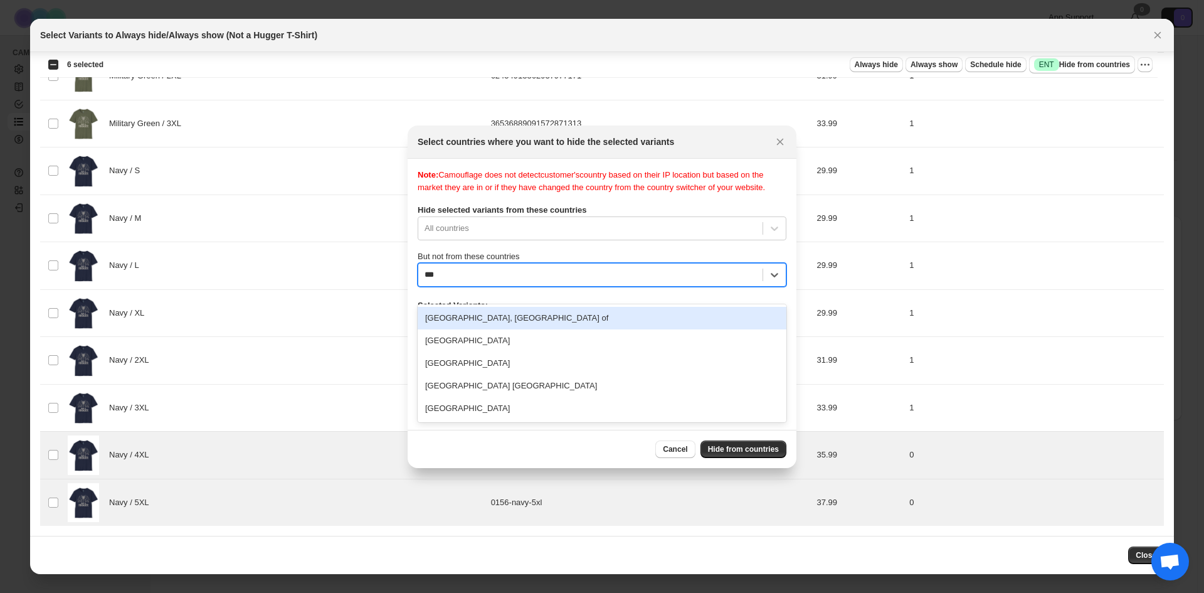
type input "****"
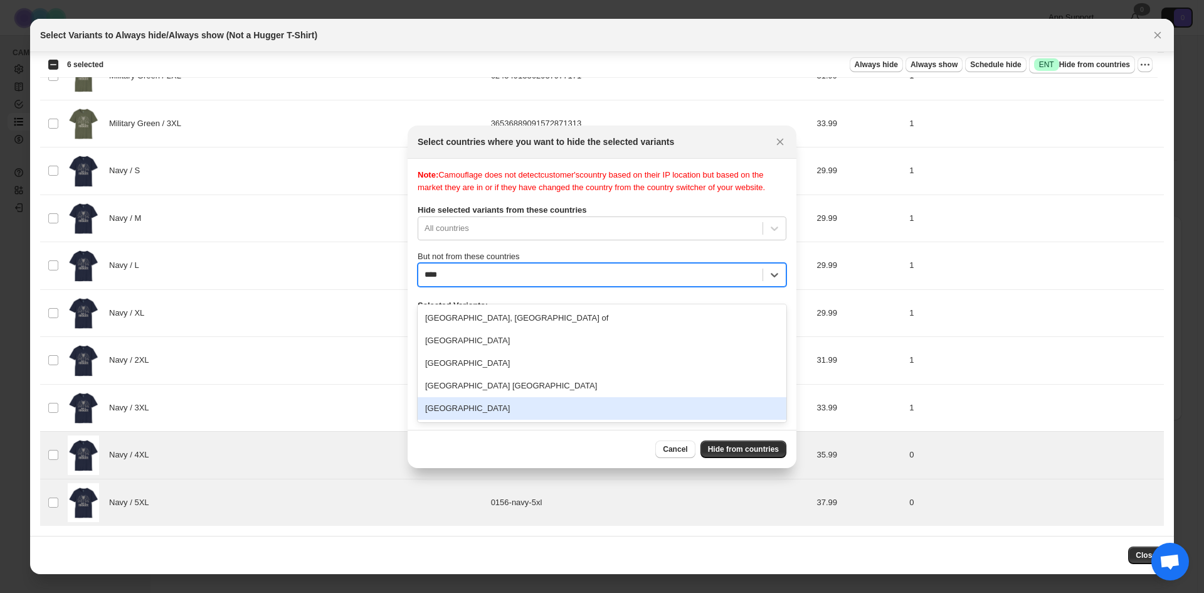
click at [523, 400] on div "United States" at bounding box center [602, 408] width 369 height 23
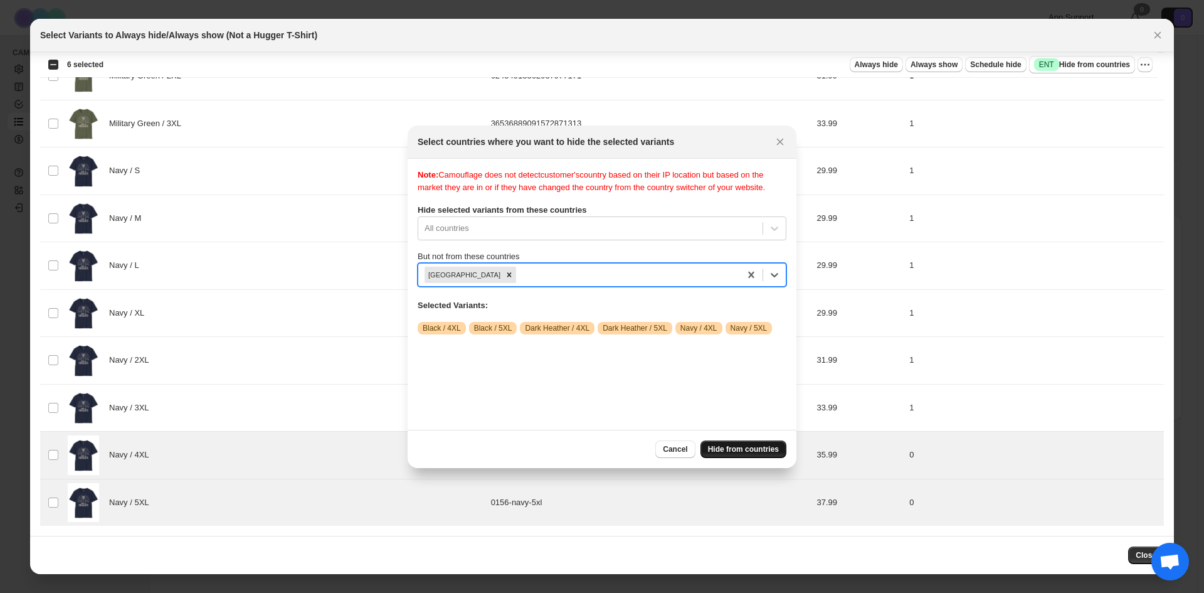
click at [742, 447] on span "Hide from countries" at bounding box center [743, 449] width 71 height 10
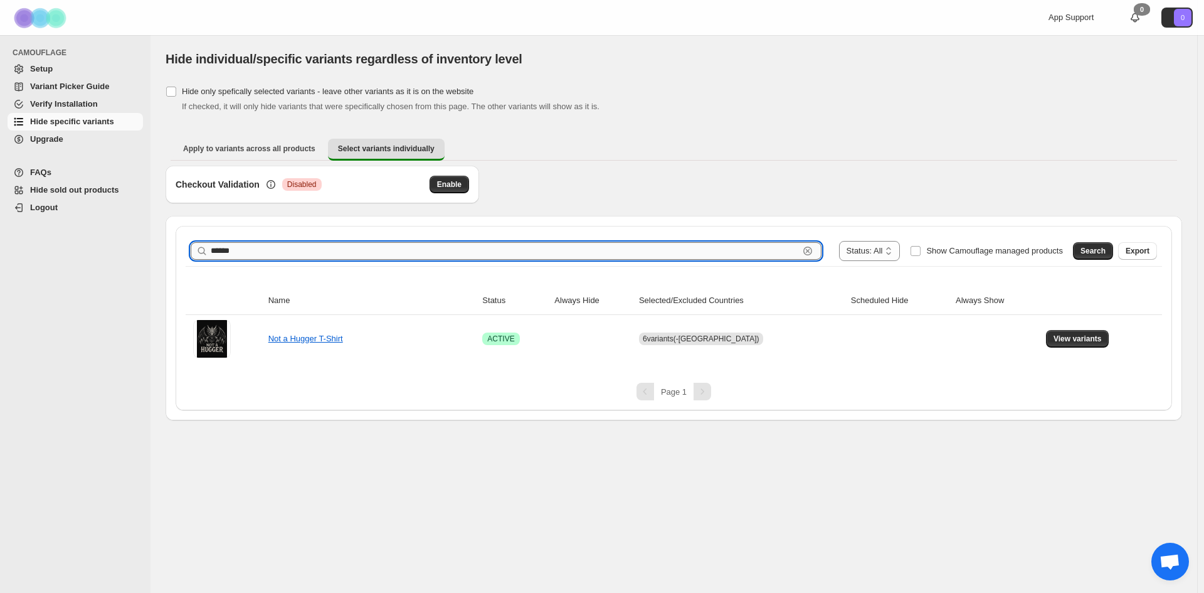
click at [743, 259] on input "******" at bounding box center [505, 251] width 588 height 18
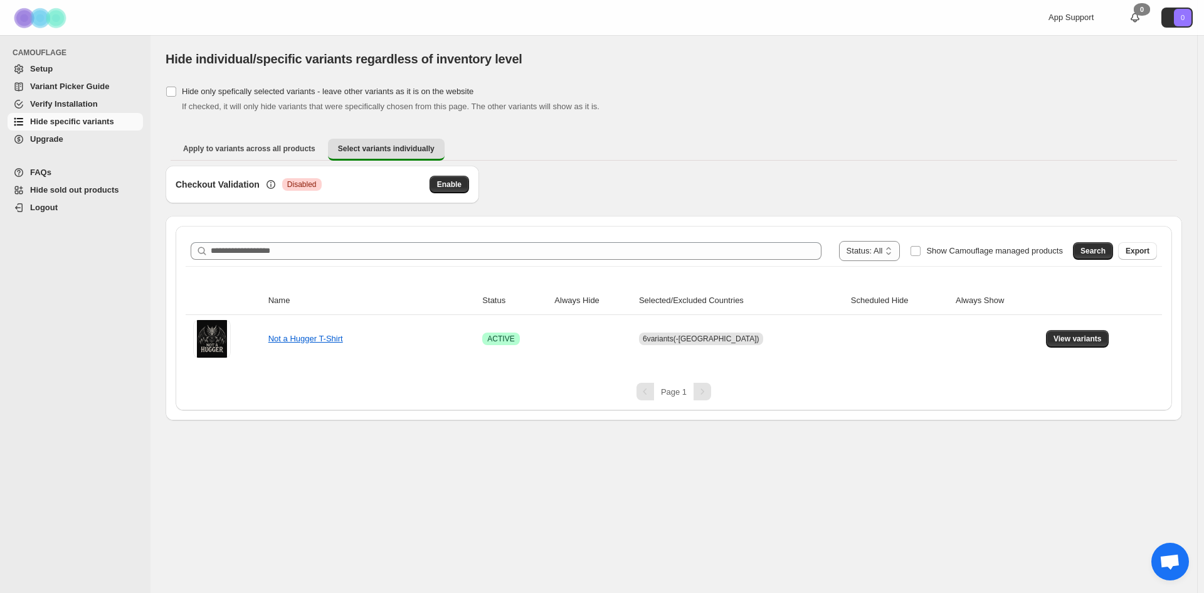
click at [741, 189] on div "Checkout Validation Critical Disabled Enable" at bounding box center [674, 191] width 1017 height 50
click at [57, 68] on span "Setup" at bounding box center [85, 69] width 110 height 13
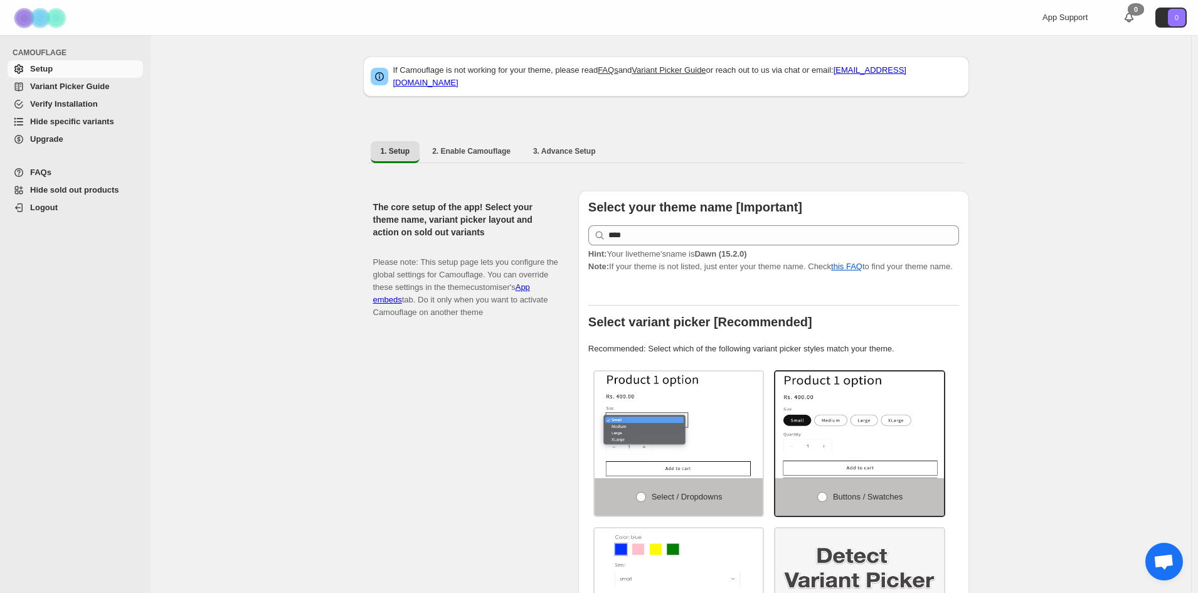
click at [77, 122] on span "Hide specific variants" at bounding box center [72, 121] width 84 height 9
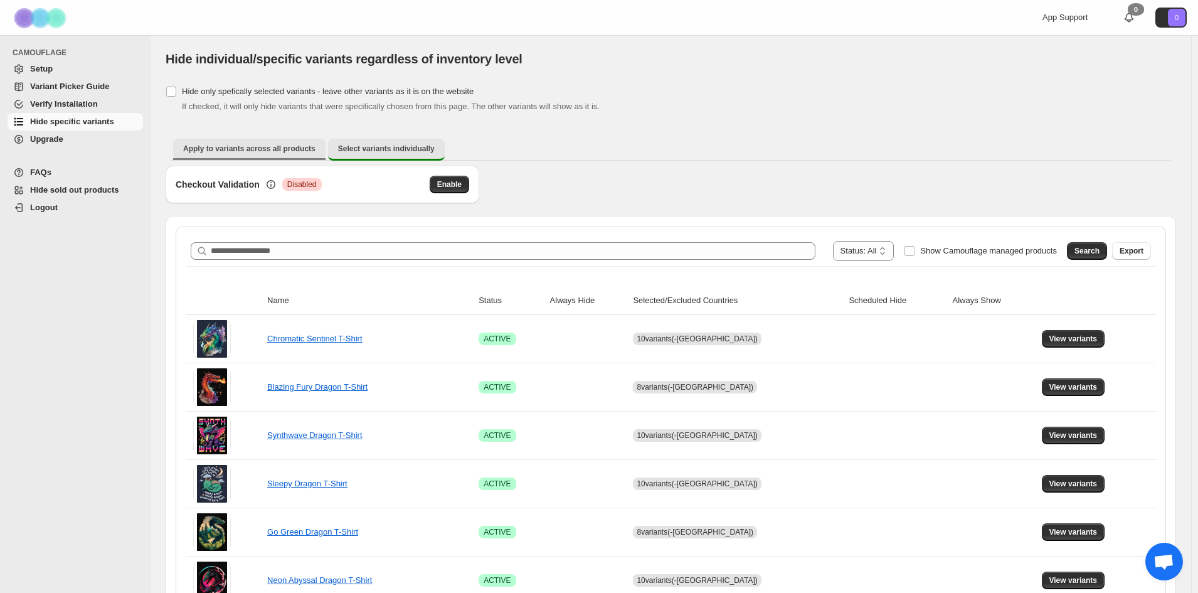
click at [259, 147] on span "Apply to variants across all products" at bounding box center [249, 149] width 132 height 10
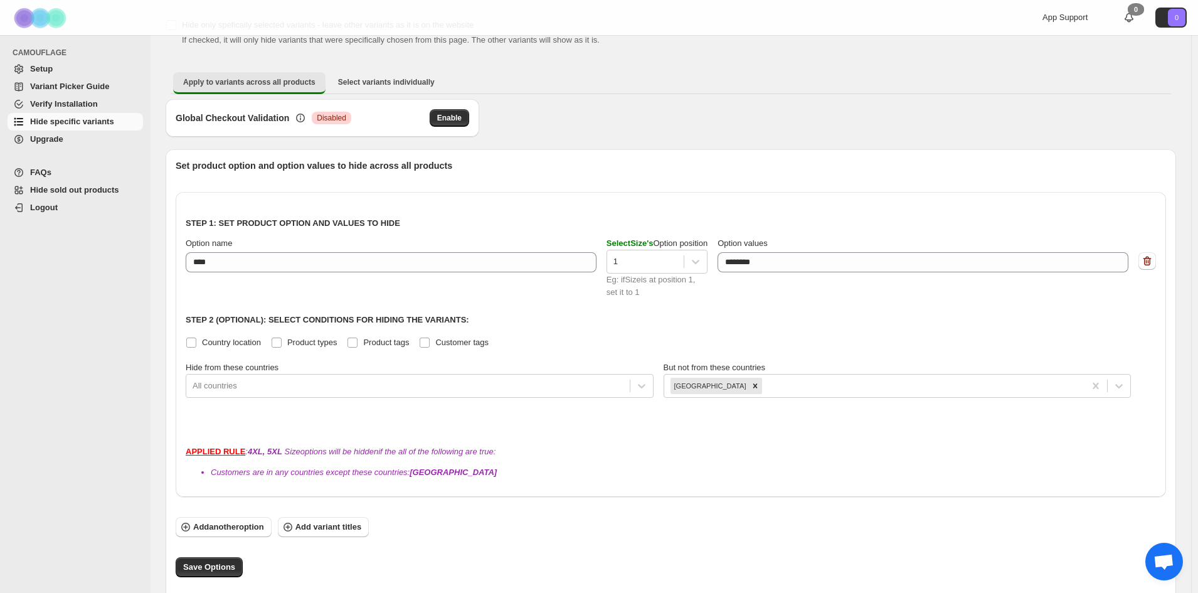
scroll to position [81, 0]
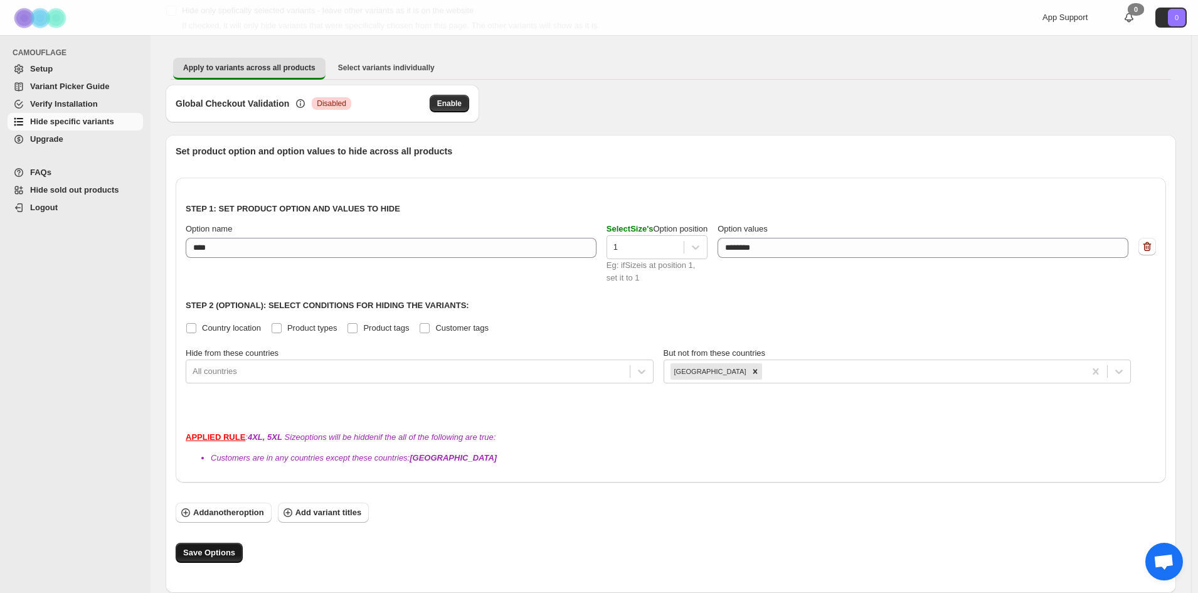
click at [217, 558] on span "Save Options" at bounding box center [209, 552] width 52 height 13
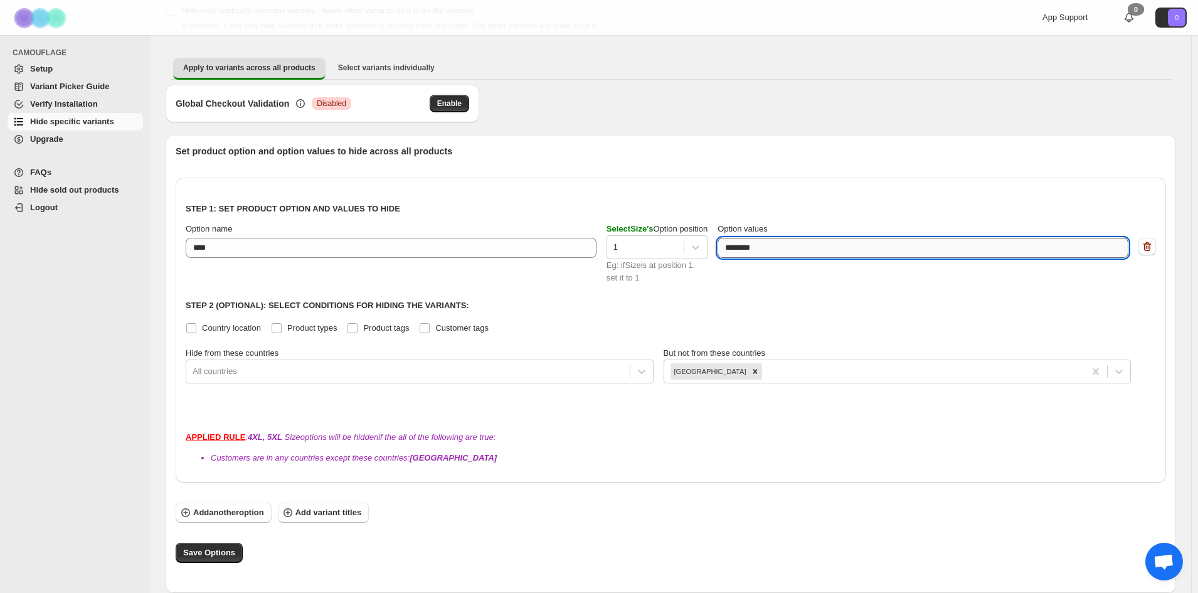
click at [795, 250] on textarea "********" at bounding box center [922, 248] width 409 height 20
click at [789, 293] on div "Step 1: Set product option and values to hide Option name **** Select Size 's O…" at bounding box center [671, 299] width 970 height 223
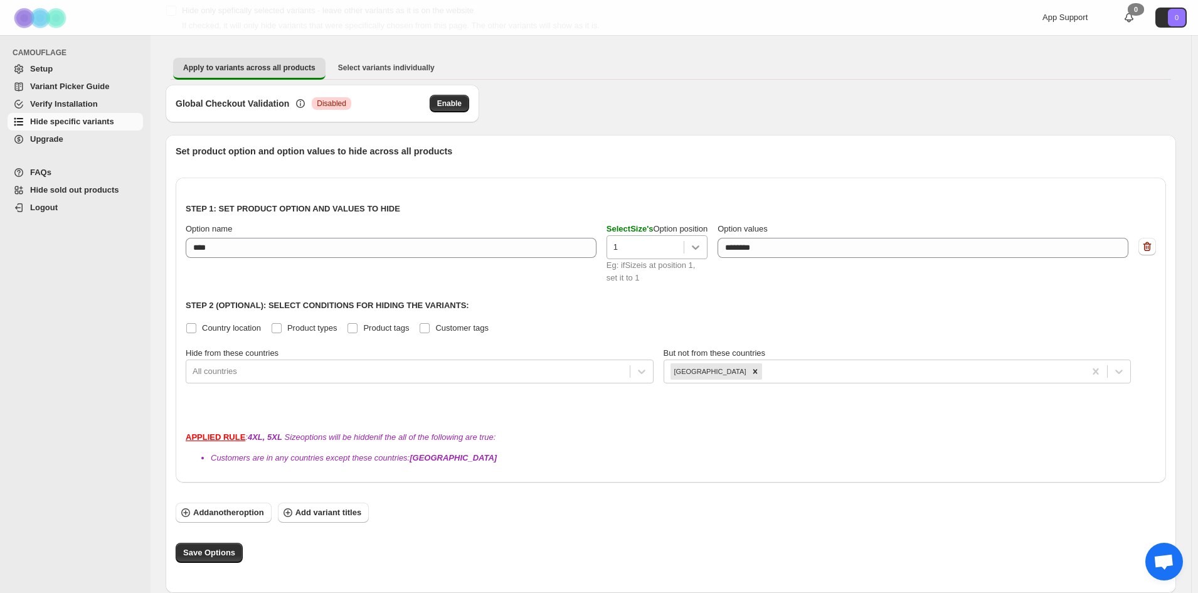
click at [702, 249] on icon at bounding box center [695, 247] width 13 height 13
click at [717, 315] on div "Step 1: Set product option and values to hide Option name **** Select Size 's O…" at bounding box center [671, 299] width 970 height 223
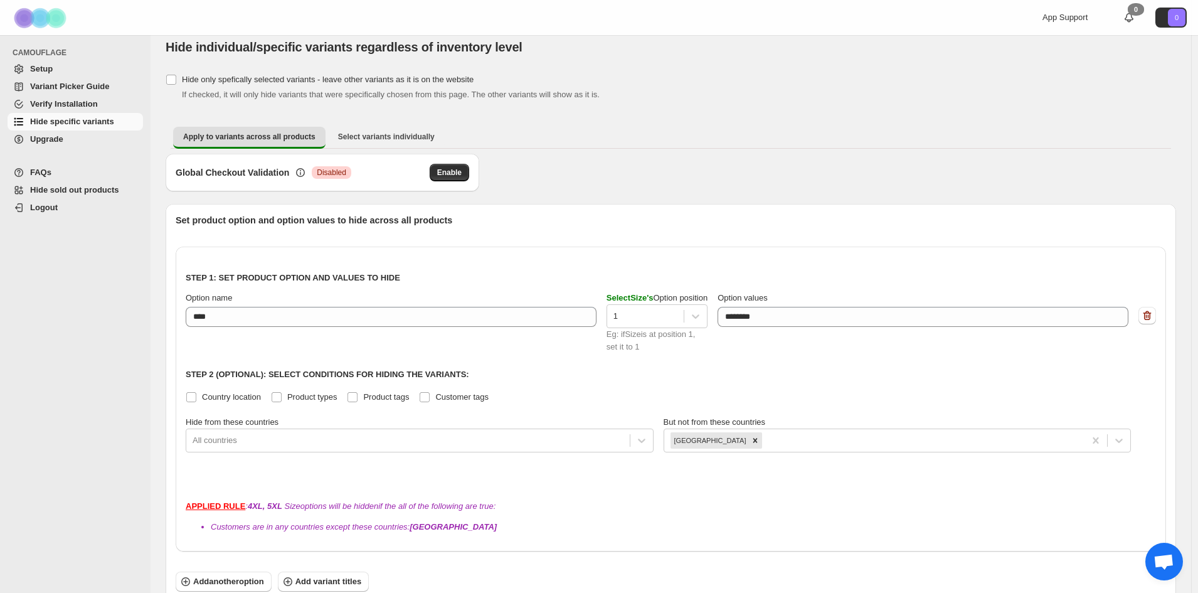
scroll to position [0, 0]
